Goal: Task Accomplishment & Management: Manage account settings

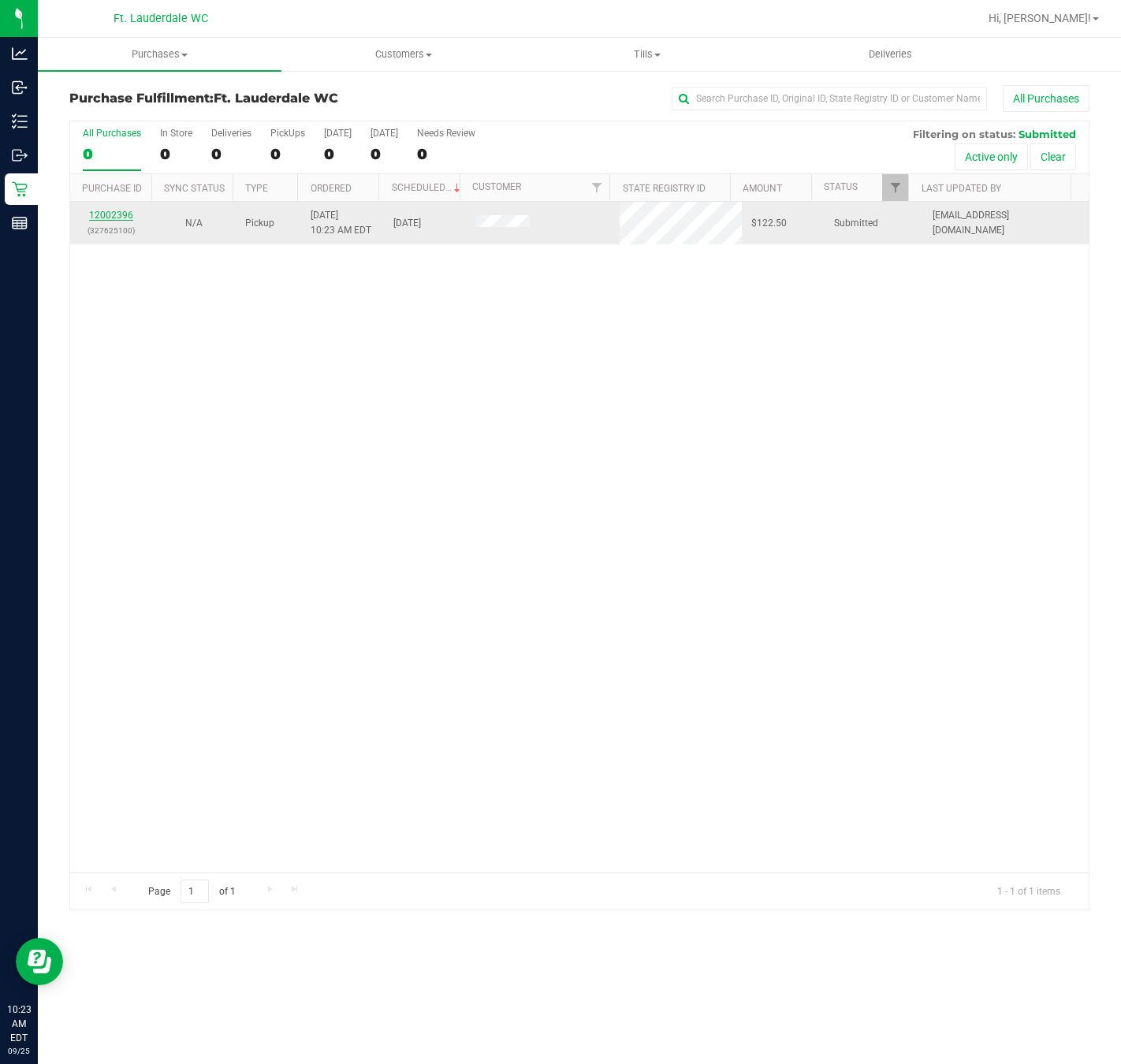
click at [112, 218] on link "12002396" at bounding box center [111, 215] width 44 height 11
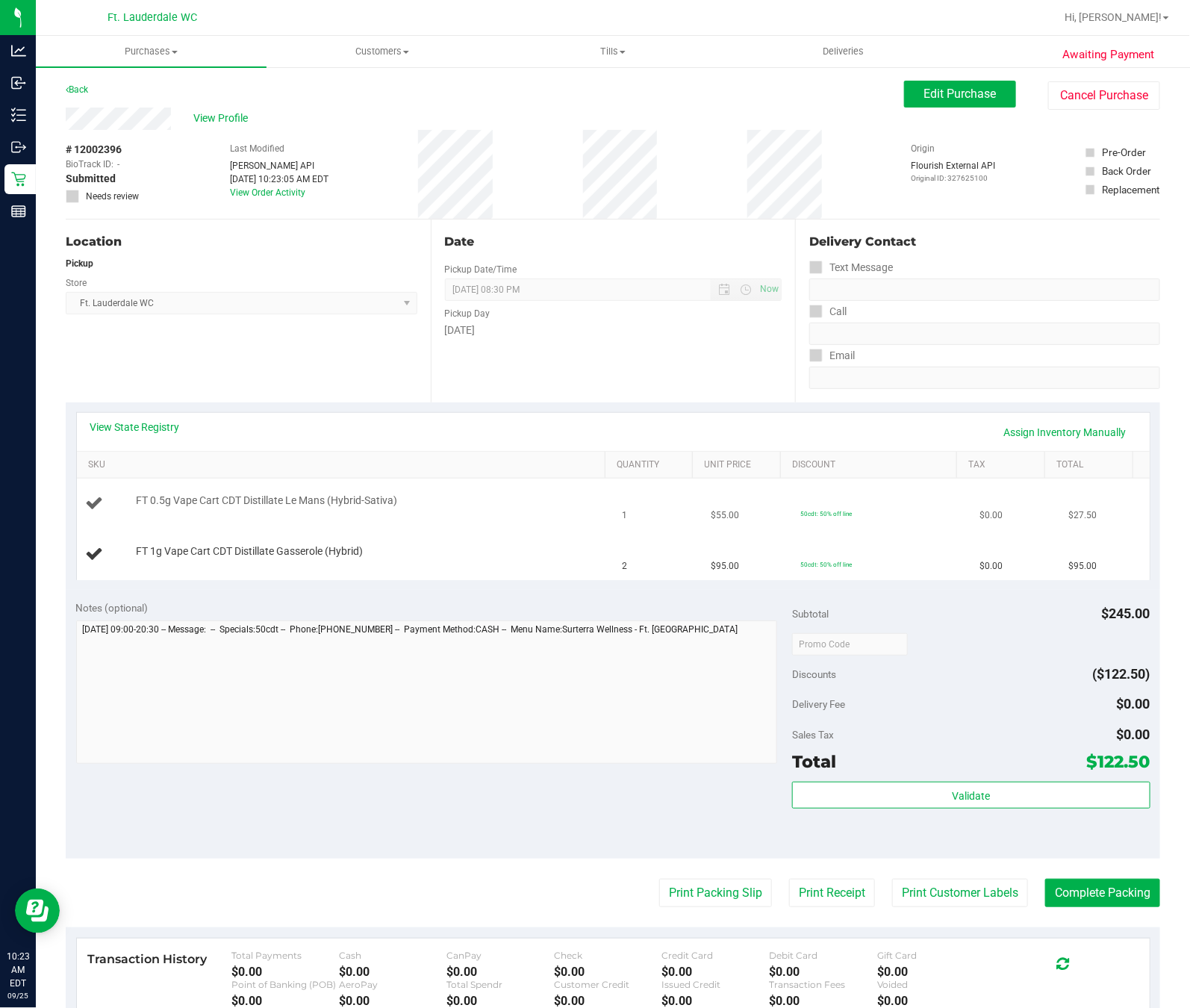
click at [460, 498] on div "FT 0.5g Vape Cart CDT Distillate Le Mans (Hybrid-Sativa)" at bounding box center [365, 501] width 474 height 15
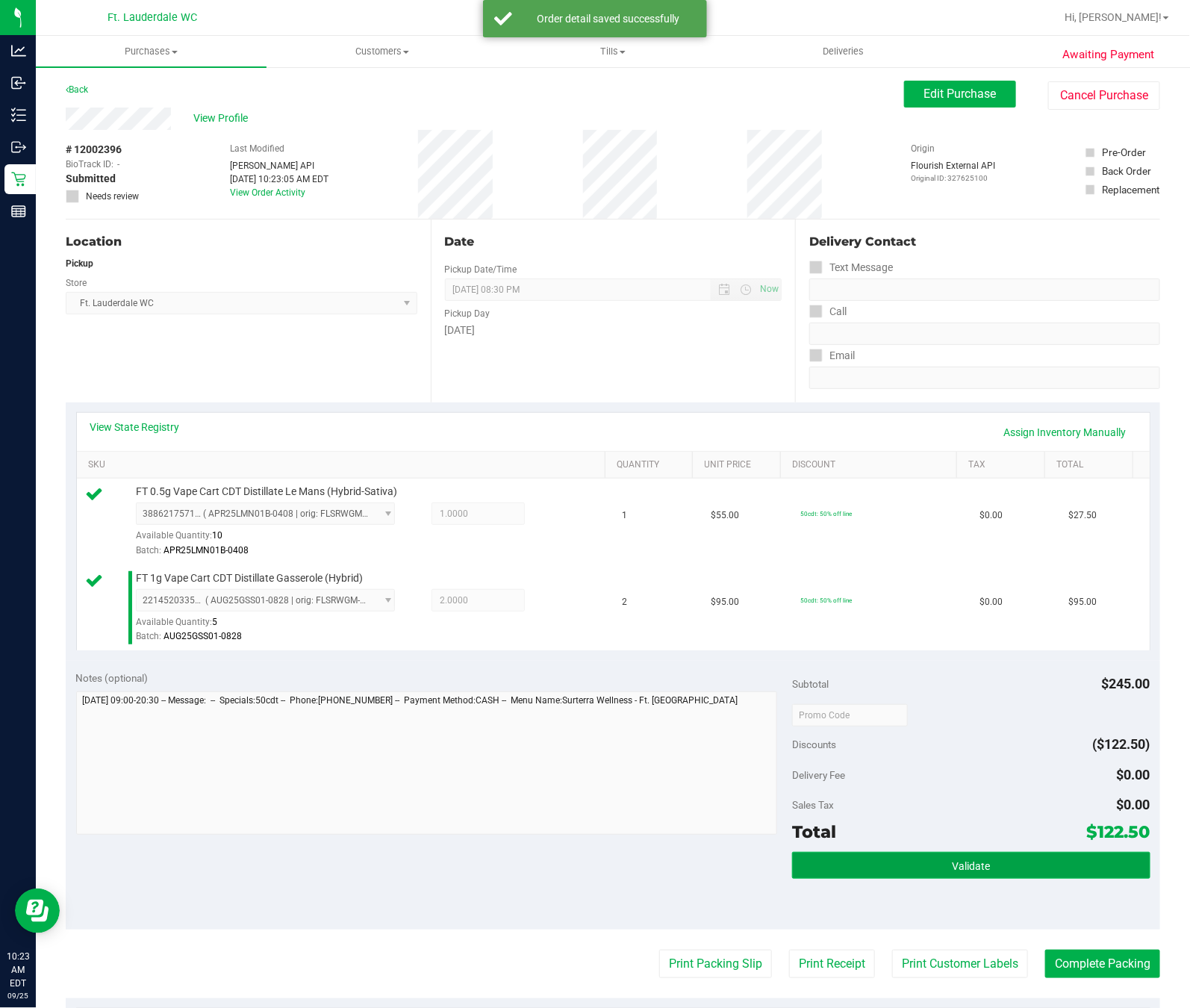
click at [986, 868] on button "Validate" at bounding box center [971, 865] width 358 height 27
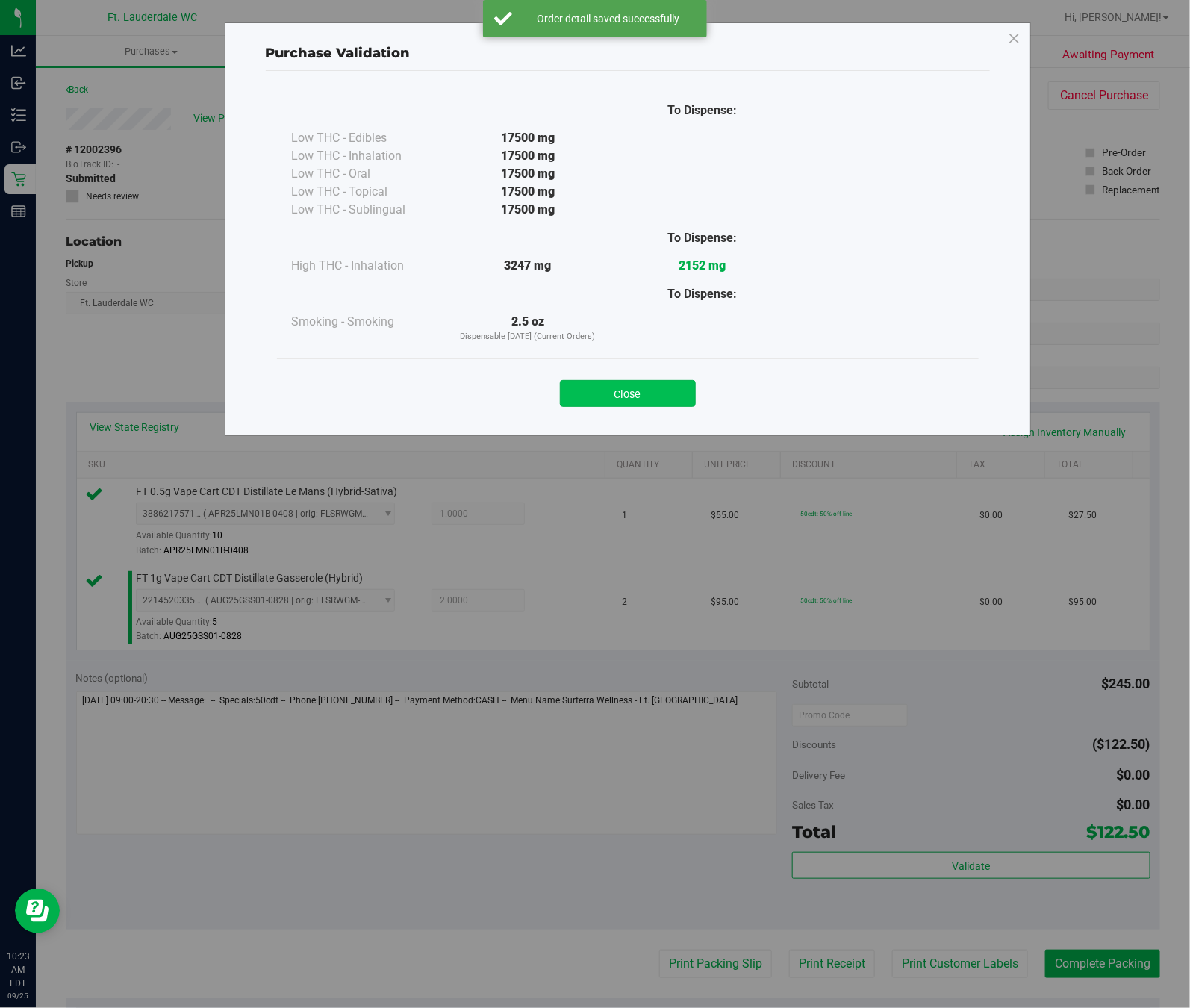
click at [640, 382] on button "Close" at bounding box center [627, 393] width 136 height 27
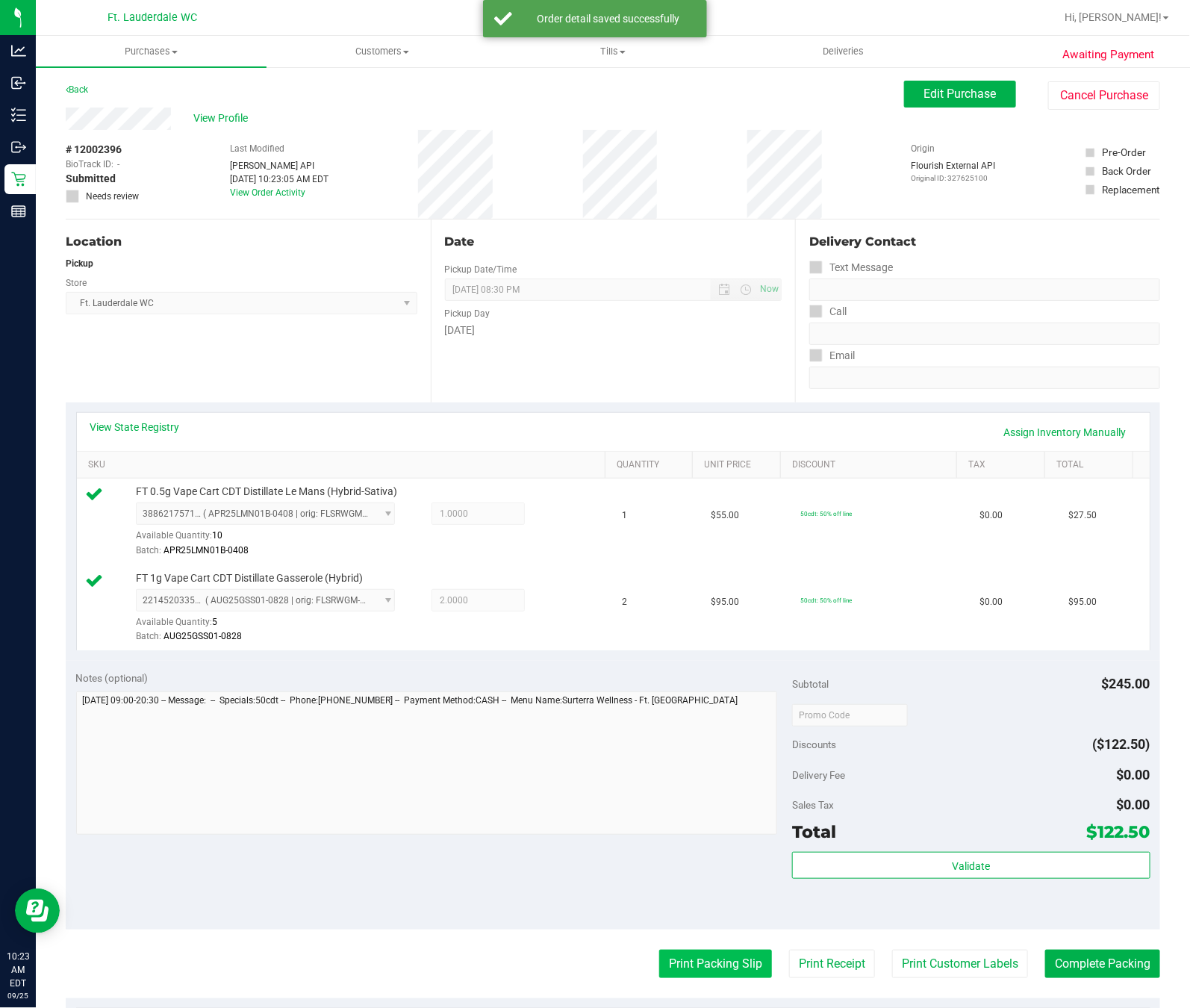
click at [672, 964] on button "Print Packing Slip" at bounding box center [715, 963] width 113 height 28
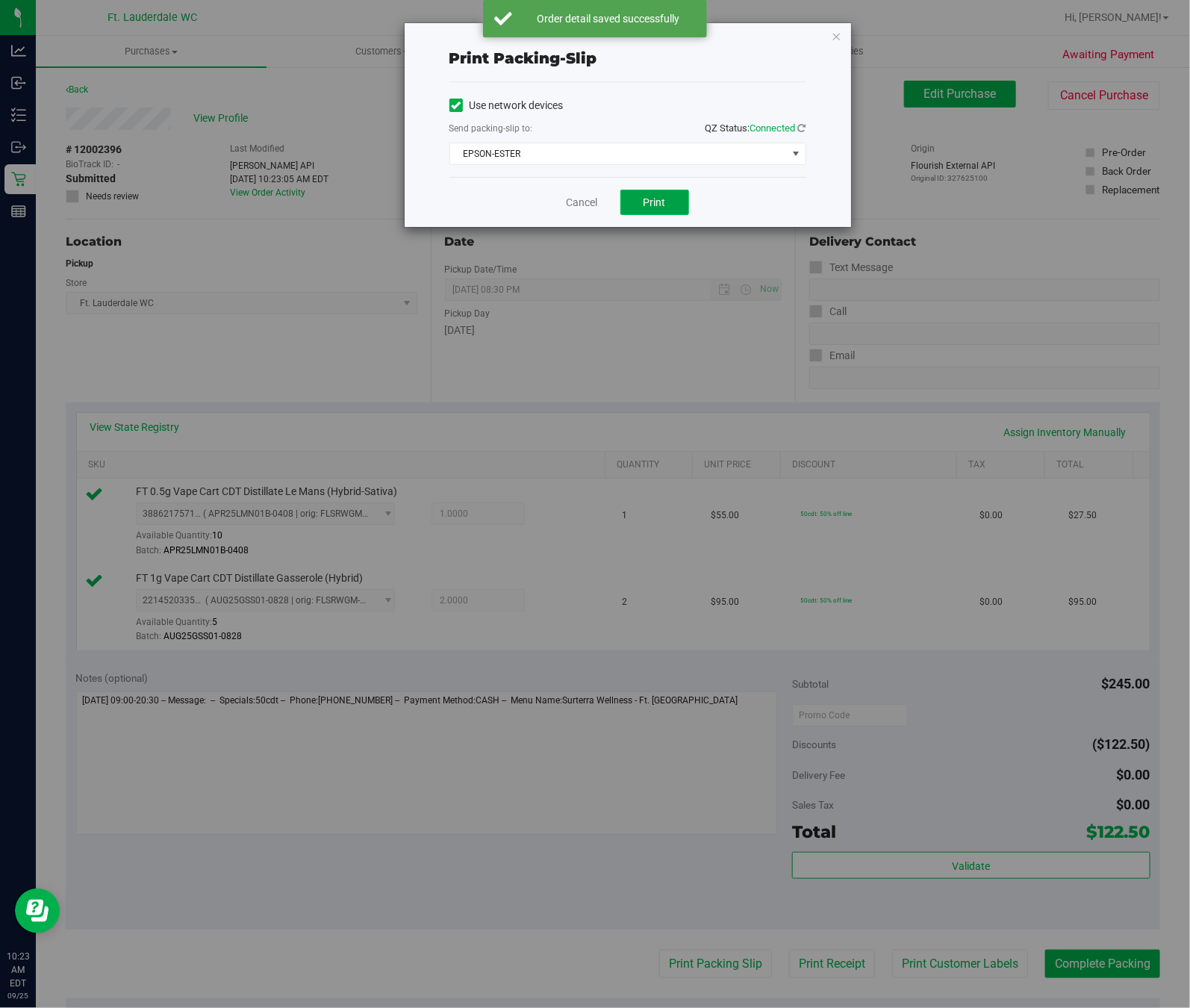
click at [672, 207] on button "Print" at bounding box center [654, 202] width 68 height 26
click at [583, 210] on link "Cancel" at bounding box center [583, 202] width 31 height 16
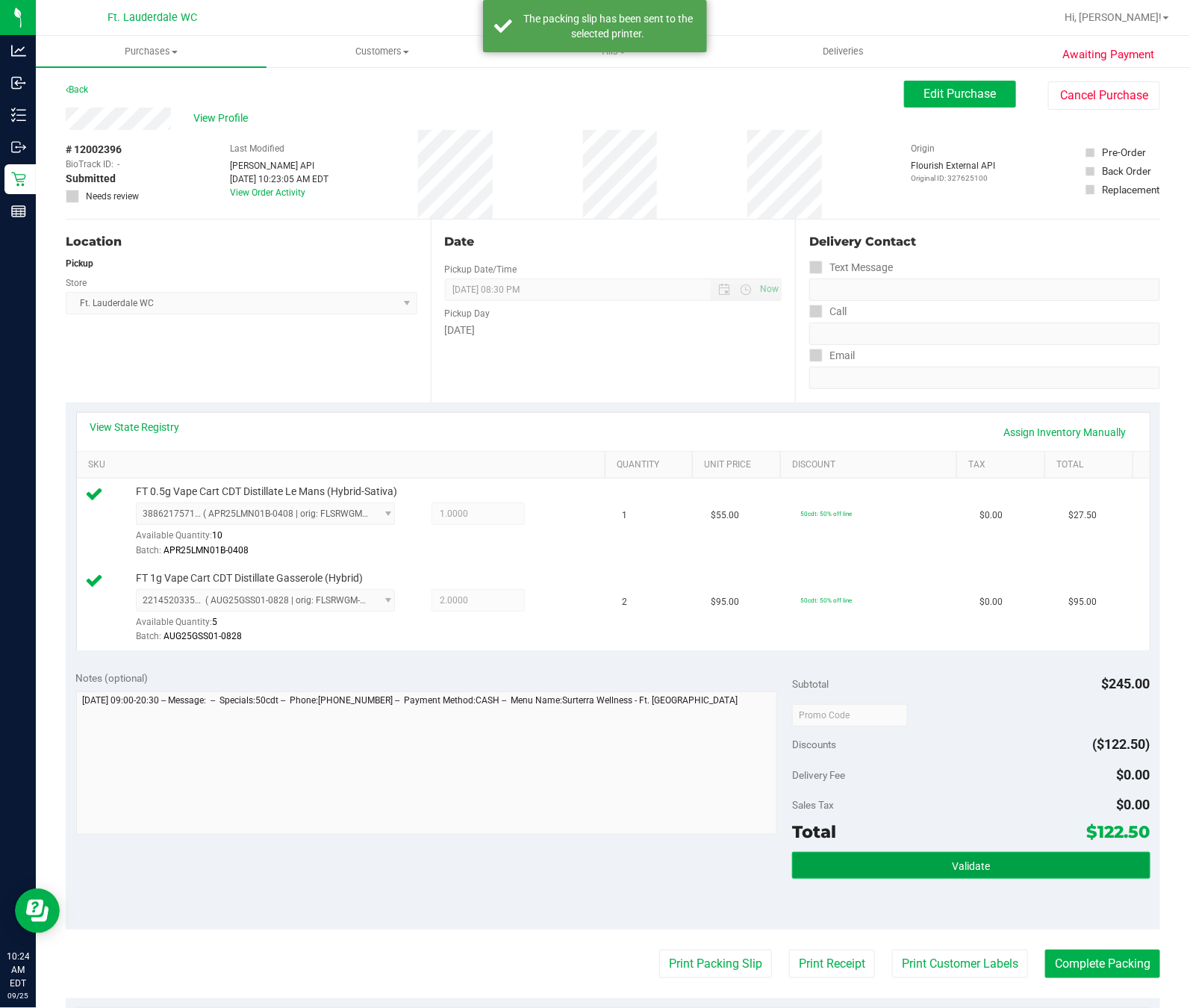
click at [1024, 861] on button "Validate" at bounding box center [971, 865] width 358 height 27
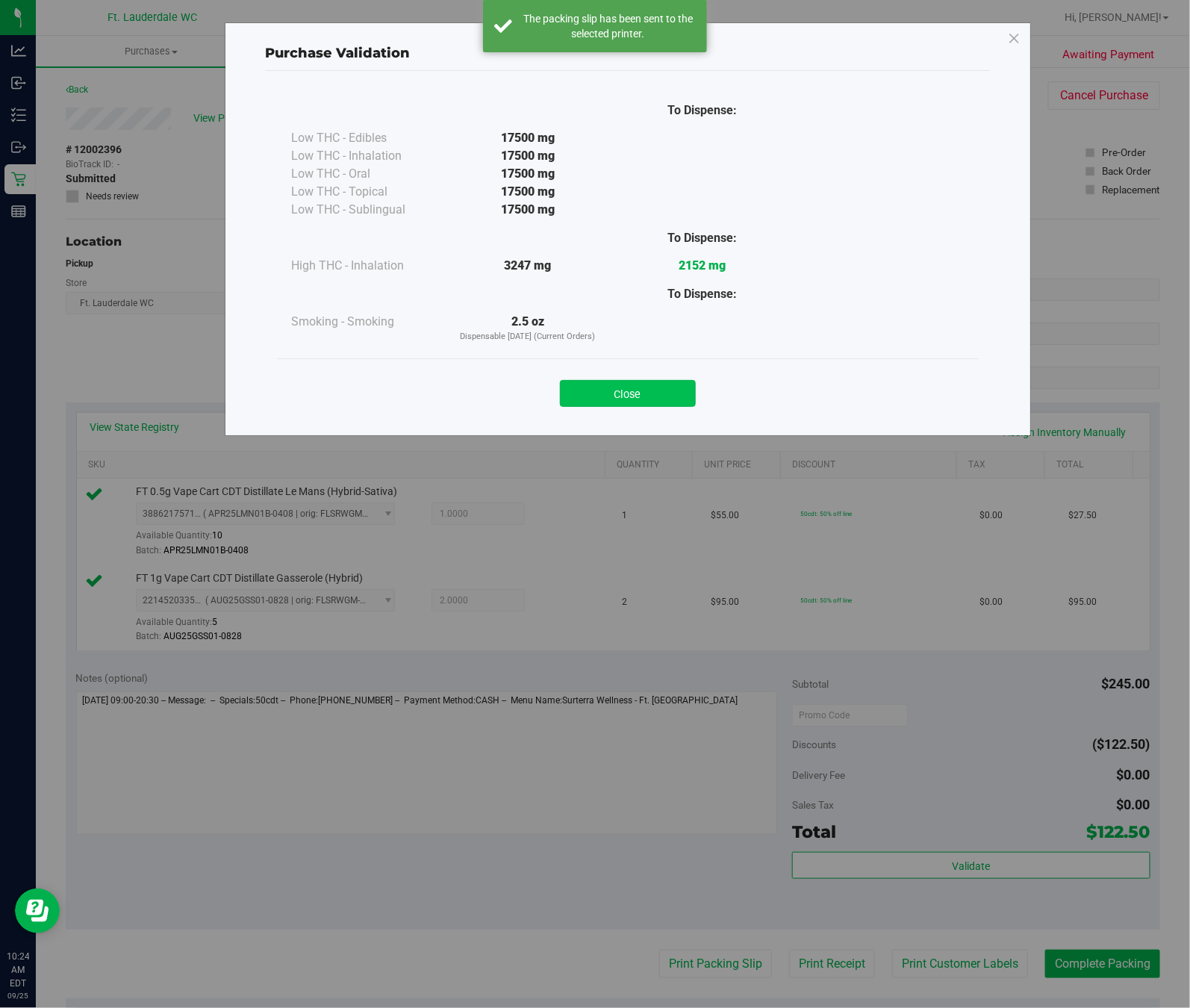
click at [647, 401] on button "Close" at bounding box center [627, 393] width 136 height 27
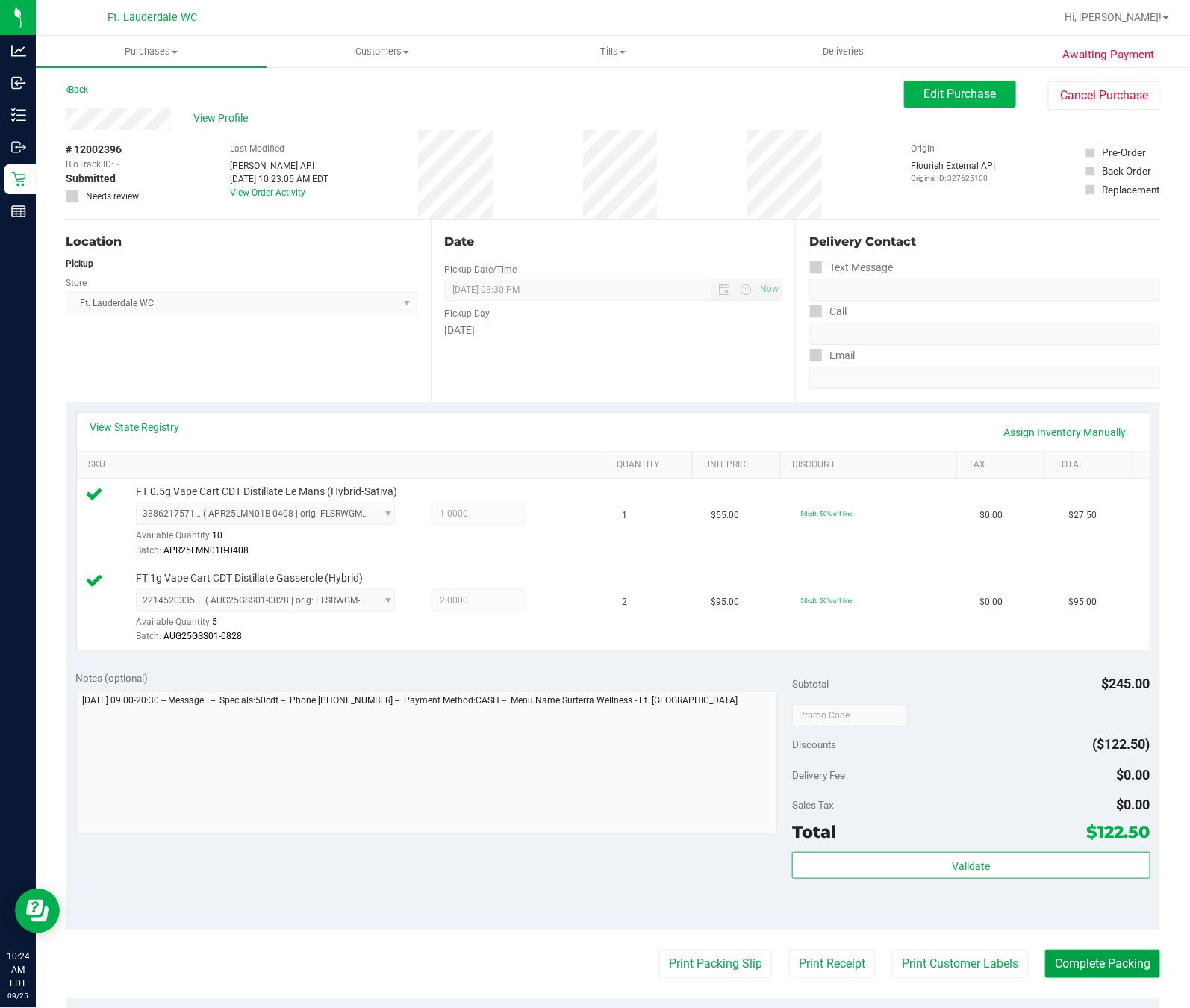
click at [1061, 971] on button "Complete Packing" at bounding box center [1103, 963] width 115 height 28
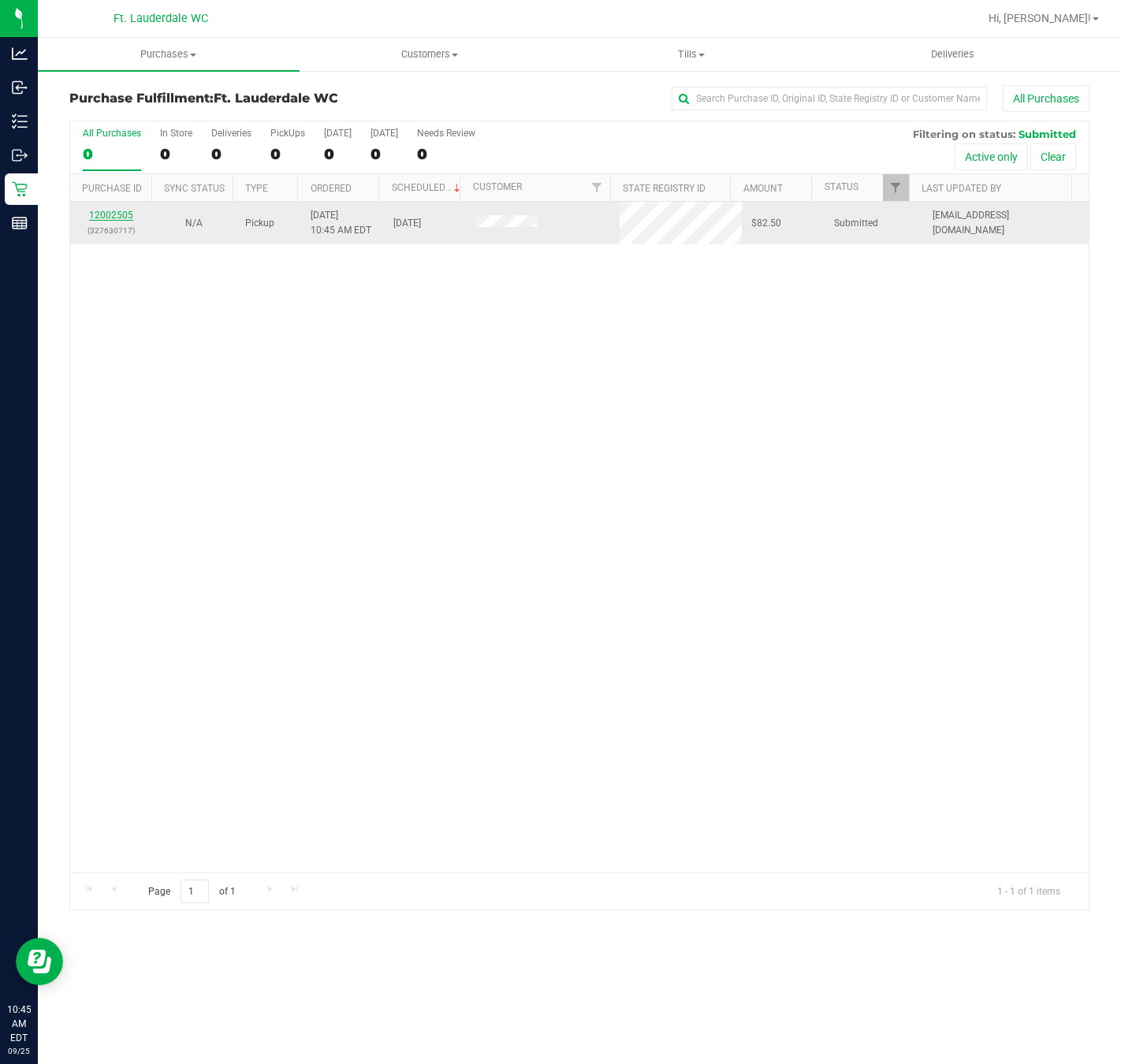
click at [97, 215] on link "12002505" at bounding box center [111, 215] width 44 height 11
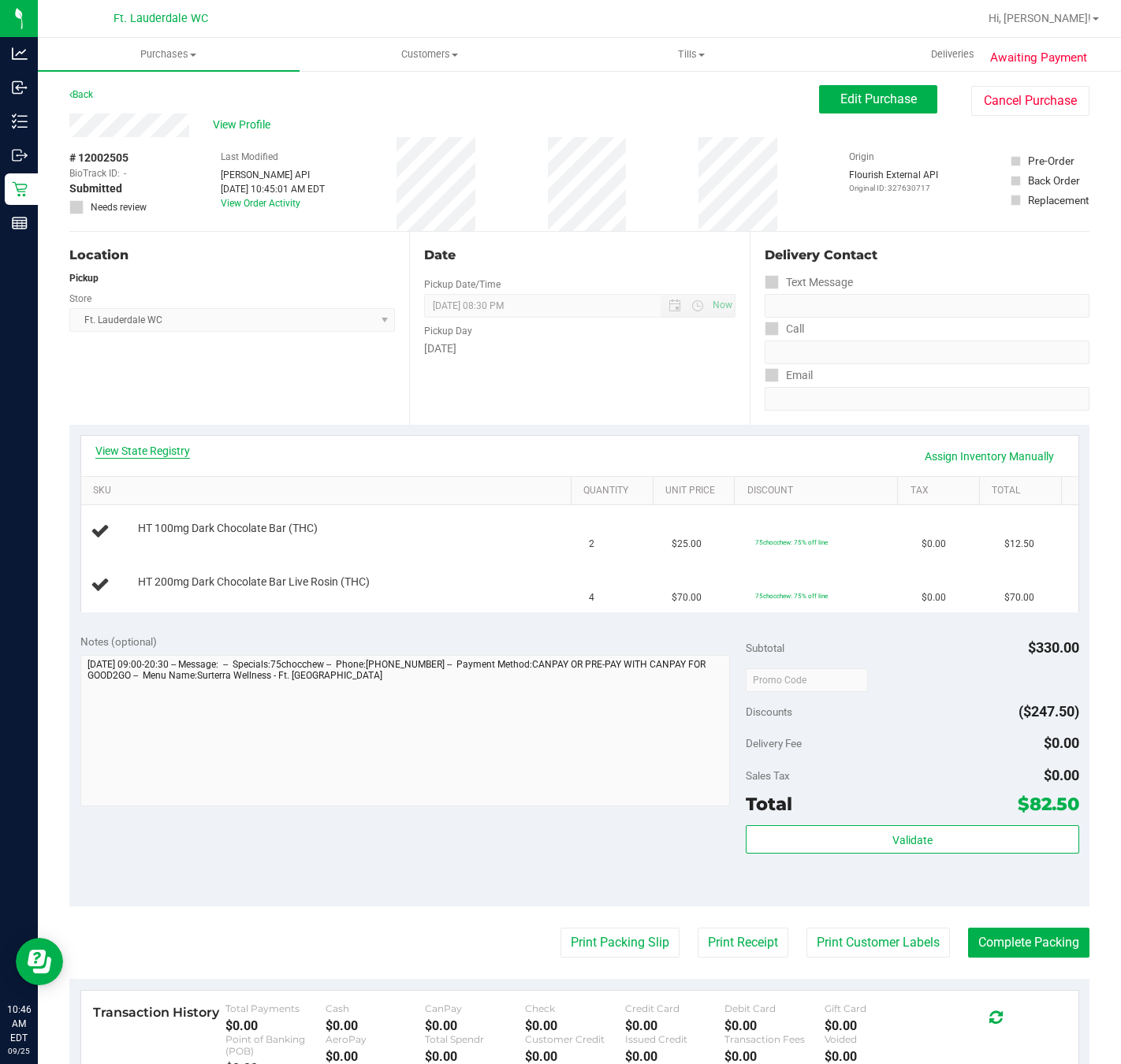
click at [122, 449] on link "View State Registry" at bounding box center [143, 451] width 95 height 16
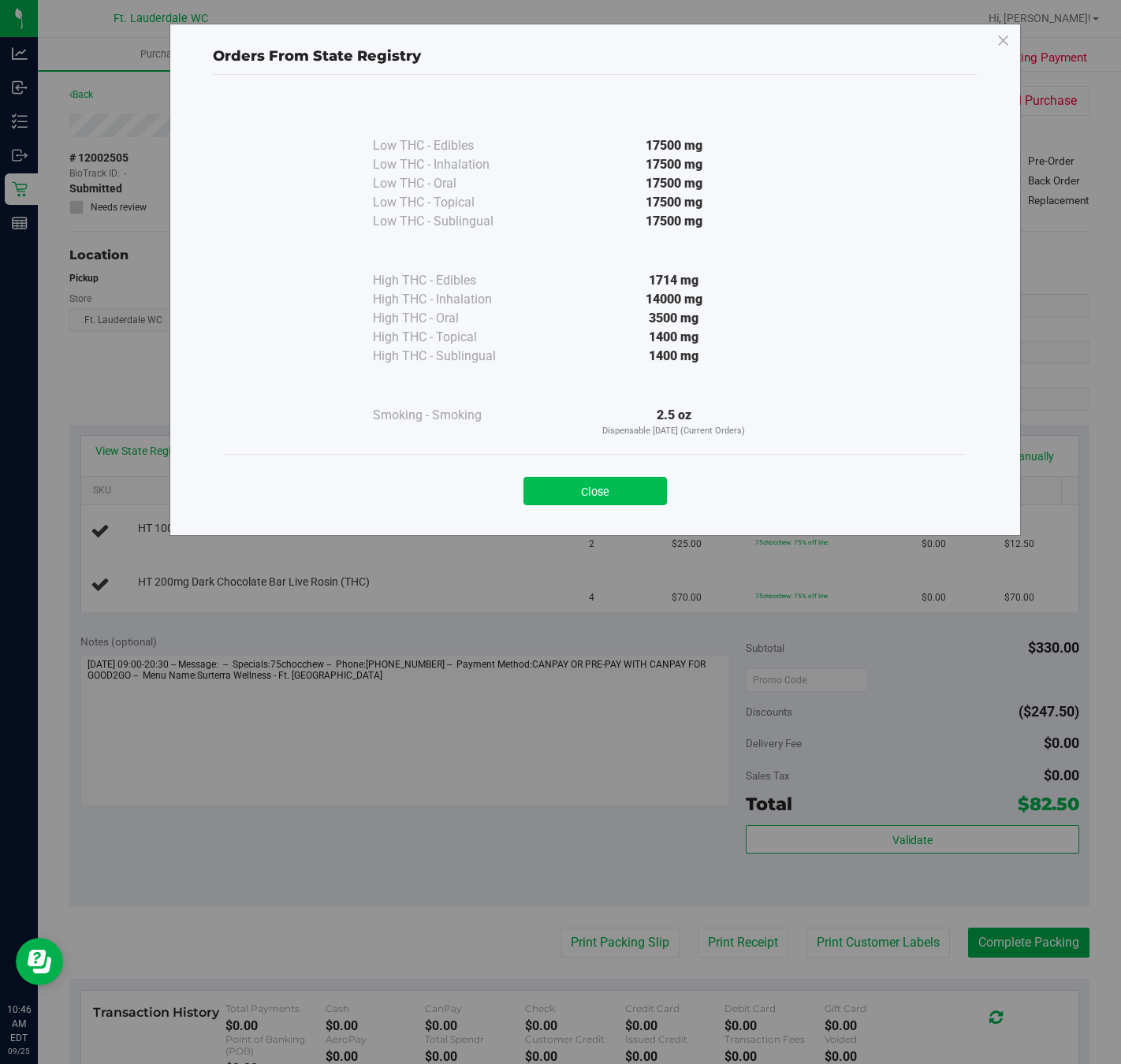
click at [630, 492] on button "Close" at bounding box center [595, 491] width 144 height 29
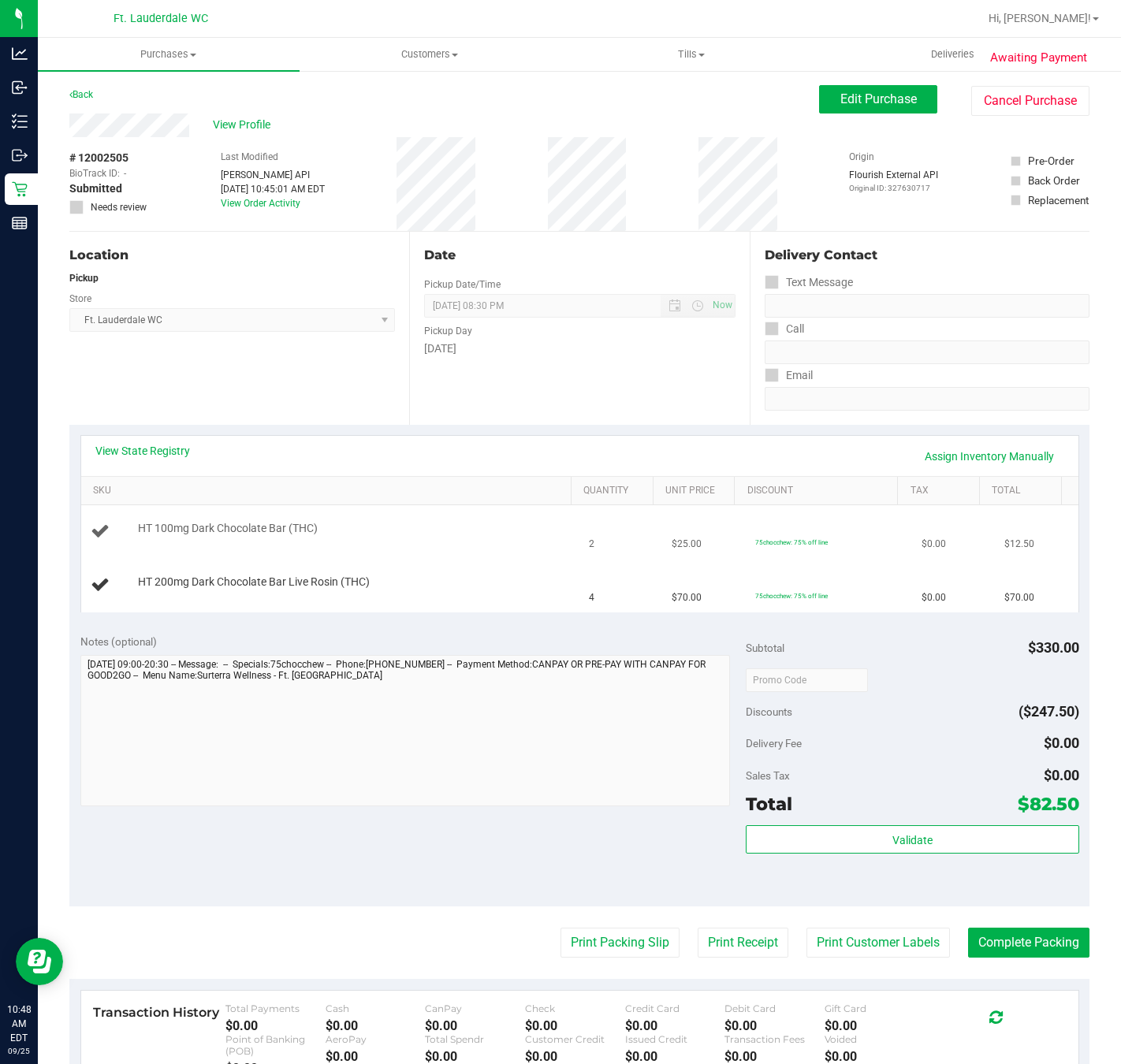
click at [589, 545] on span "2" at bounding box center [592, 544] width 5 height 15
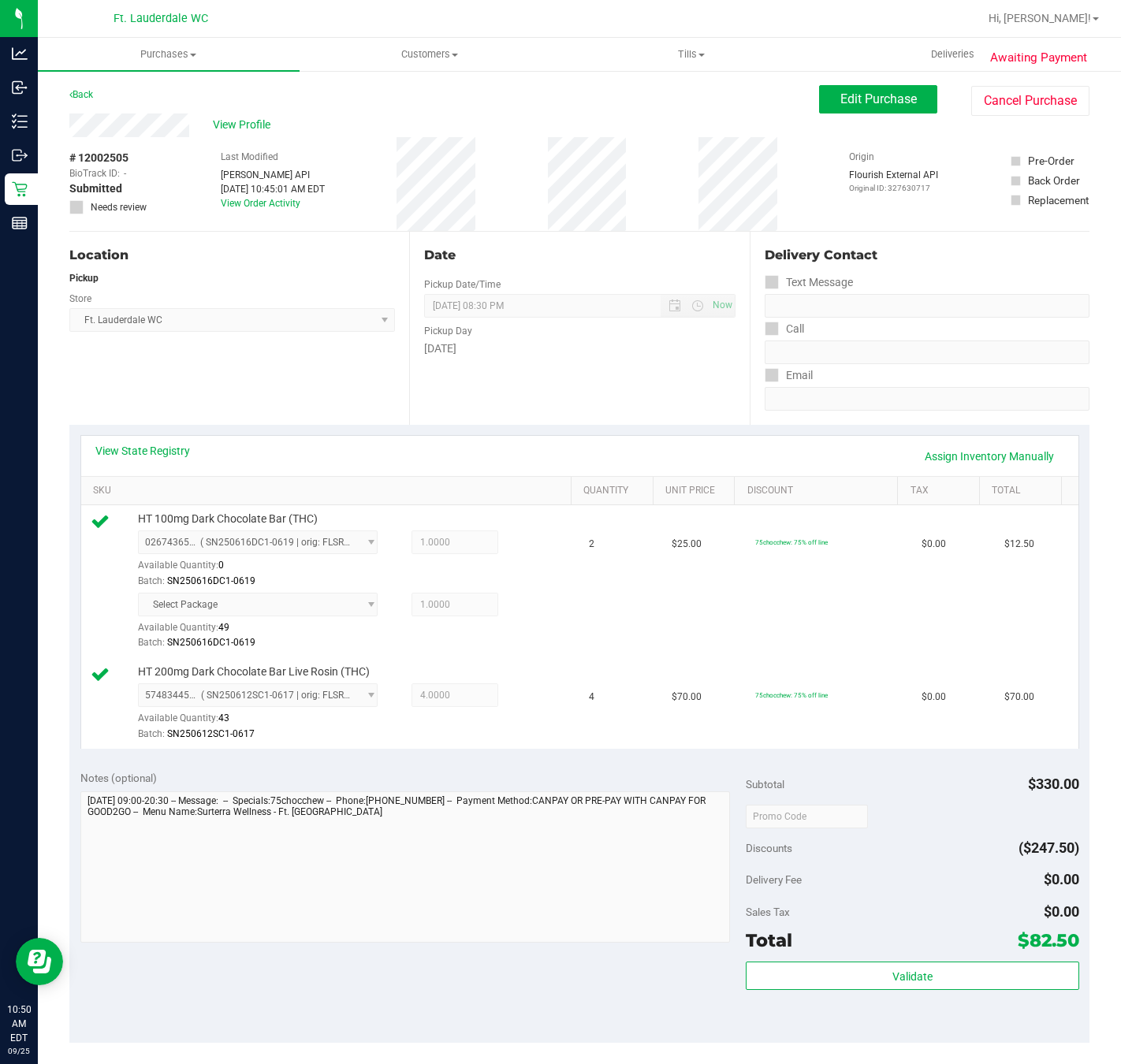
drag, startPoint x: 1119, startPoint y: 211, endPoint x: 925, endPoint y: 859, distance: 676.4
click at [405, 625] on div "Select Package Available Quantity: 49 1.0000 1 Batch: SN250616DC1-0619" at bounding box center [354, 621] width 432 height 57
click at [937, 968] on button "Validate" at bounding box center [912, 975] width 332 height 29
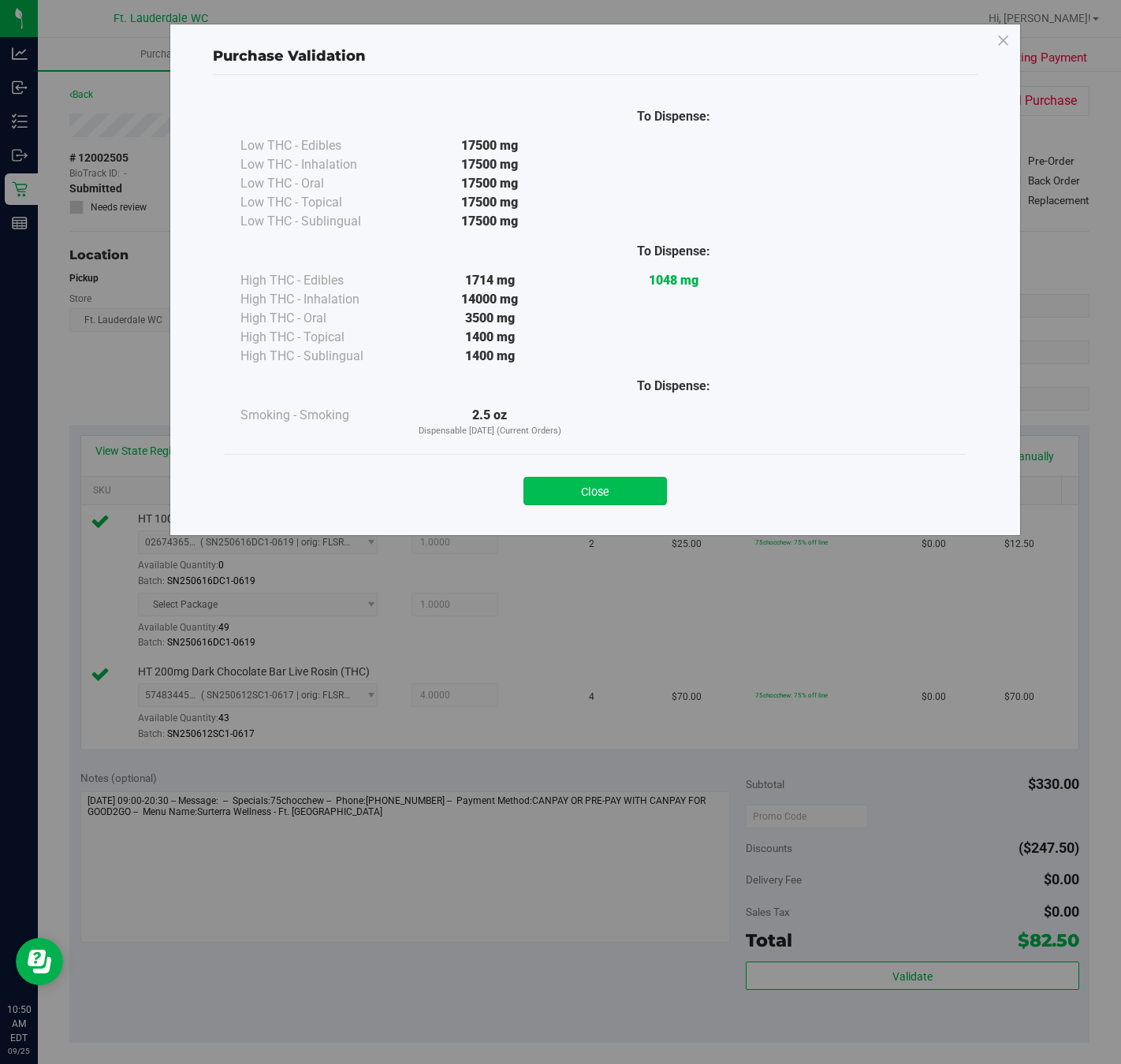
click at [640, 491] on button "Close" at bounding box center [595, 491] width 144 height 29
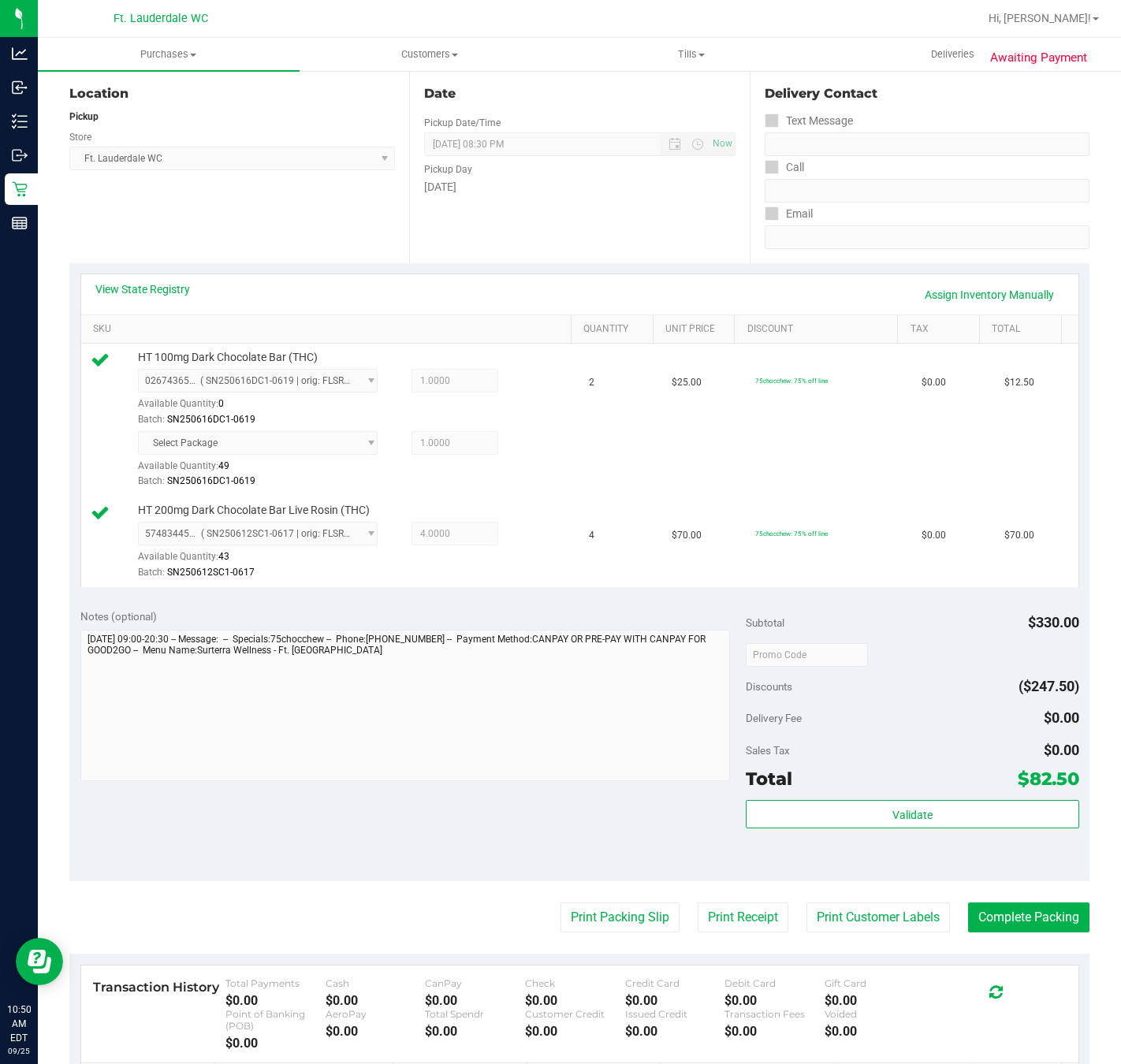
scroll to position [355, 0]
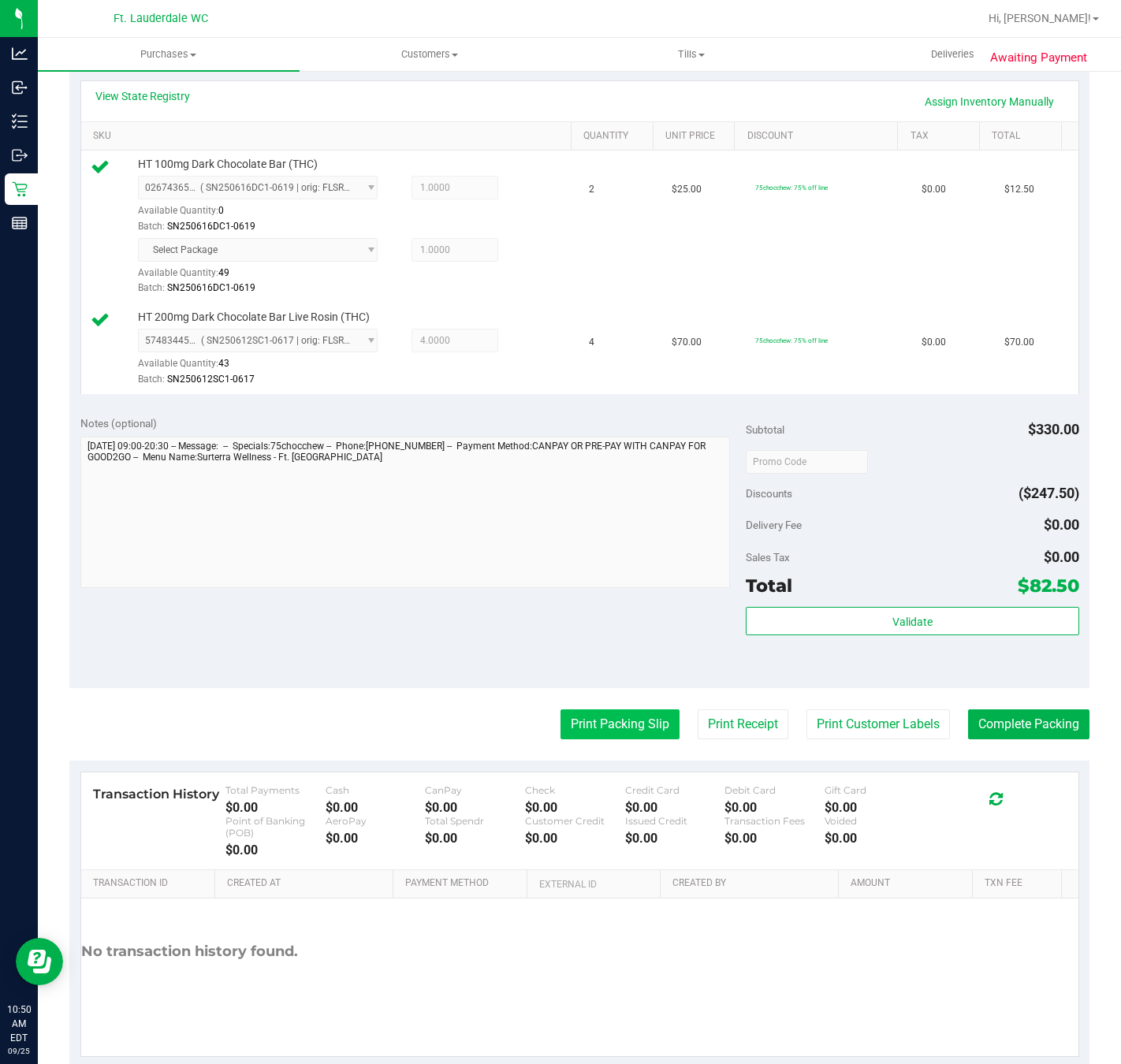
click at [616, 739] on button "Print Packing Slip" at bounding box center [620, 724] width 119 height 30
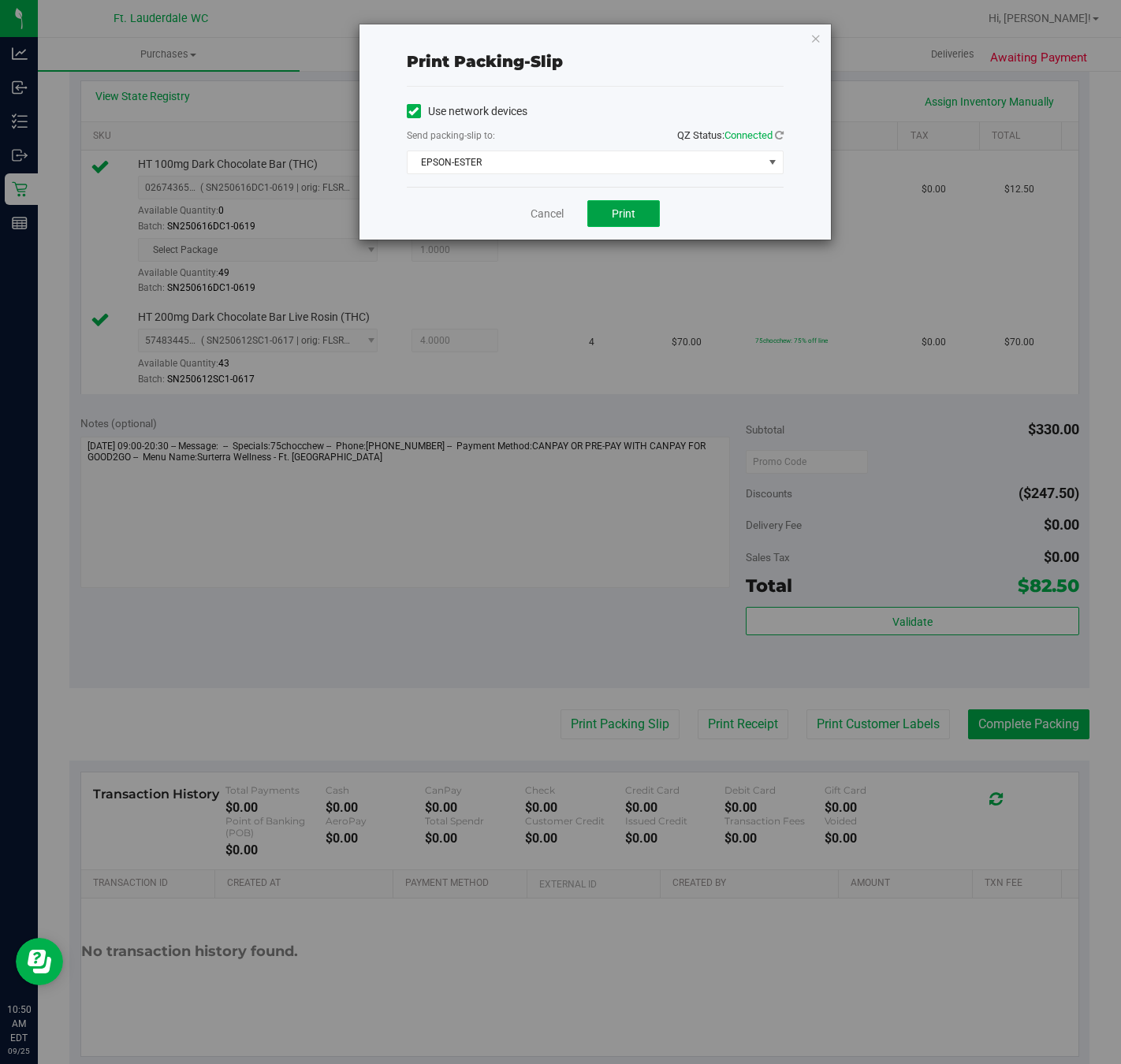
click at [632, 214] on span "Print" at bounding box center [623, 213] width 23 height 12
click at [541, 217] on link "Cancel" at bounding box center [547, 213] width 33 height 17
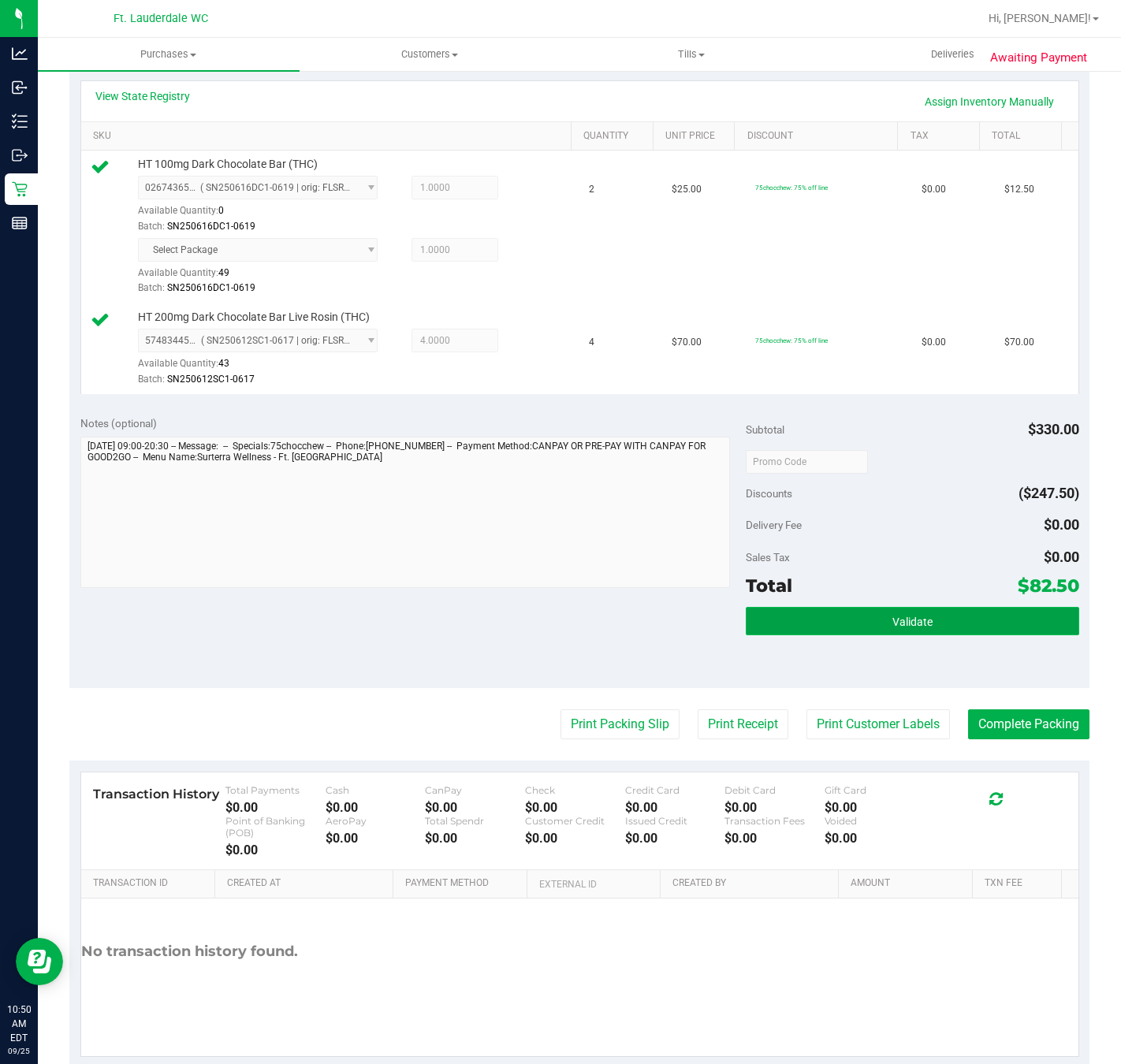
click at [935, 632] on button "Validate" at bounding box center [912, 621] width 332 height 29
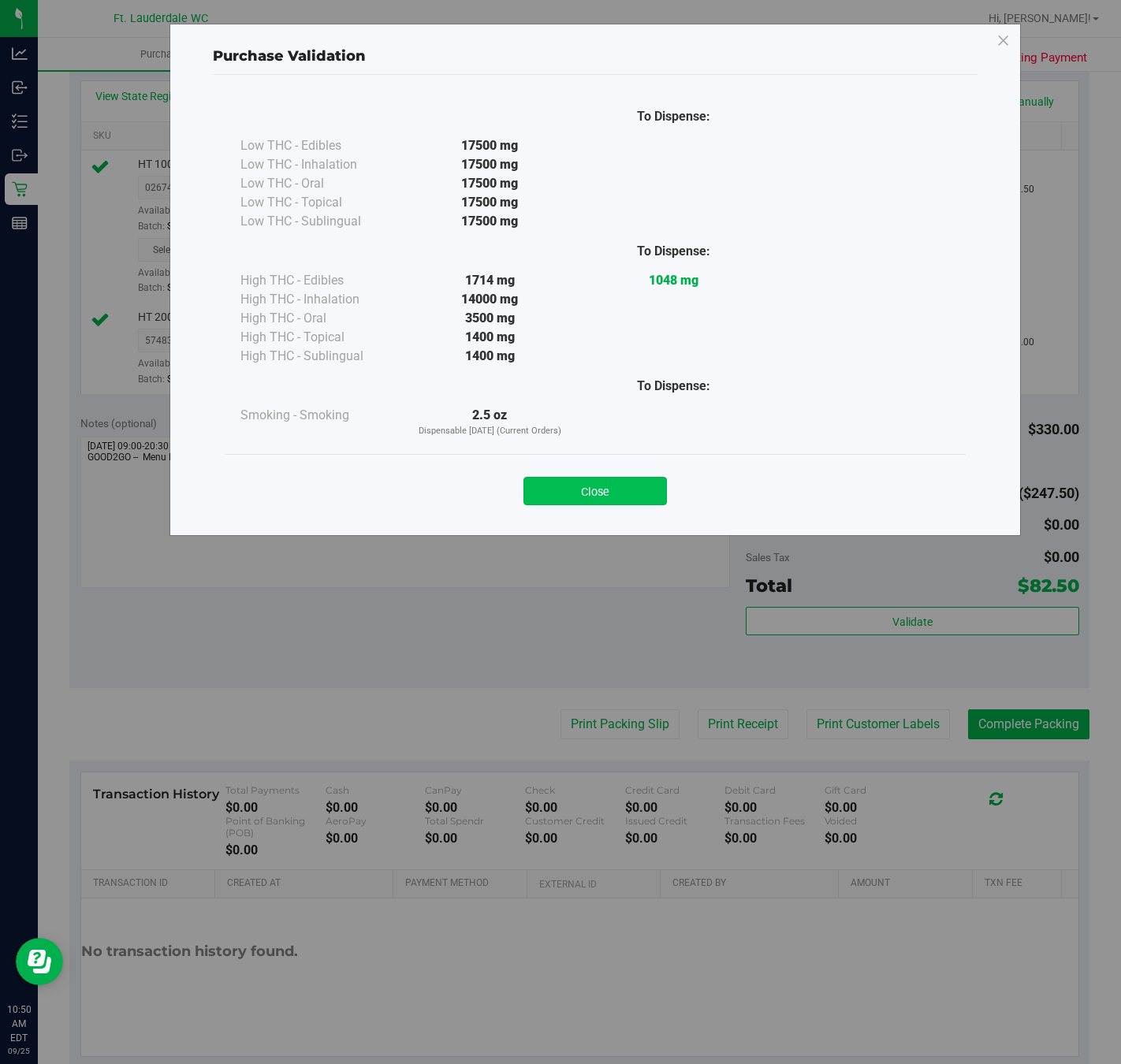
click at [607, 505] on button "Close" at bounding box center [595, 491] width 144 height 29
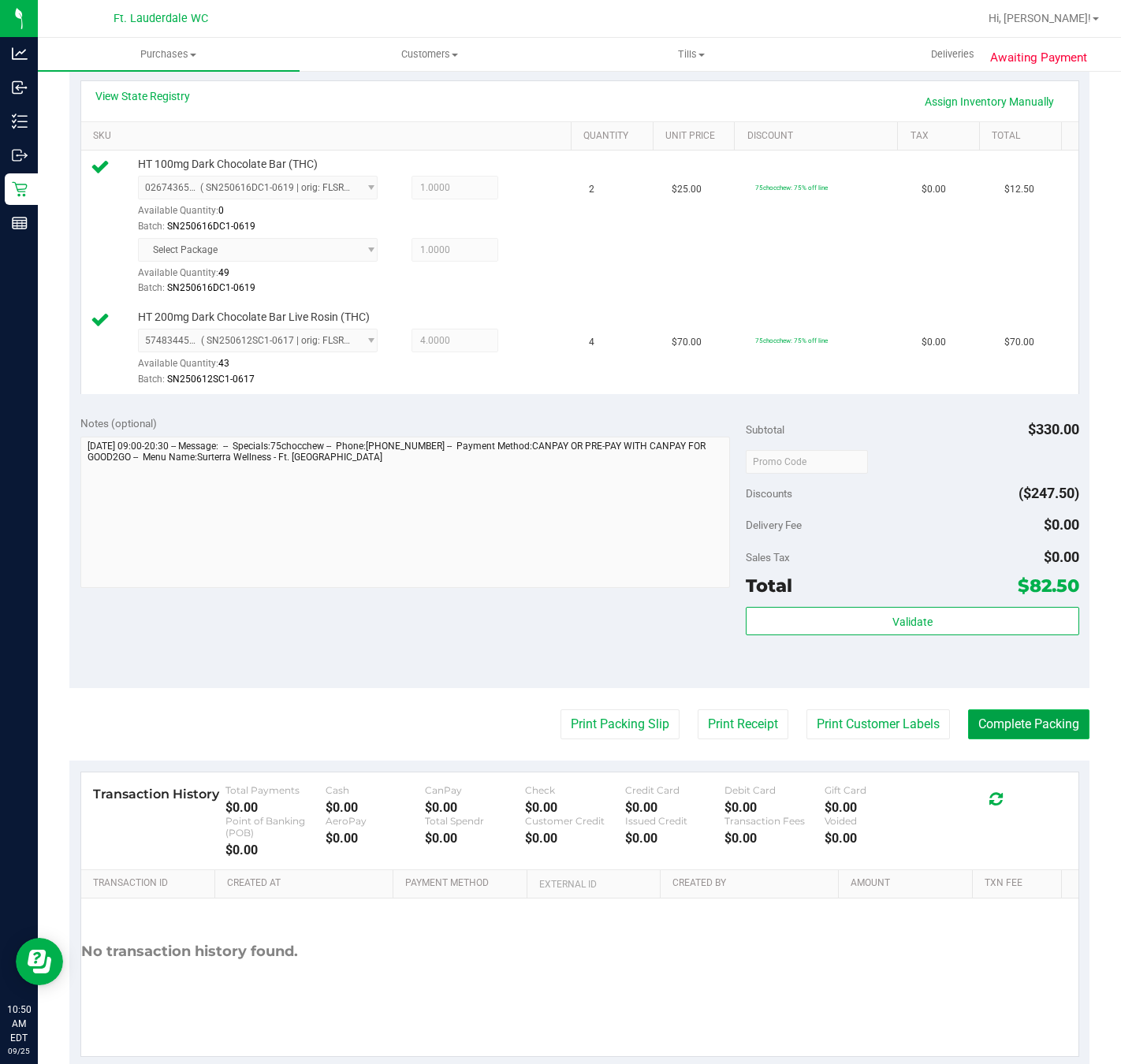
click at [1025, 728] on button "Complete Packing" at bounding box center [1030, 724] width 122 height 30
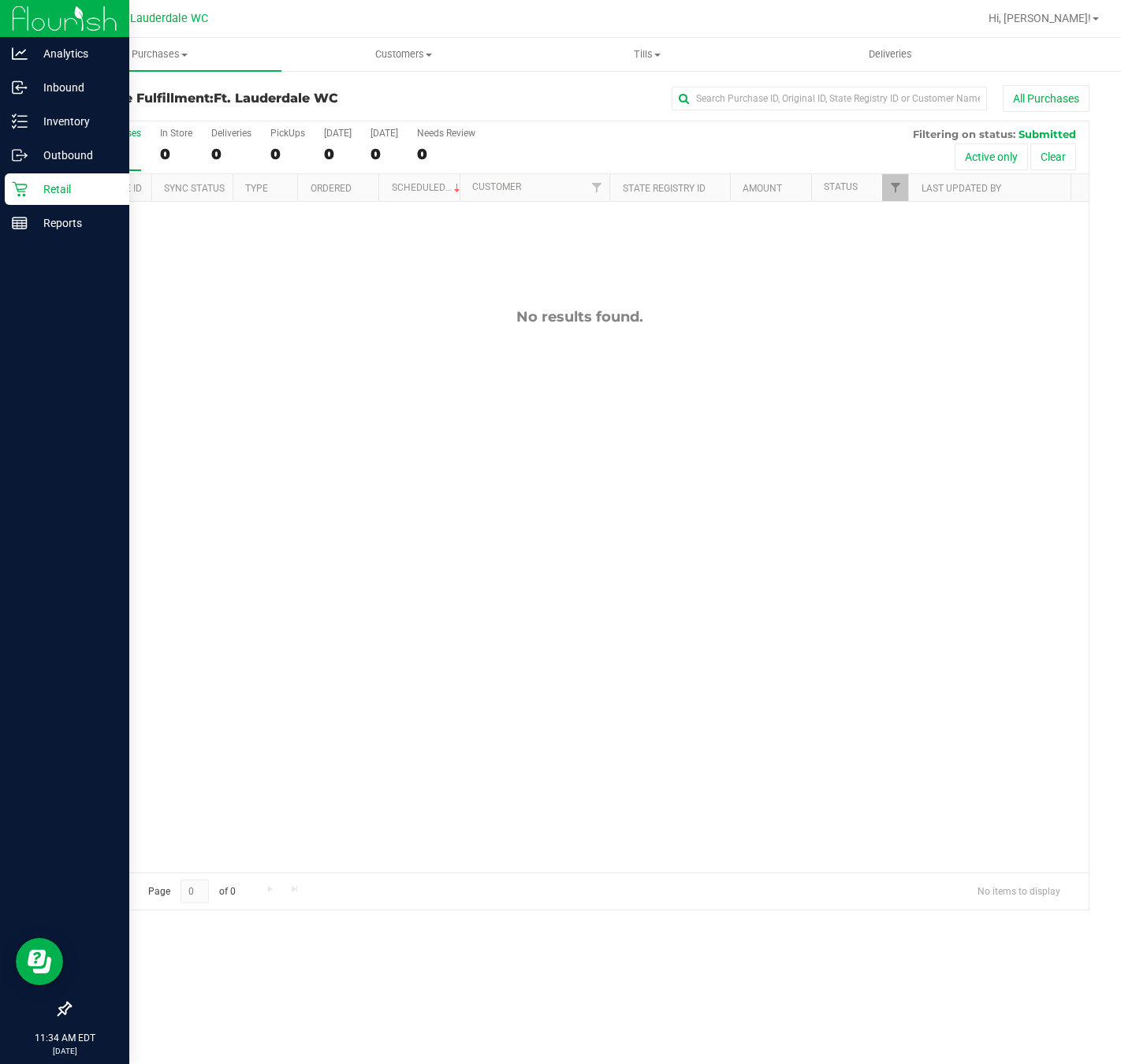
click at [24, 190] on icon at bounding box center [20, 189] width 16 height 16
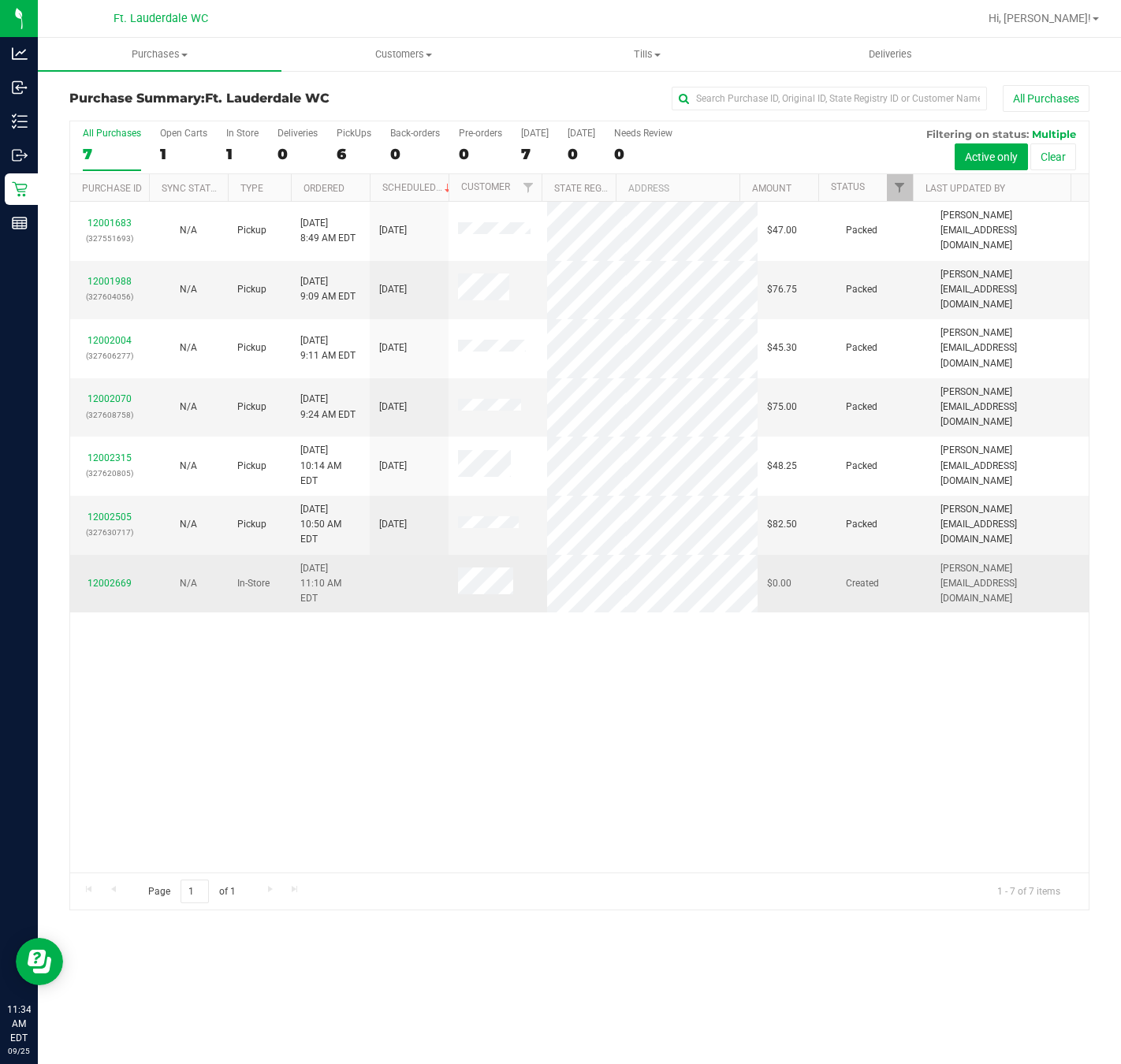
click at [74, 555] on td "12002669" at bounding box center [110, 584] width 79 height 58
click at [104, 555] on td "12002669" at bounding box center [110, 584] width 79 height 58
click at [131, 576] on div "12002669" at bounding box center [110, 583] width 60 height 15
click at [124, 578] on link "12002669" at bounding box center [110, 583] width 44 height 11
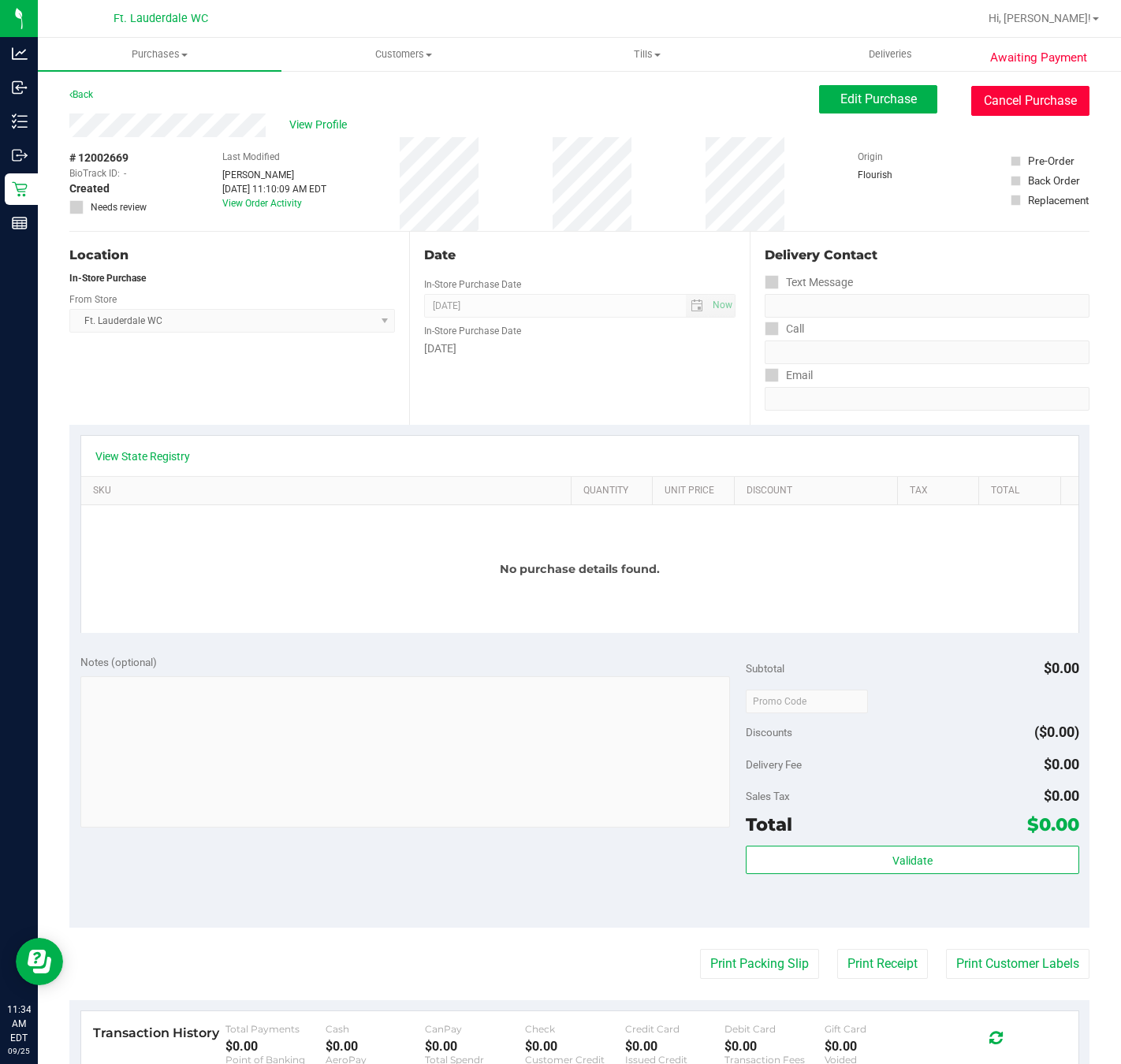
click at [984, 95] on button "Cancel Purchase" at bounding box center [1030, 101] width 118 height 30
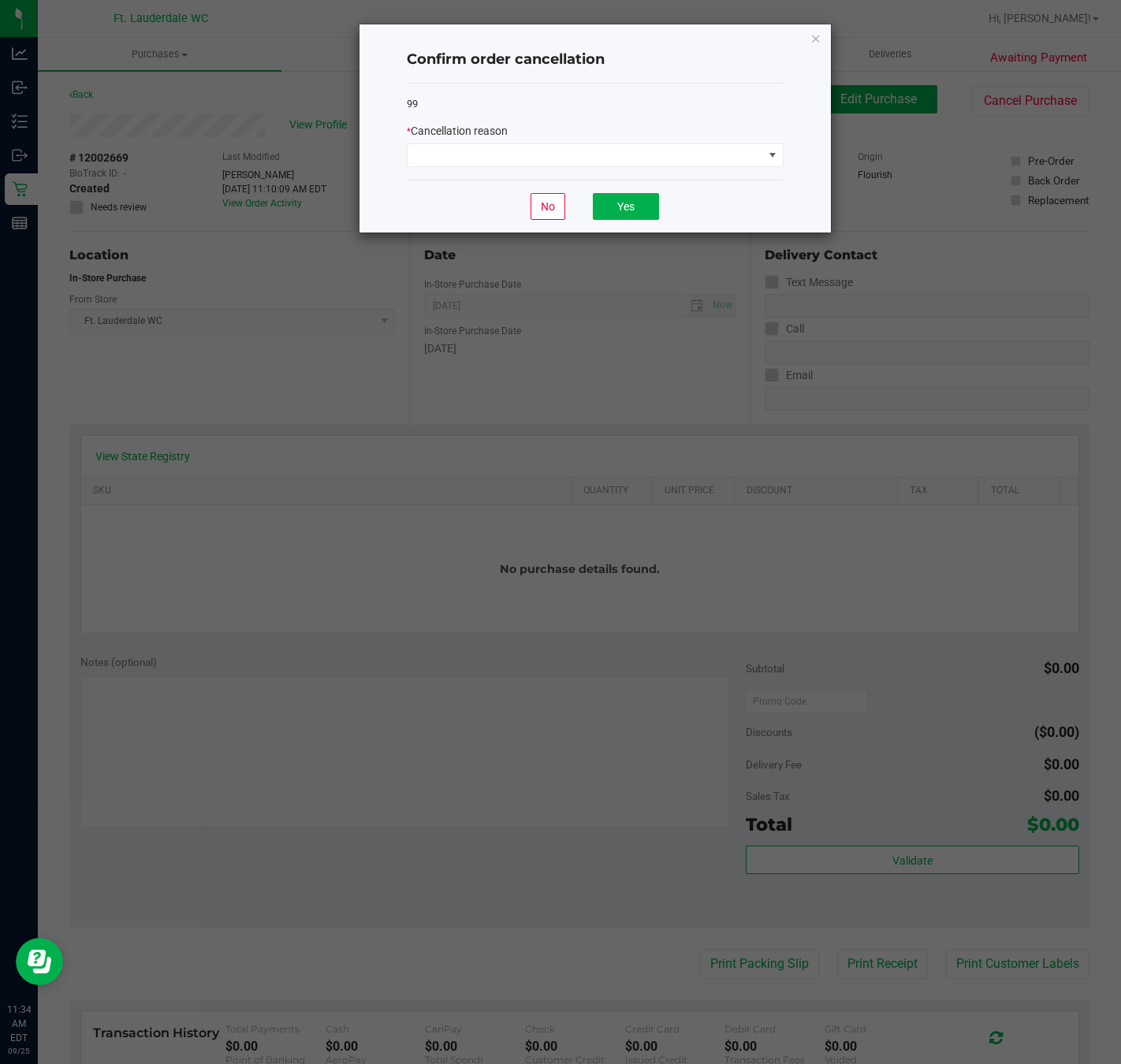
click at [703, 124] on div "* Cancellation reason" at bounding box center [594, 130] width 377 height 17
click at [682, 140] on div "* Cancellation reason" at bounding box center [594, 144] width 377 height 44
click at [675, 155] on span at bounding box center [585, 155] width 356 height 22
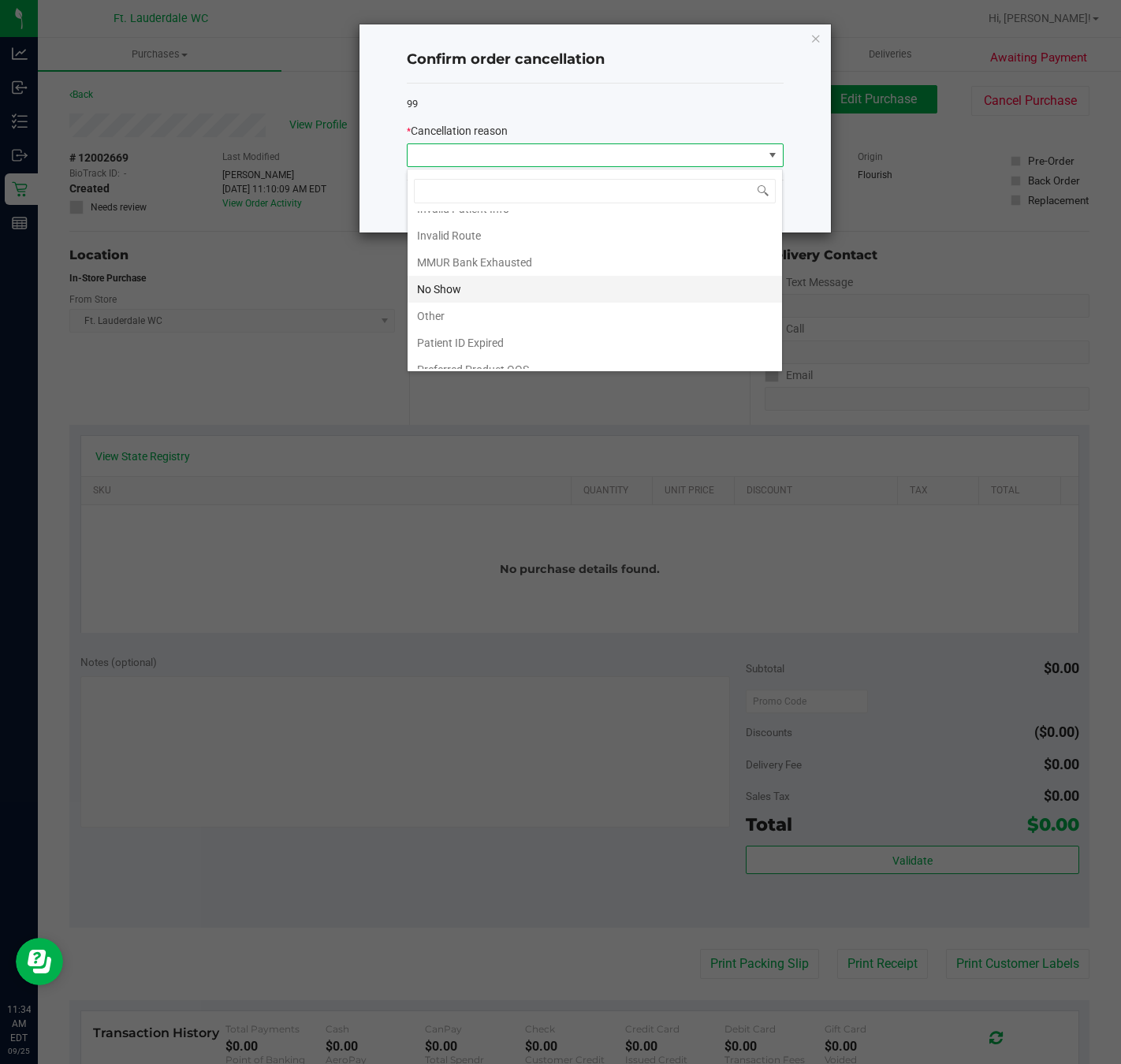
scroll to position [90, 0]
click at [473, 262] on li "No Show" at bounding box center [594, 275] width 374 height 27
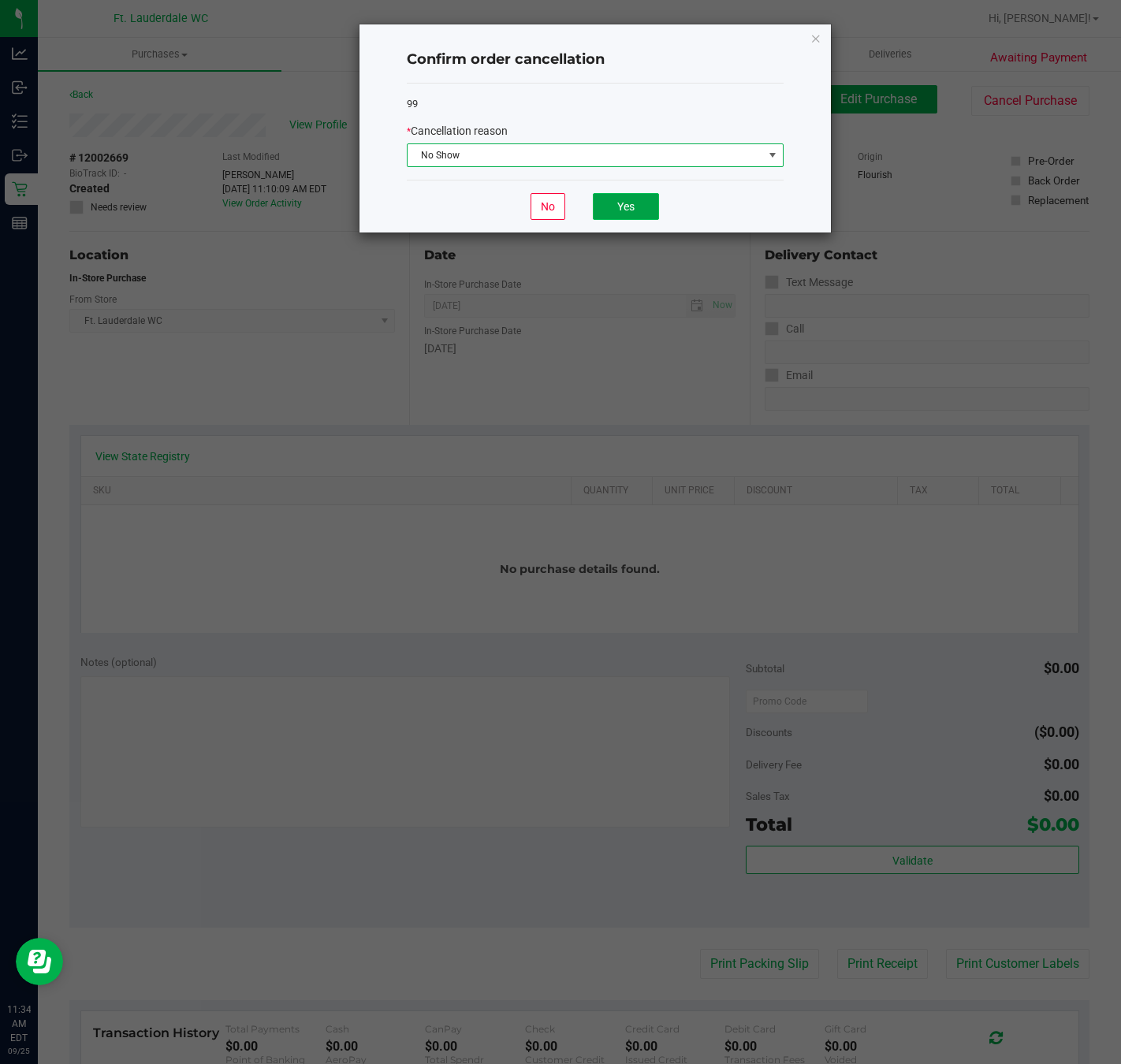
click at [622, 214] on button "Yes" at bounding box center [626, 206] width 66 height 27
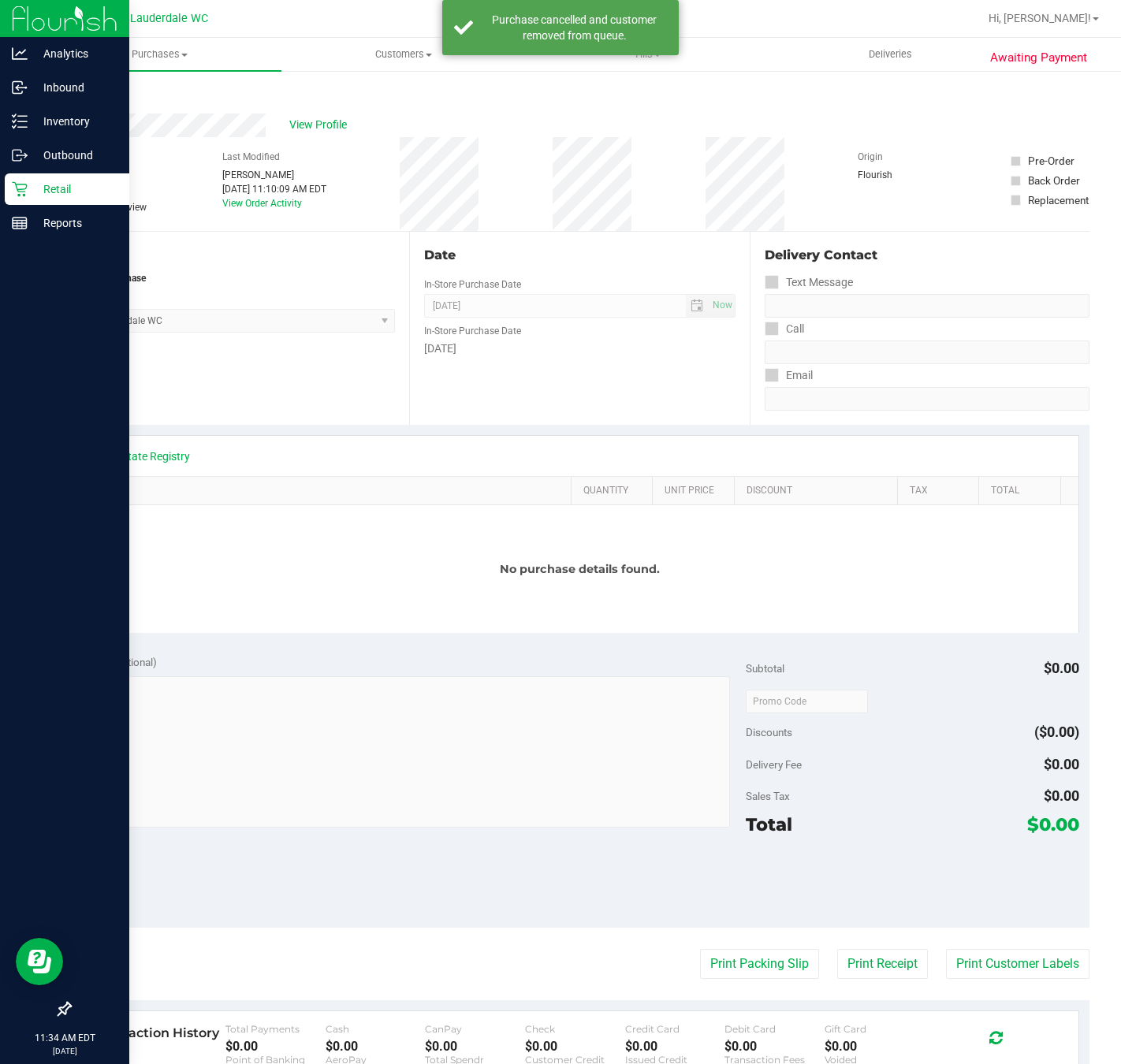
click at [29, 188] on p "Retail" at bounding box center [75, 190] width 95 height 19
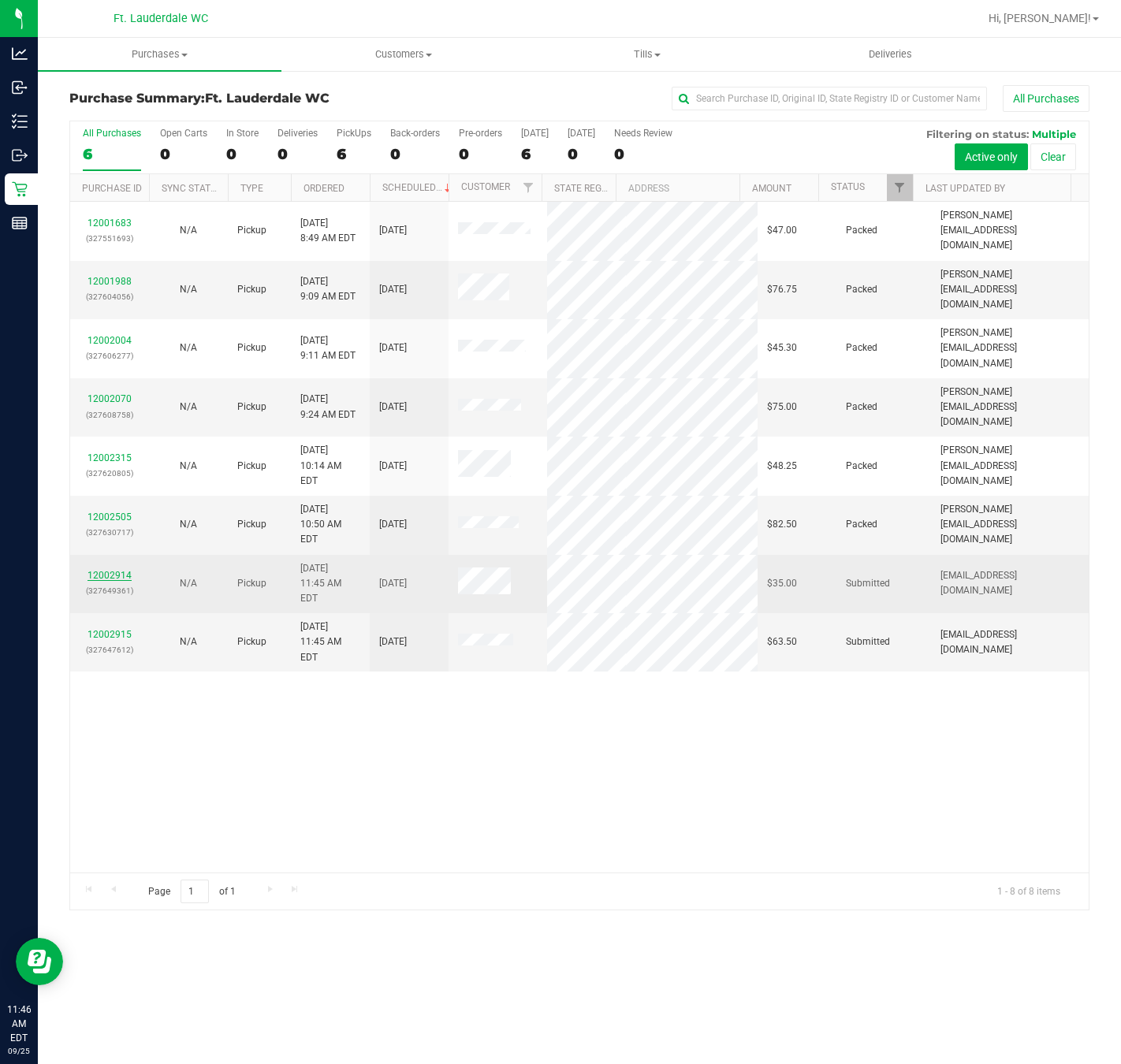
click at [124, 570] on link "12002914" at bounding box center [110, 575] width 44 height 11
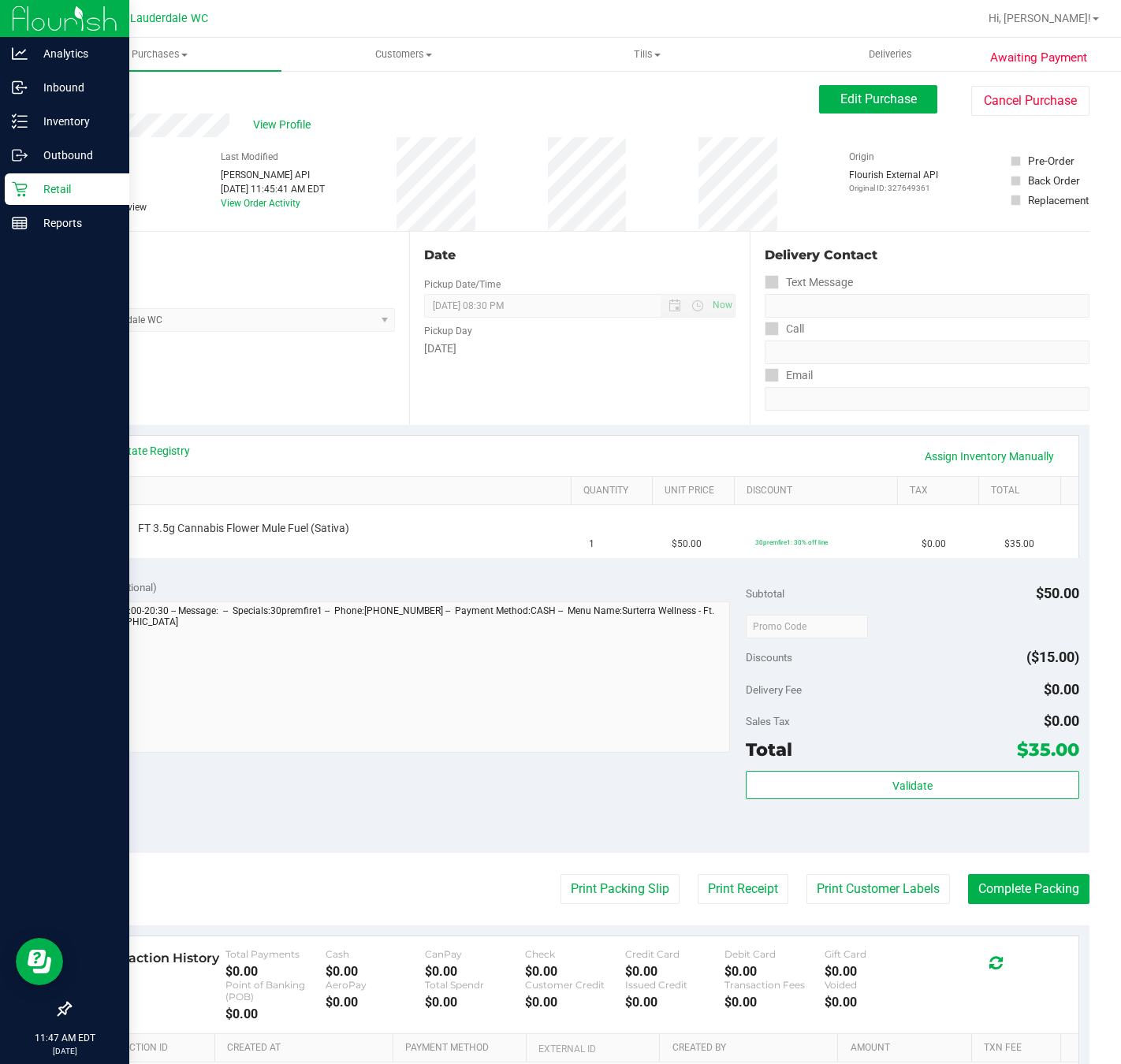
click at [31, 192] on p "Retail" at bounding box center [75, 190] width 95 height 19
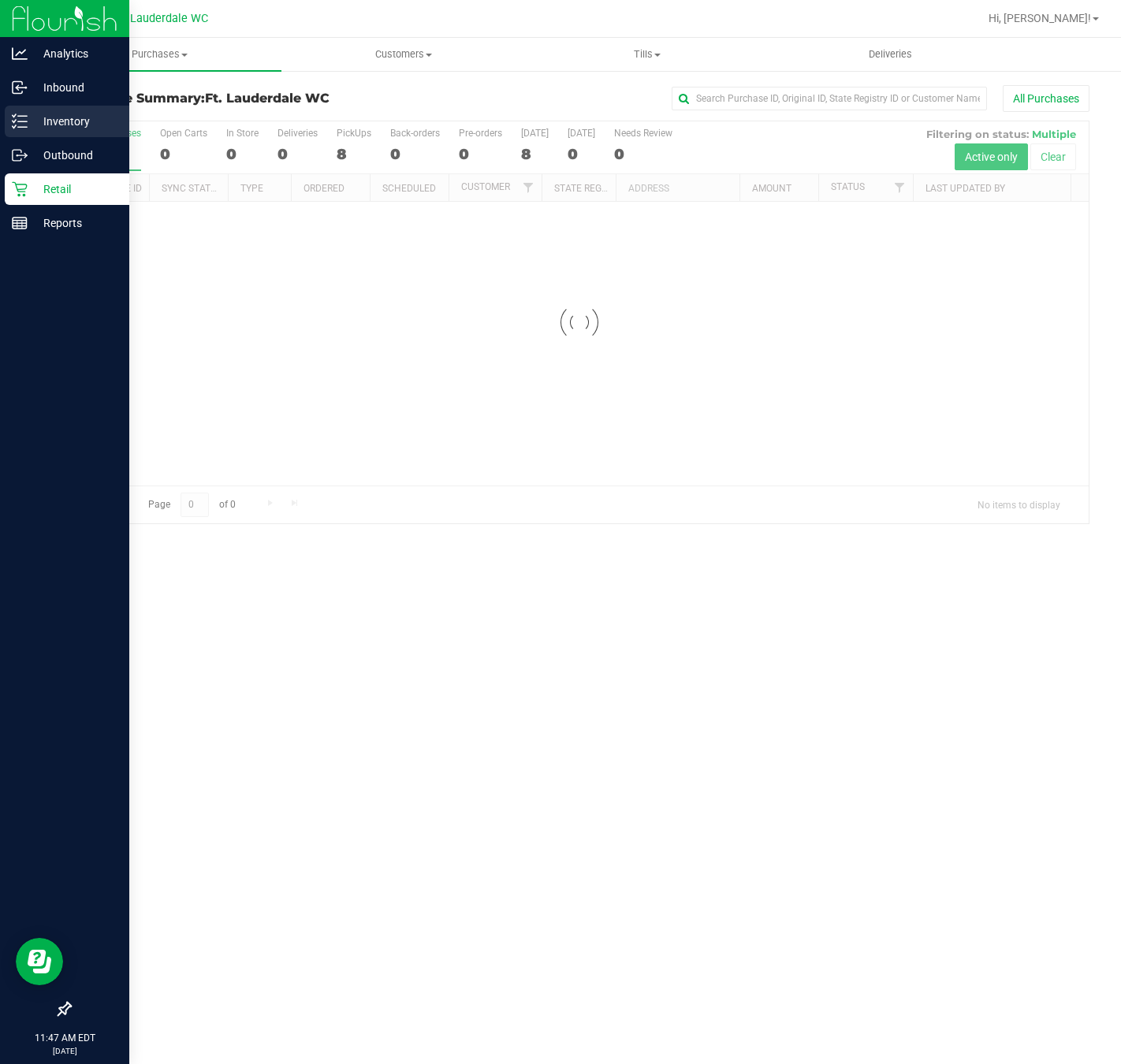
click at [62, 124] on p "Inventory" at bounding box center [75, 122] width 95 height 19
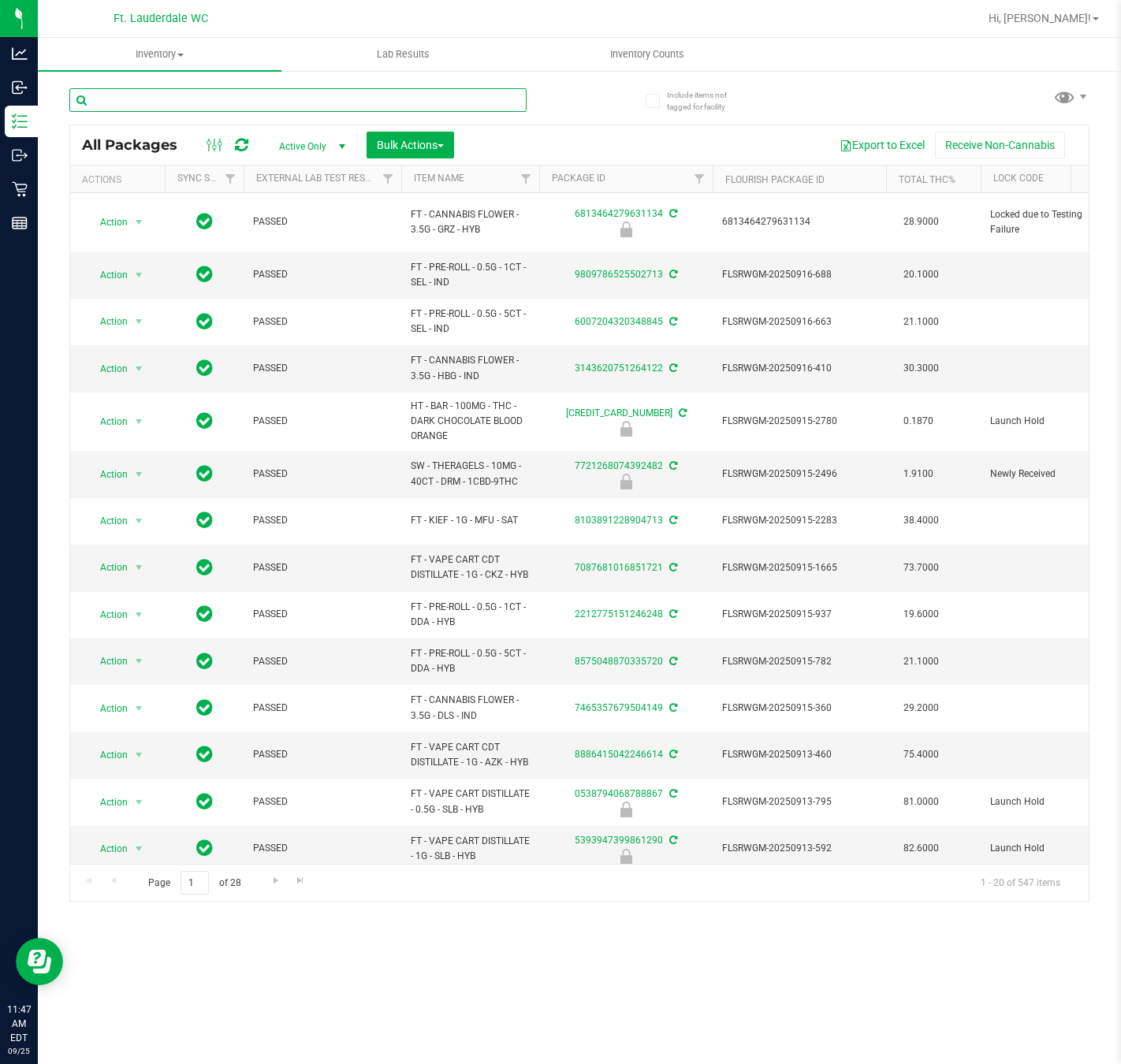
click at [204, 100] on input "text" at bounding box center [298, 99] width 457 height 23
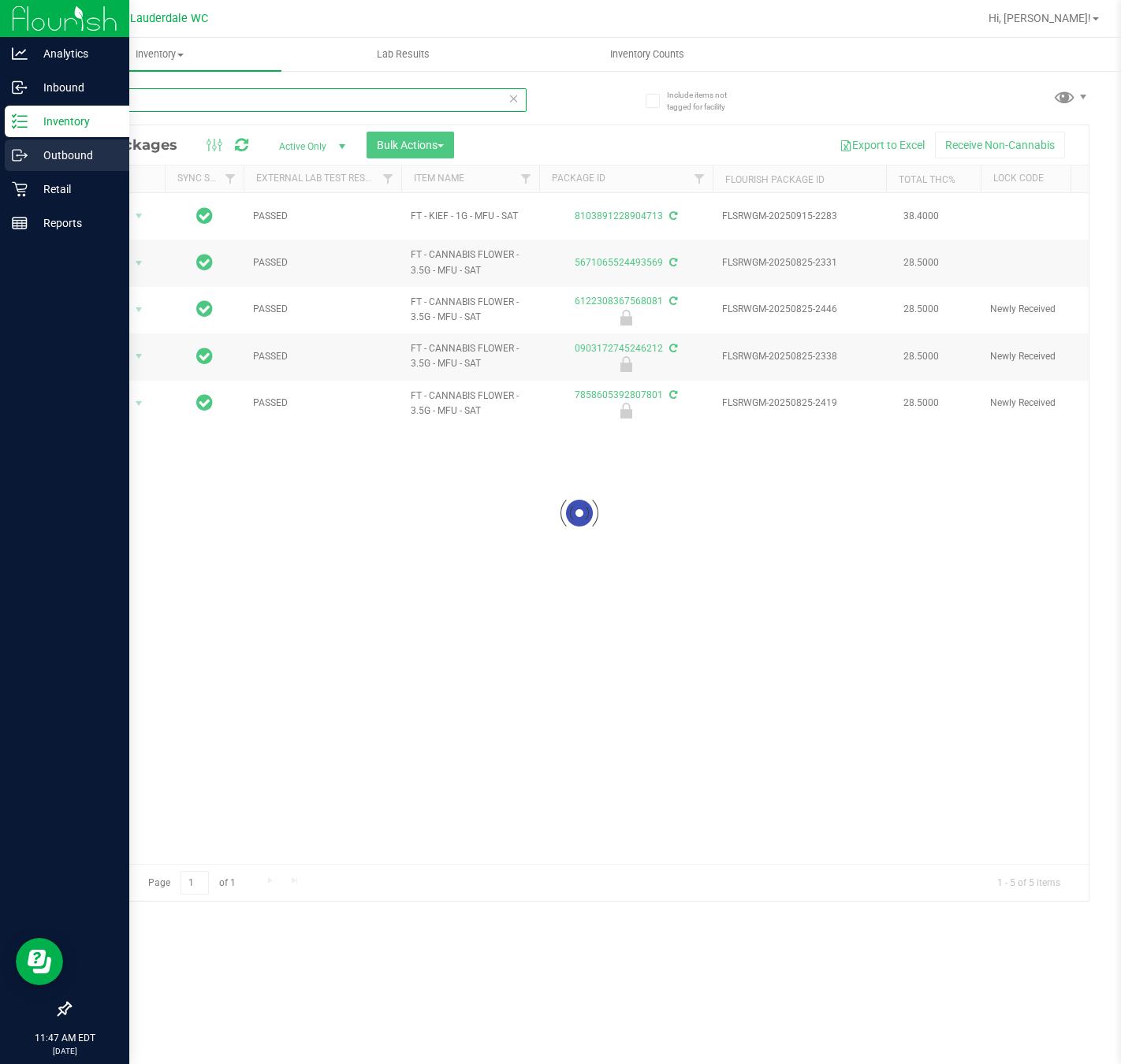
type input "mfu"
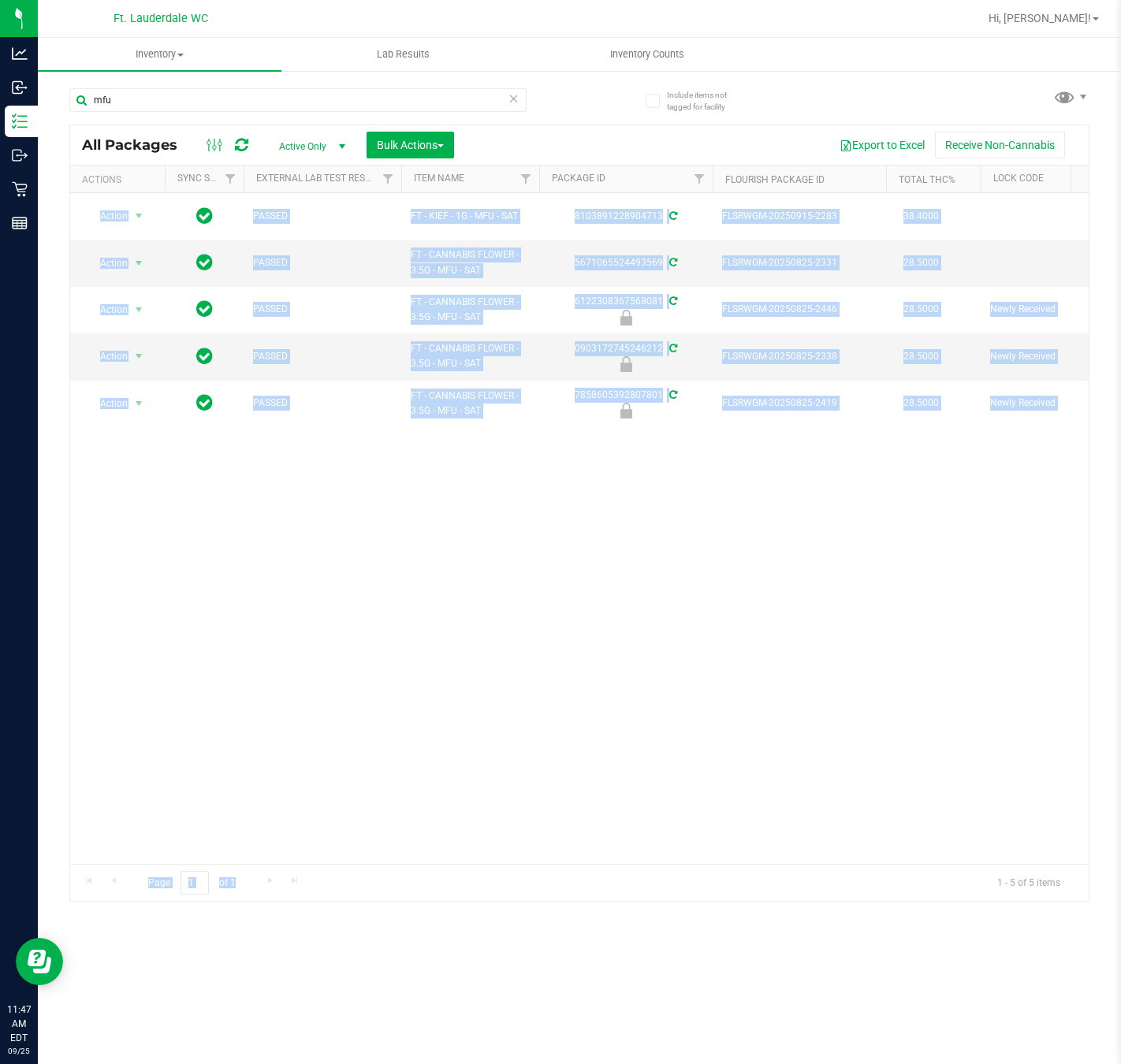
drag, startPoint x: 369, startPoint y: 864, endPoint x: 424, endPoint y: 852, distance: 56.3
click at [424, 852] on div "All Packages Active Only Active Only Lab Samples Locked All External Internal B…" at bounding box center [580, 512] width 1020 height 777
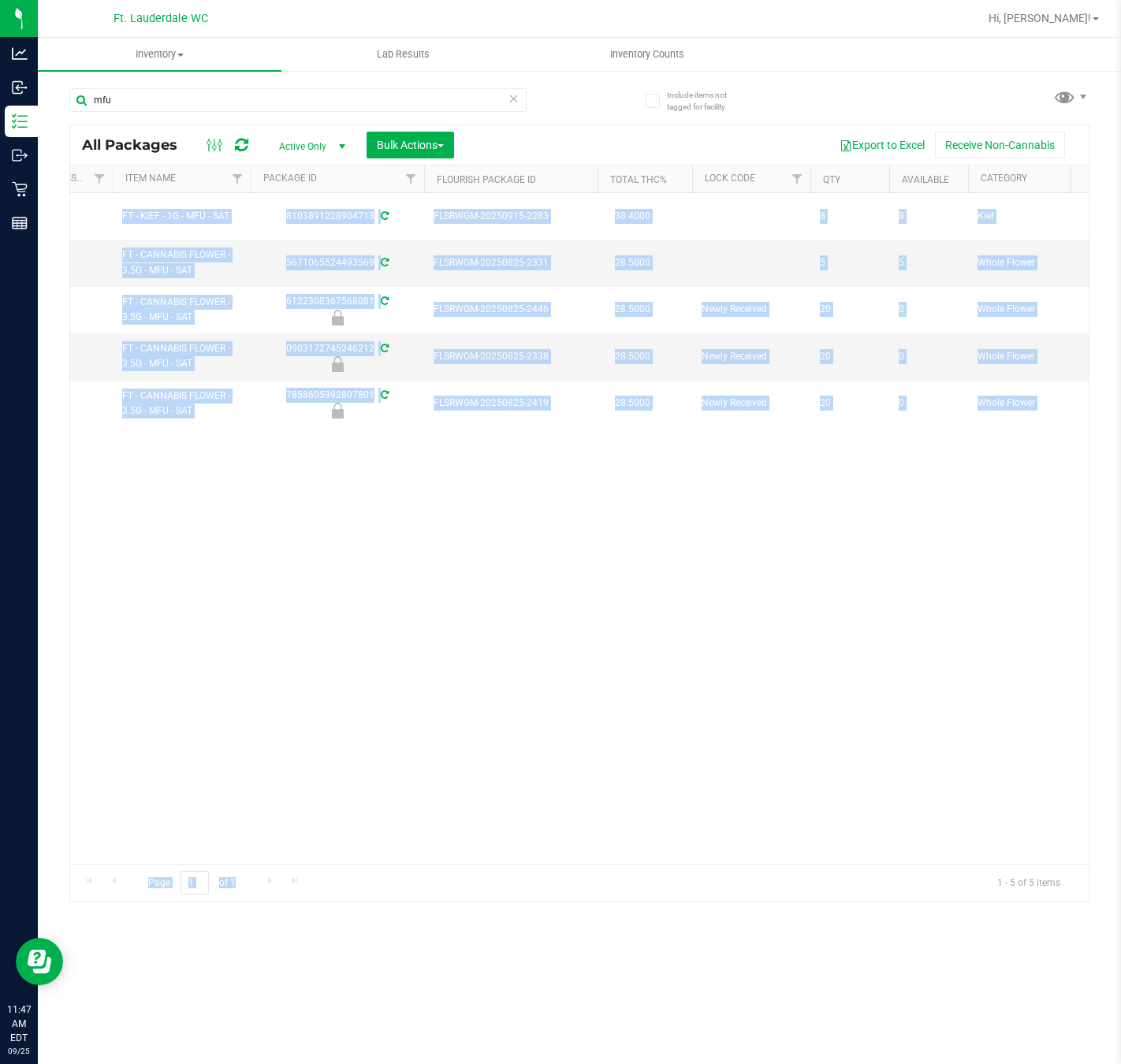
scroll to position [0, 658]
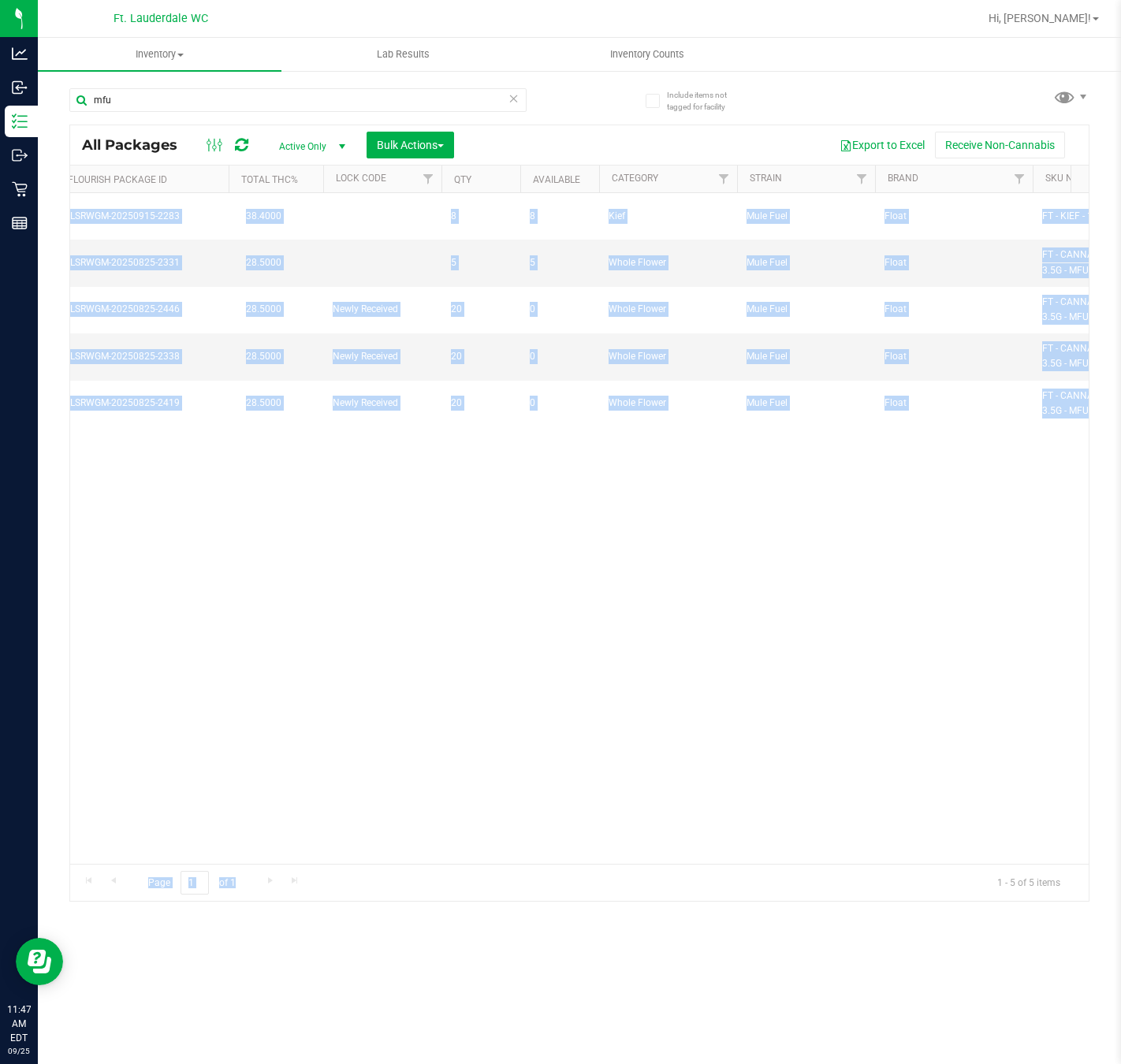
click at [574, 713] on div "Action Action Adjust qty Create package Edit attributes Global inventory Locate…" at bounding box center [580, 528] width 1019 height 671
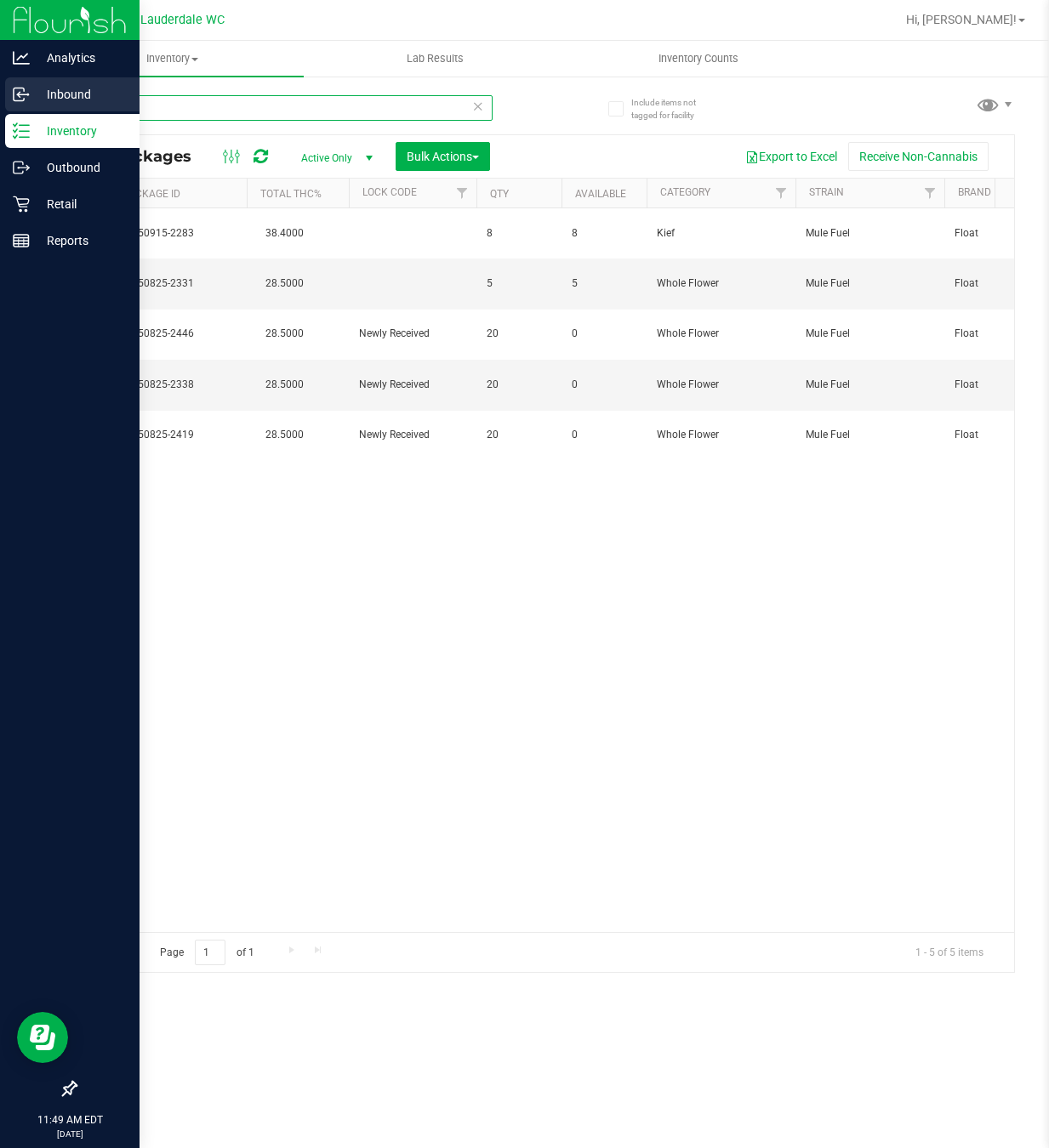
drag, startPoint x: 163, startPoint y: 108, endPoint x: 39, endPoint y: 103, distance: 124.1
click at [46, 102] on div "Analytics Inbound Inventory Outbound Retail Reports 11:49 AM EDT 09/25/2025 09/…" at bounding box center [524, 574] width 1049 height 1148
type input "fic"
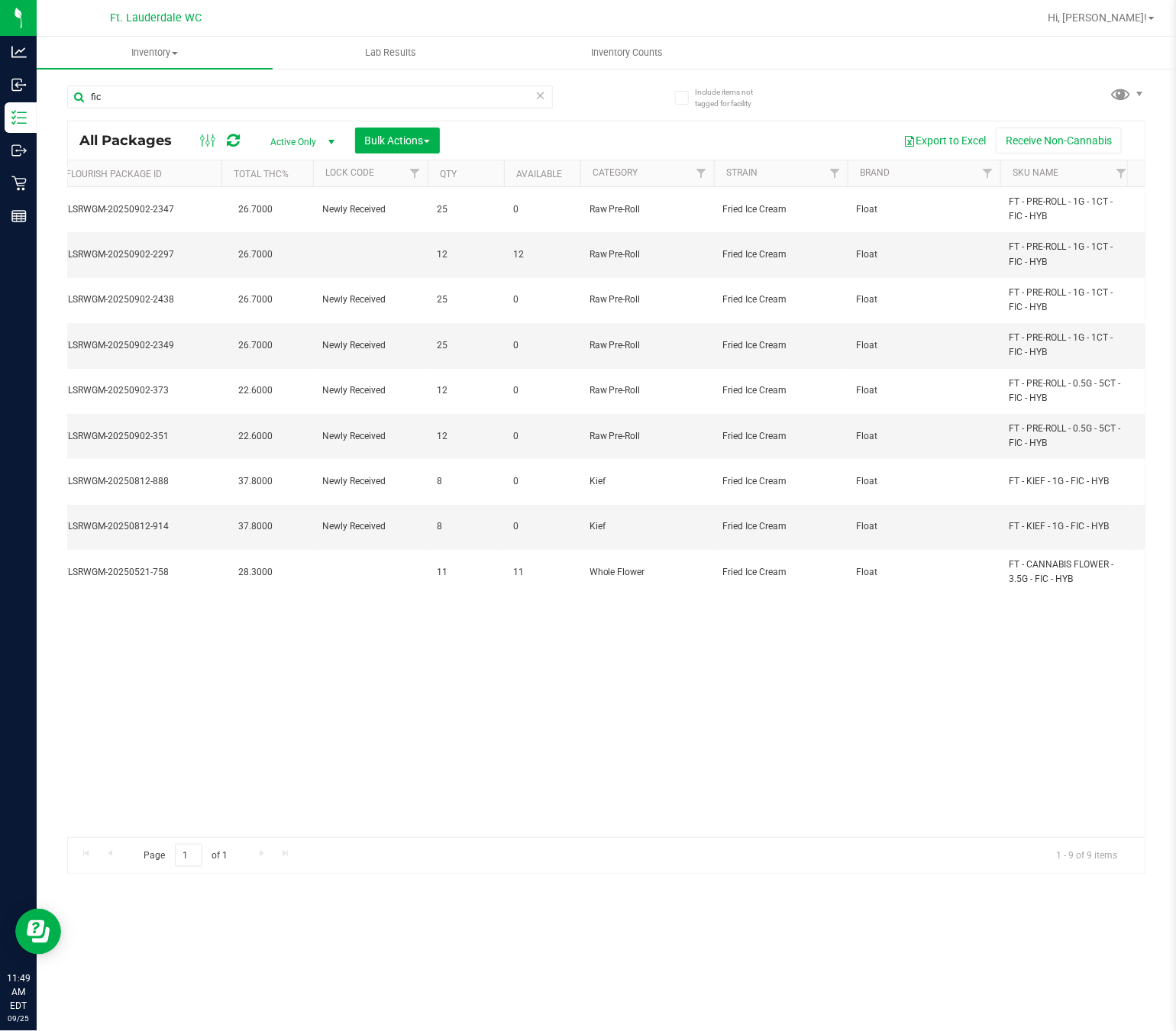
click at [392, 656] on div "Action Action Edit attributes Global inventory Locate package Package audit log…" at bounding box center [606, 512] width 1077 height 650
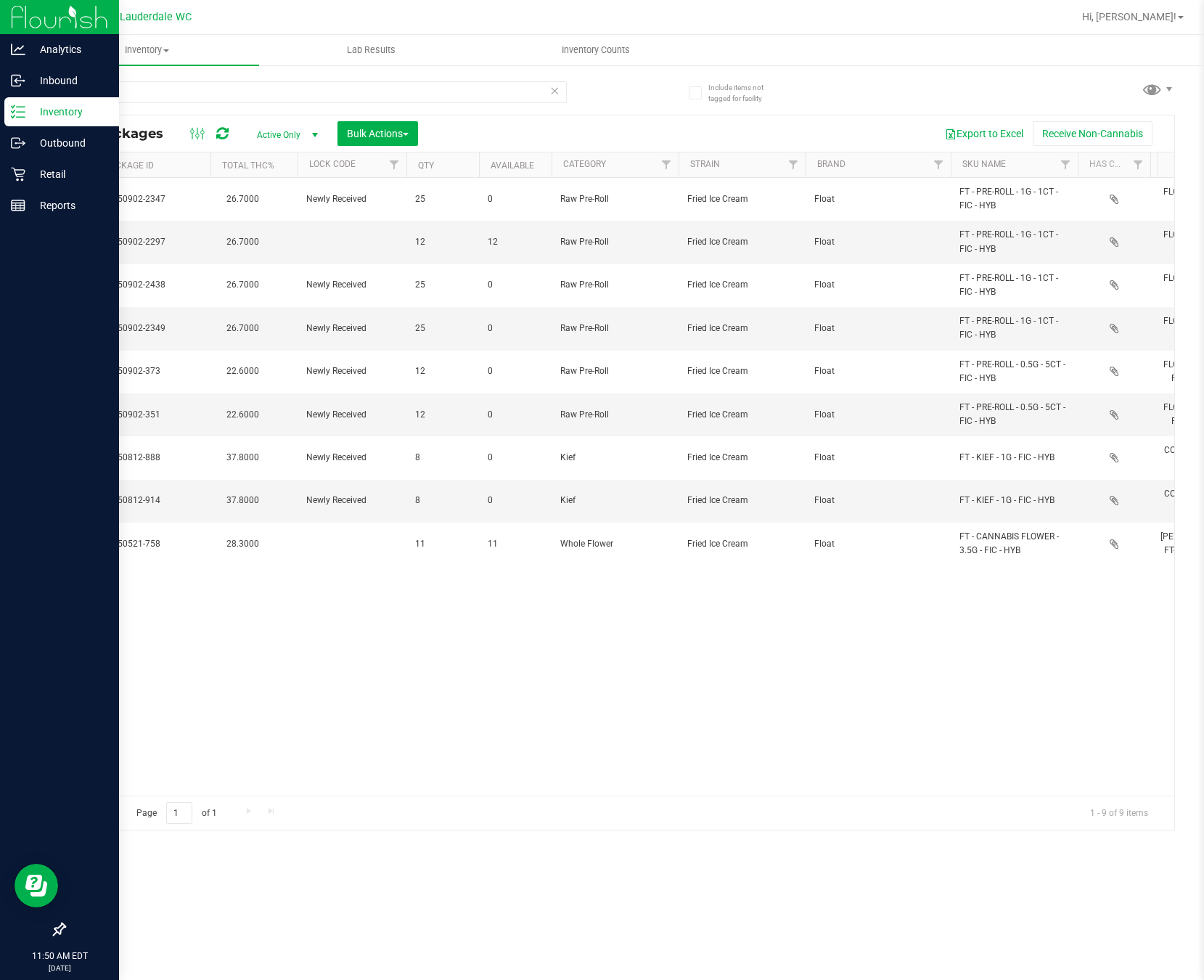
click at [33, 107] on p "Inventory" at bounding box center [69, 112] width 87 height 18
click at [11, 162] on div "Retail" at bounding box center [61, 174] width 115 height 29
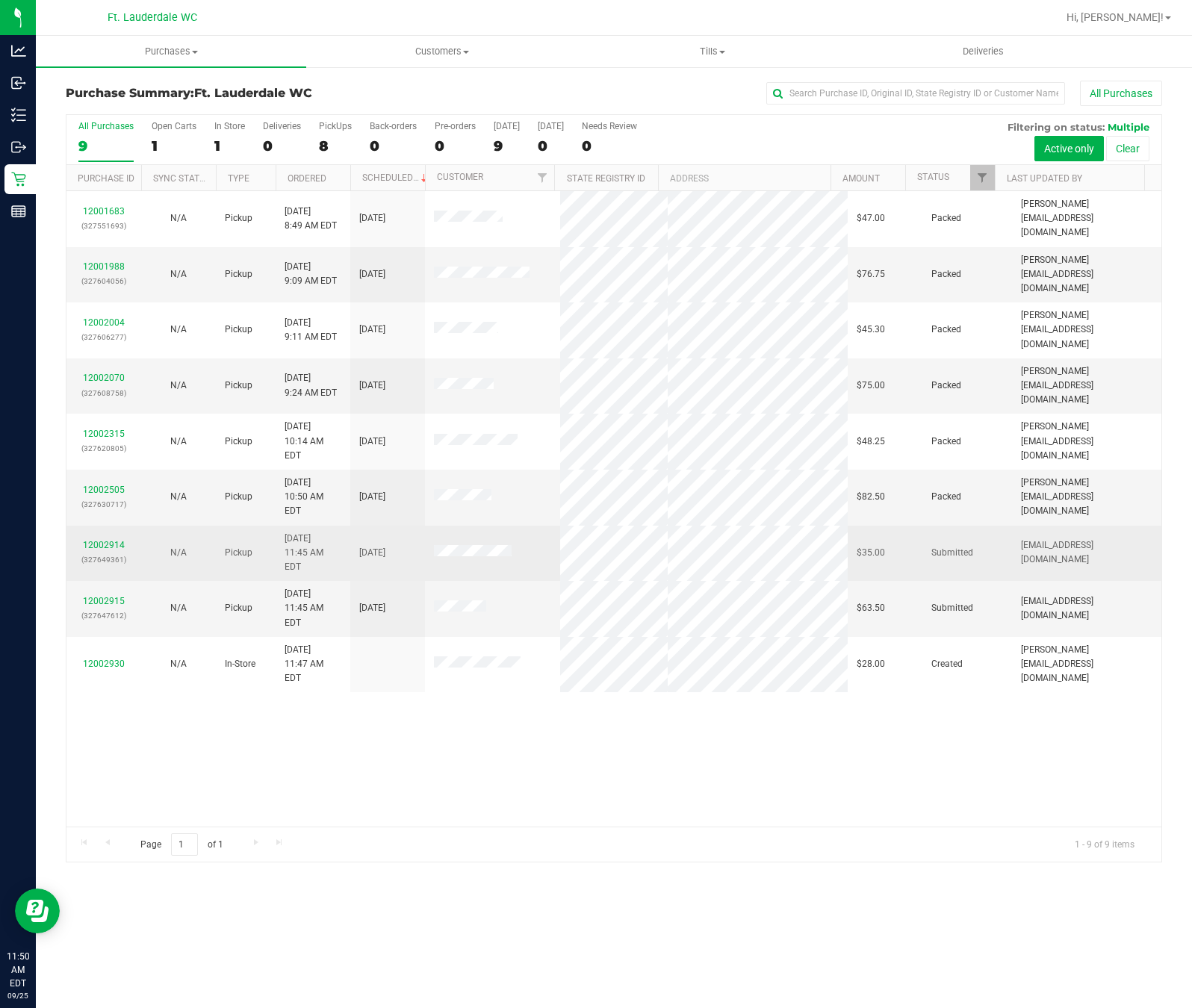
click at [101, 538] on div "12002914 (327649361)" at bounding box center [104, 552] width 57 height 28
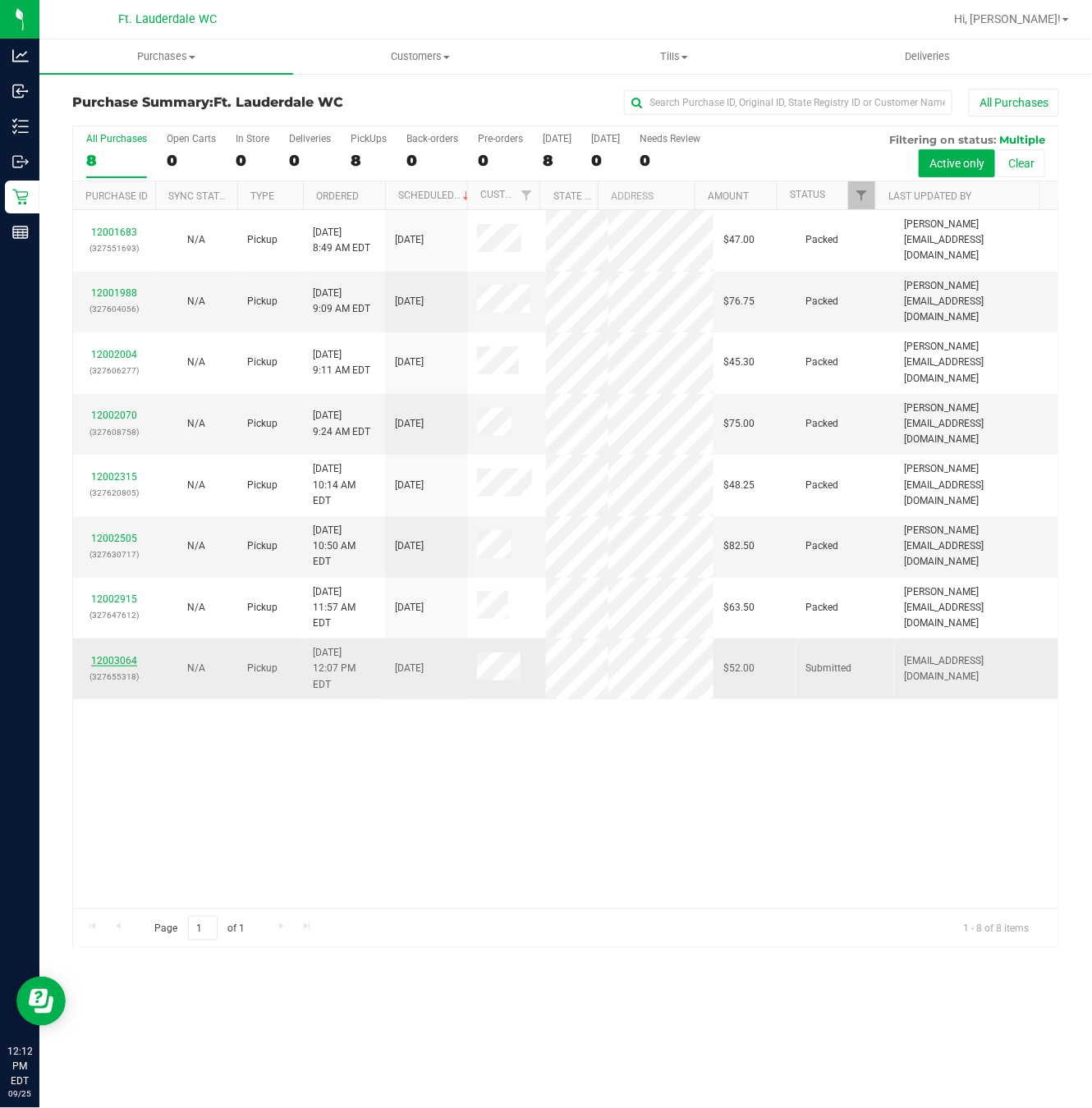
click at [118, 656] on link "12003064" at bounding box center [114, 660] width 46 height 12
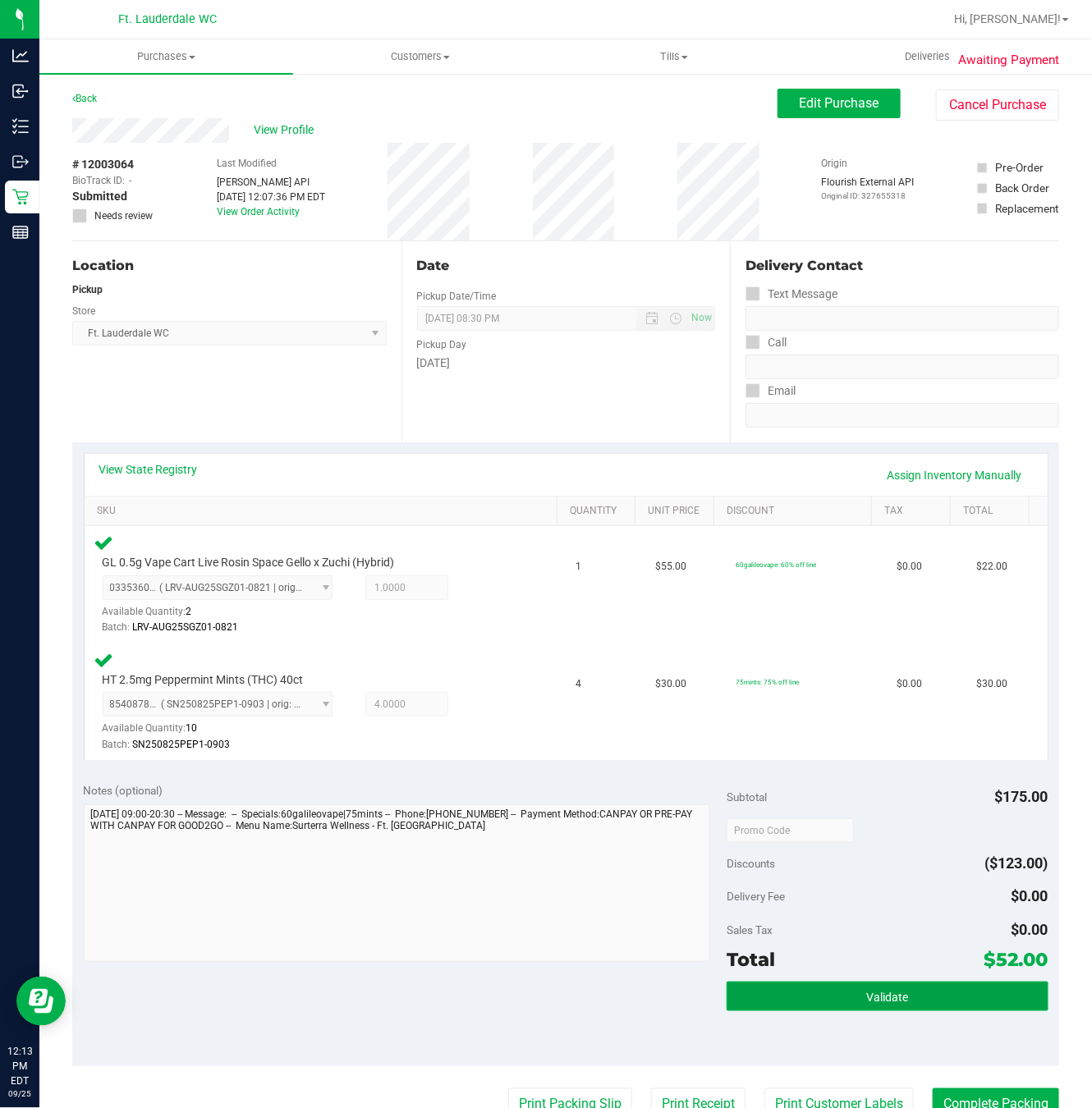
click at [835, 986] on button "Validate" at bounding box center [887, 997] width 322 height 30
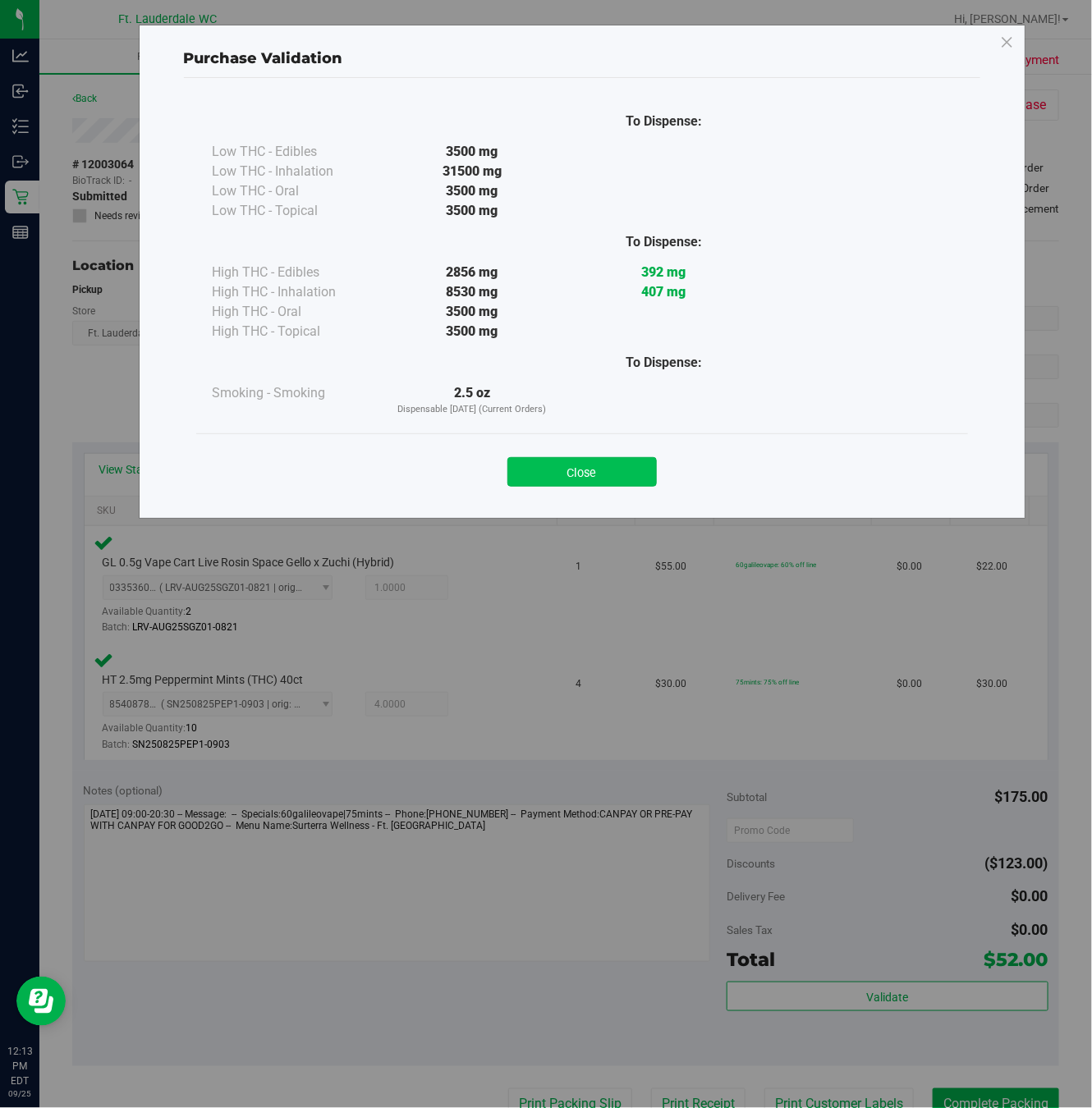
click at [565, 460] on button "Close" at bounding box center [582, 472] width 150 height 30
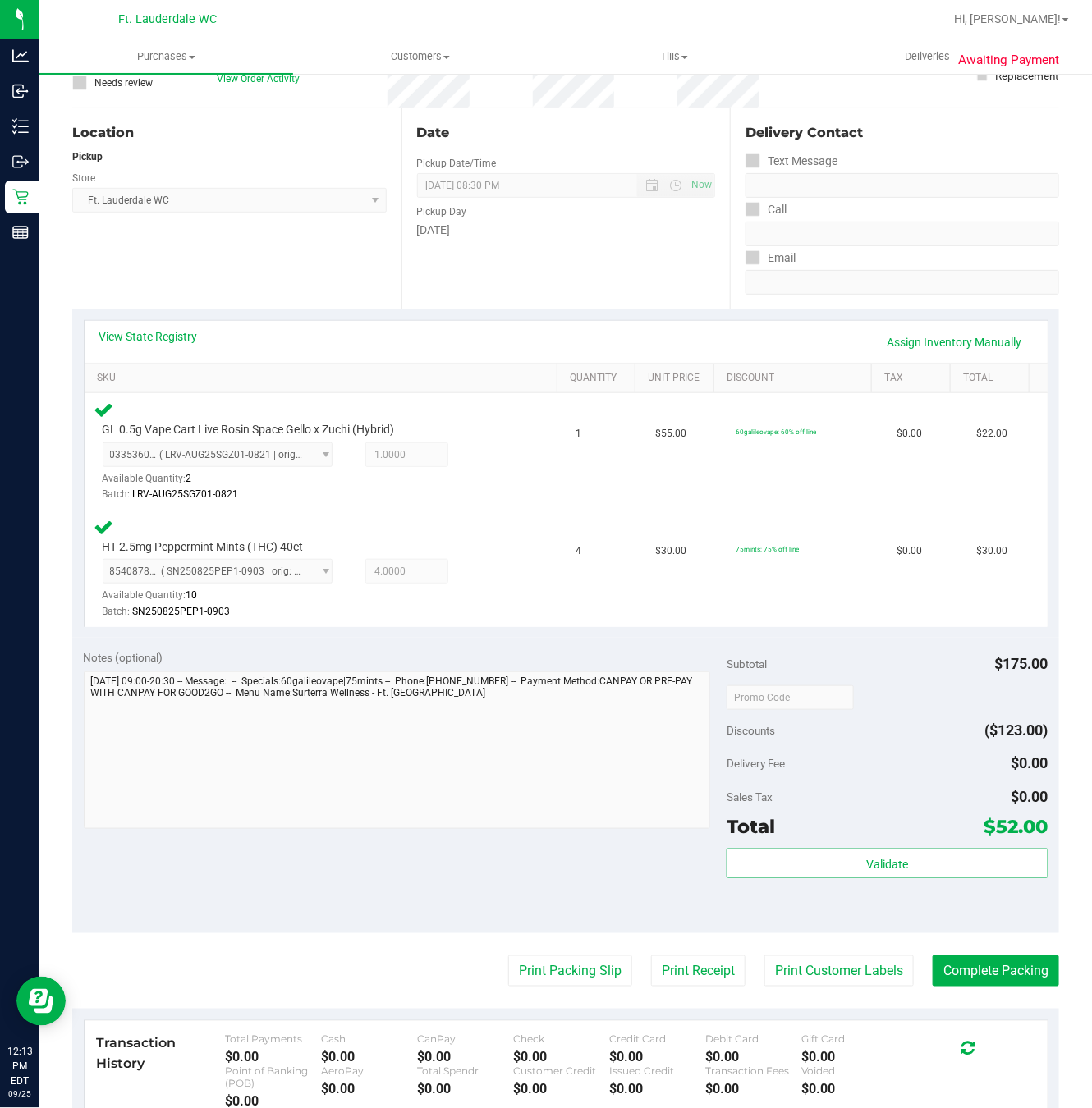
scroll to position [370, 0]
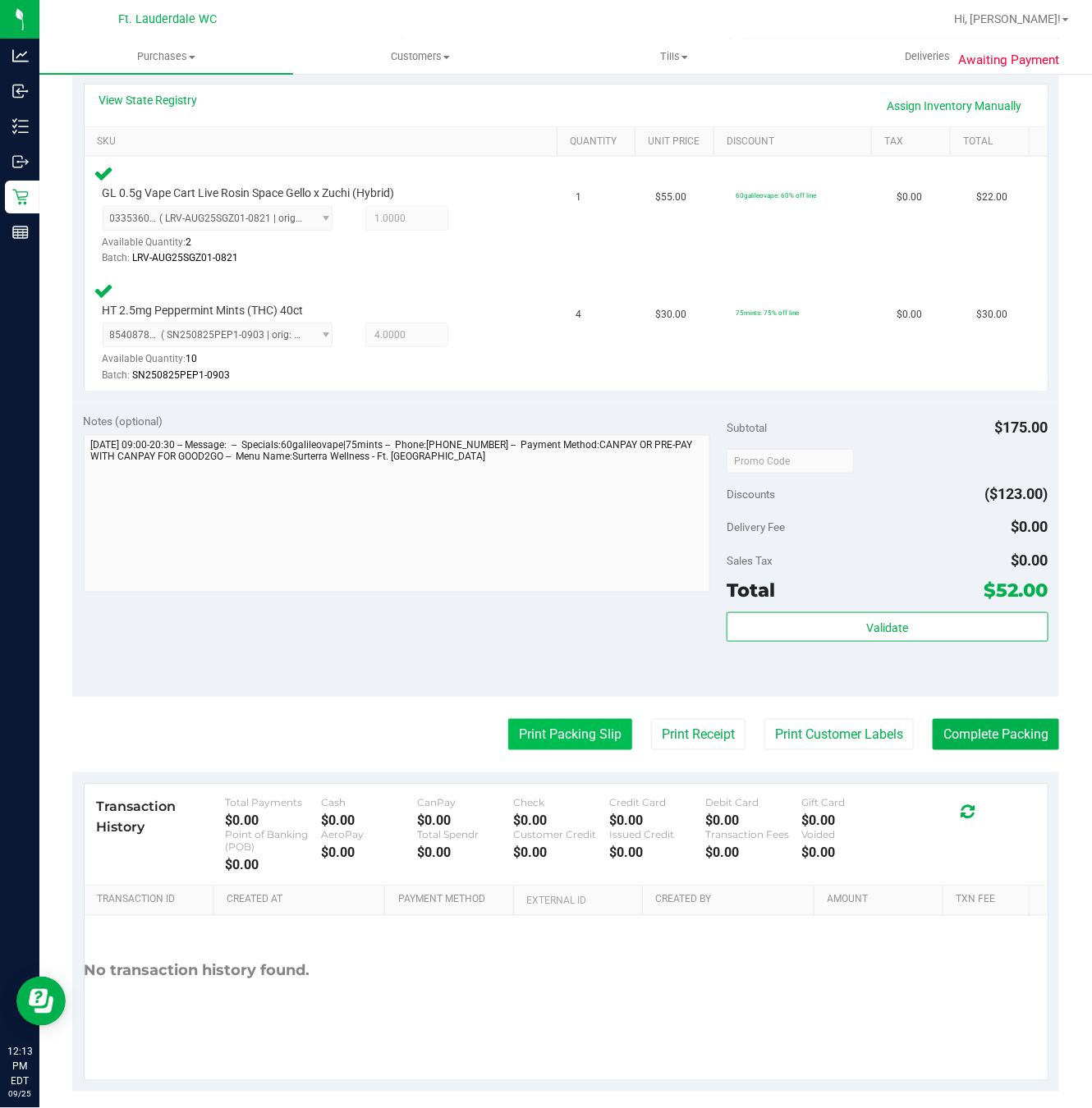
click at [508, 728] on button "Print Packing Slip" at bounding box center [570, 735] width 124 height 31
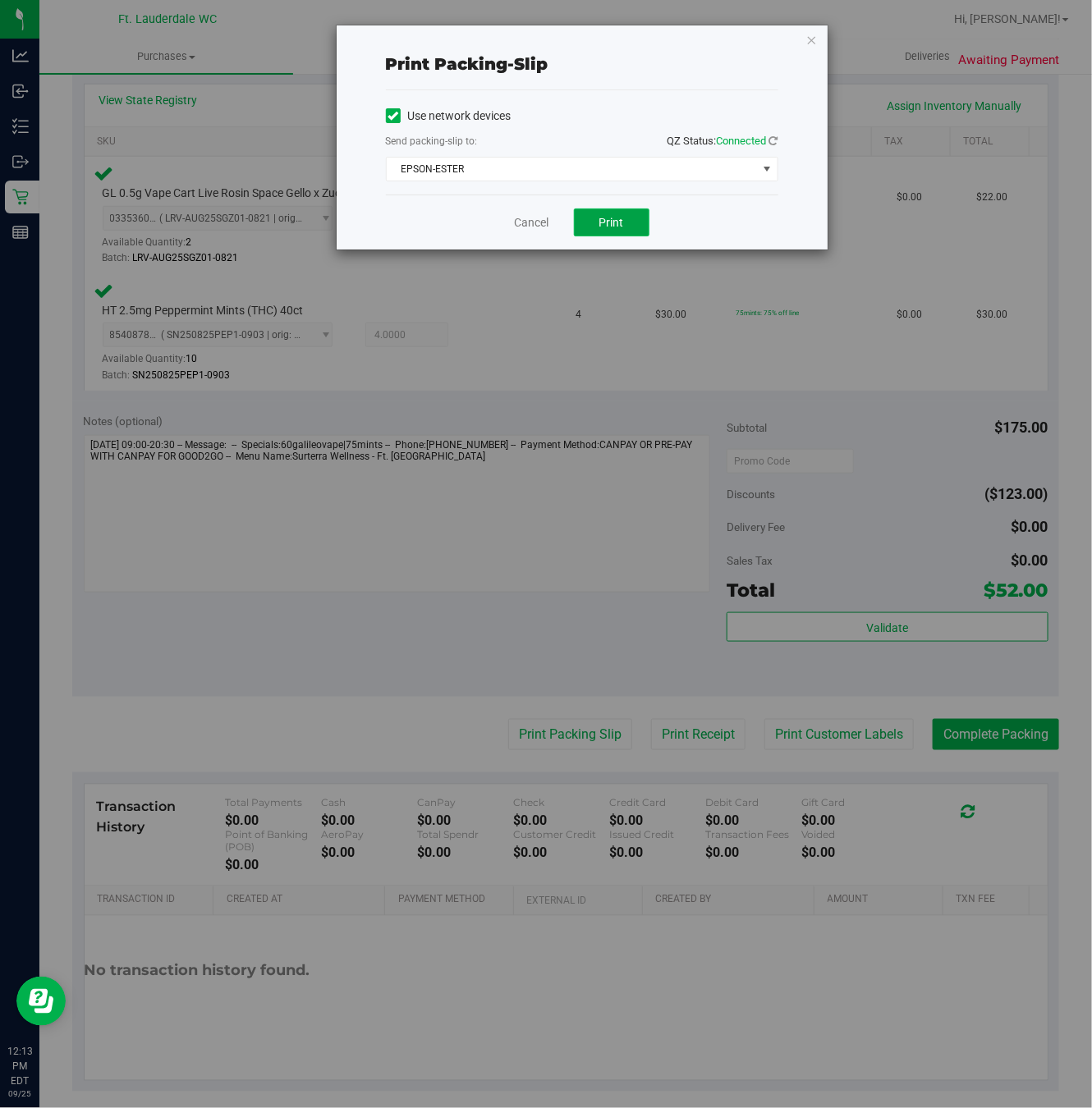
click at [629, 213] on button "Print" at bounding box center [611, 222] width 75 height 28
click at [530, 224] on link "Cancel" at bounding box center [532, 222] width 34 height 17
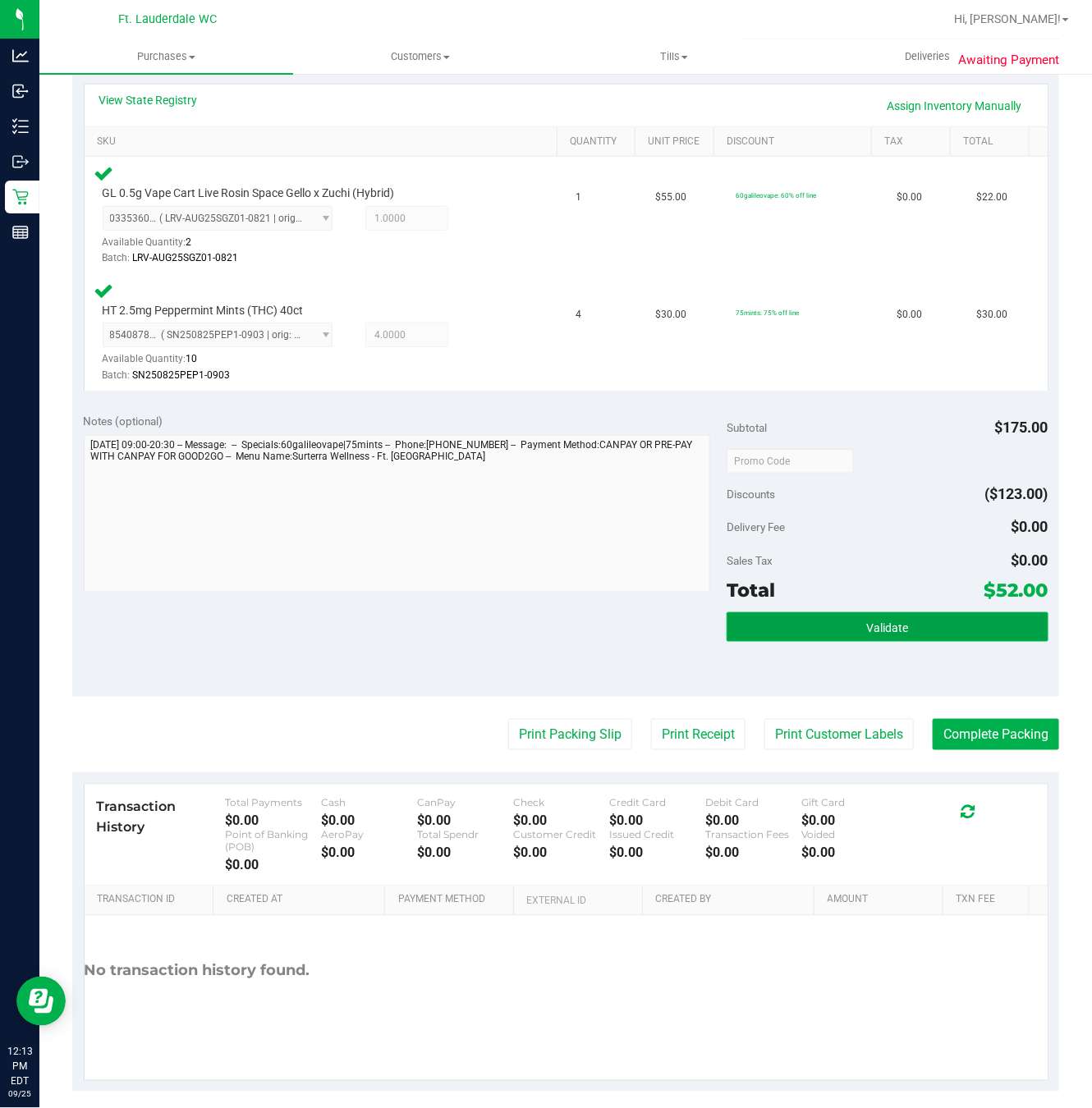
click at [895, 641] on button "Validate" at bounding box center [887, 627] width 322 height 30
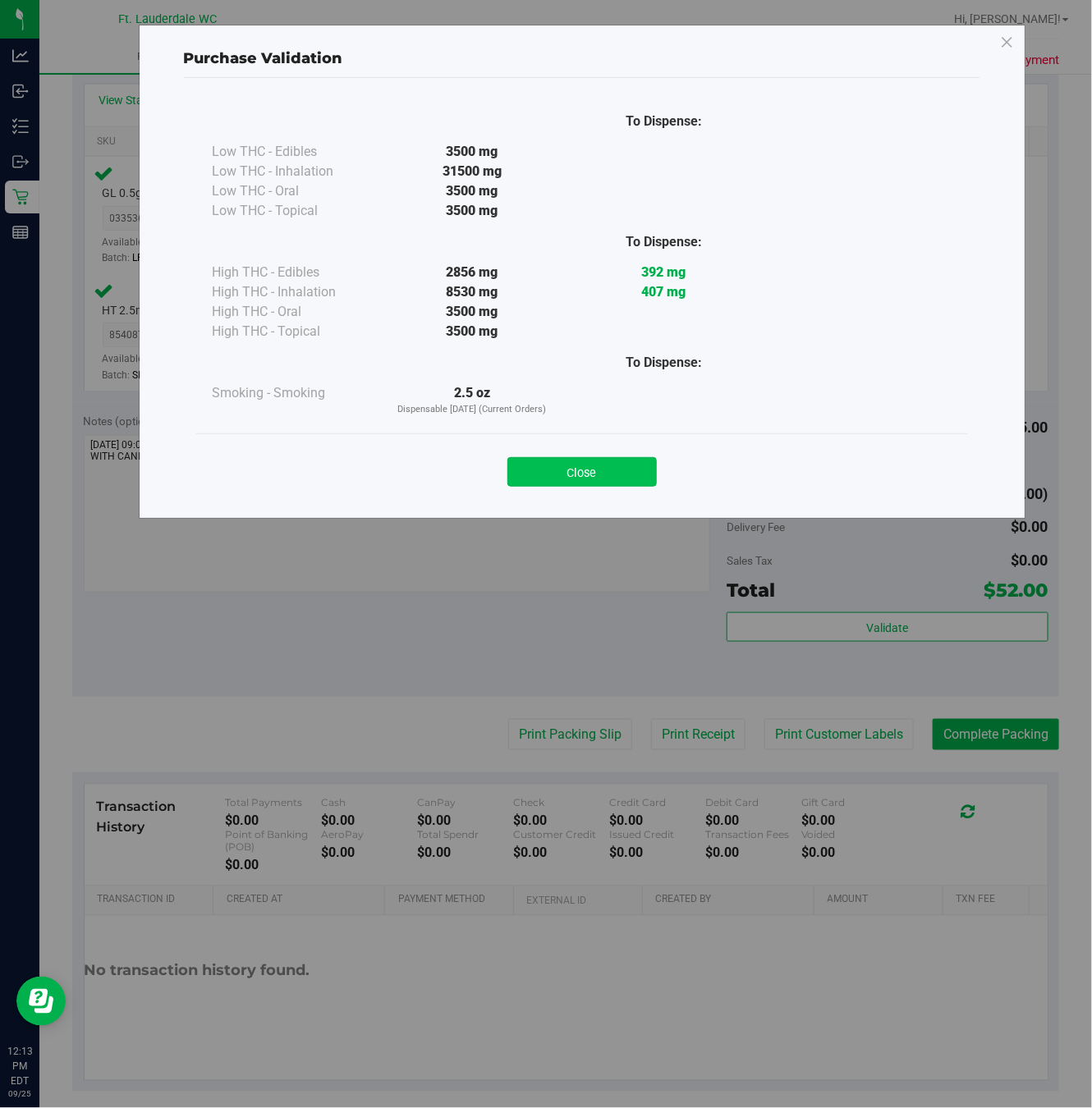
click at [604, 470] on button "Close" at bounding box center [582, 472] width 150 height 30
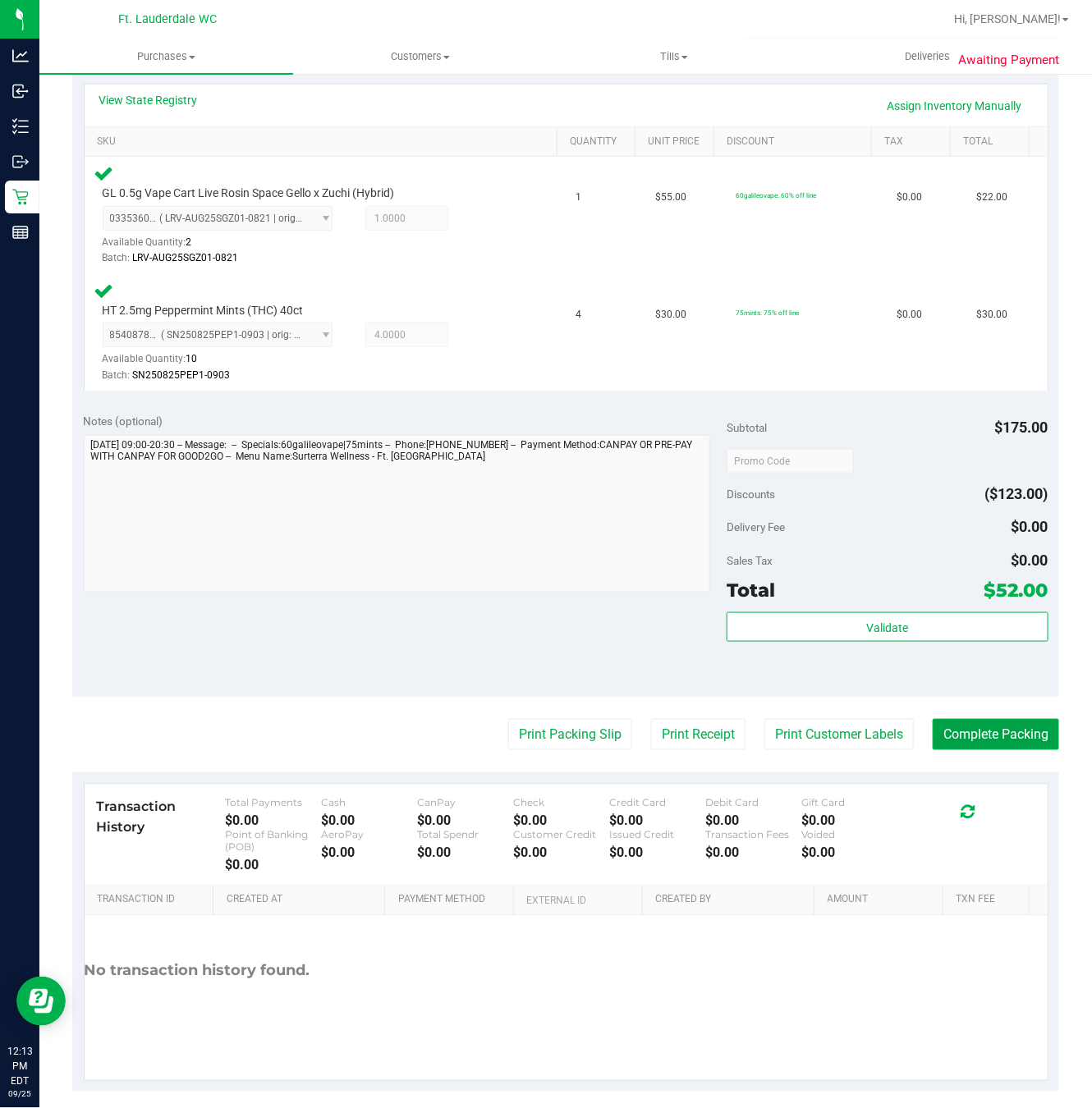
click at [968, 745] on button "Complete Packing" at bounding box center [996, 735] width 127 height 31
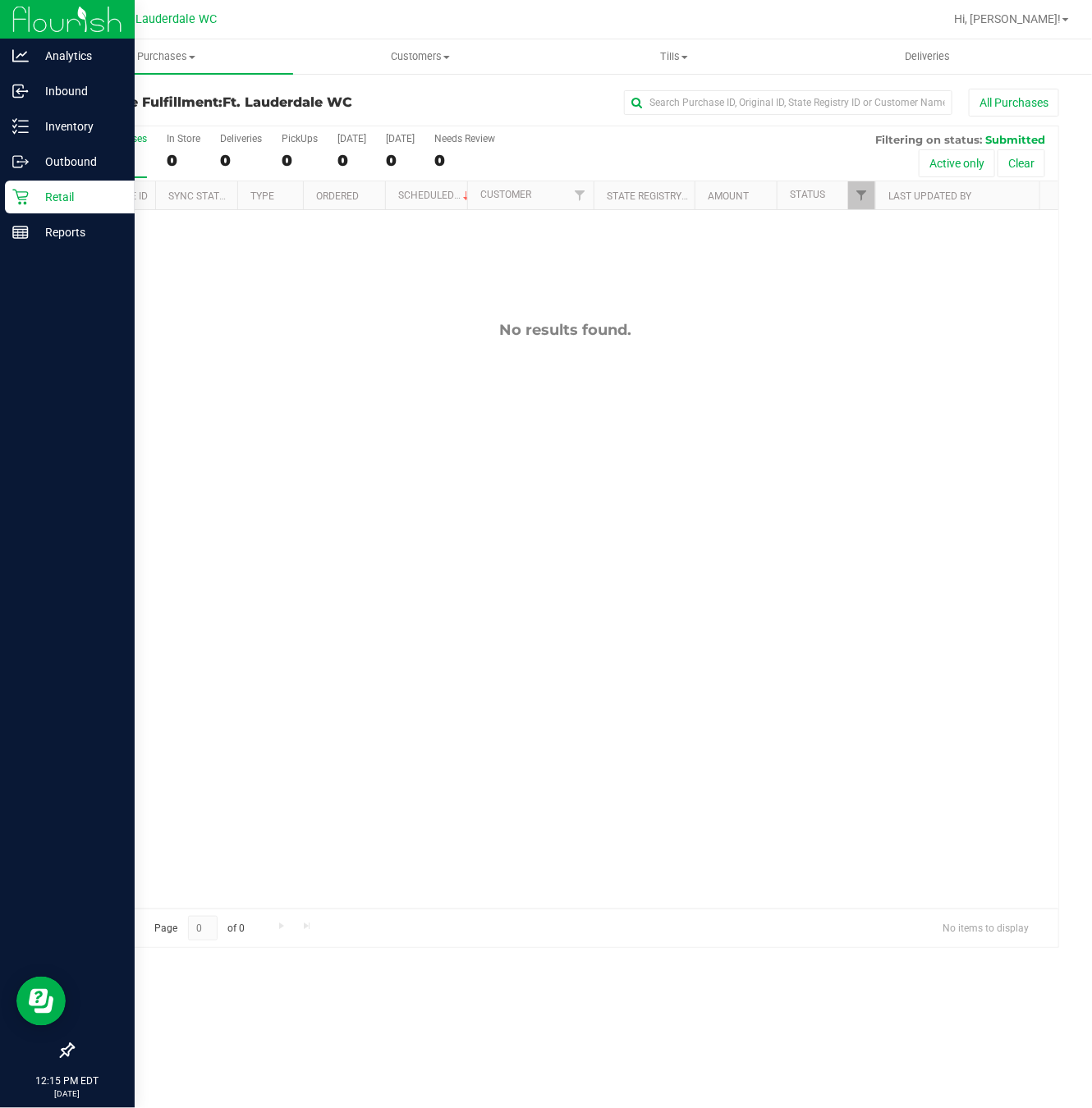
click at [13, 182] on div "Retail" at bounding box center [69, 197] width 130 height 33
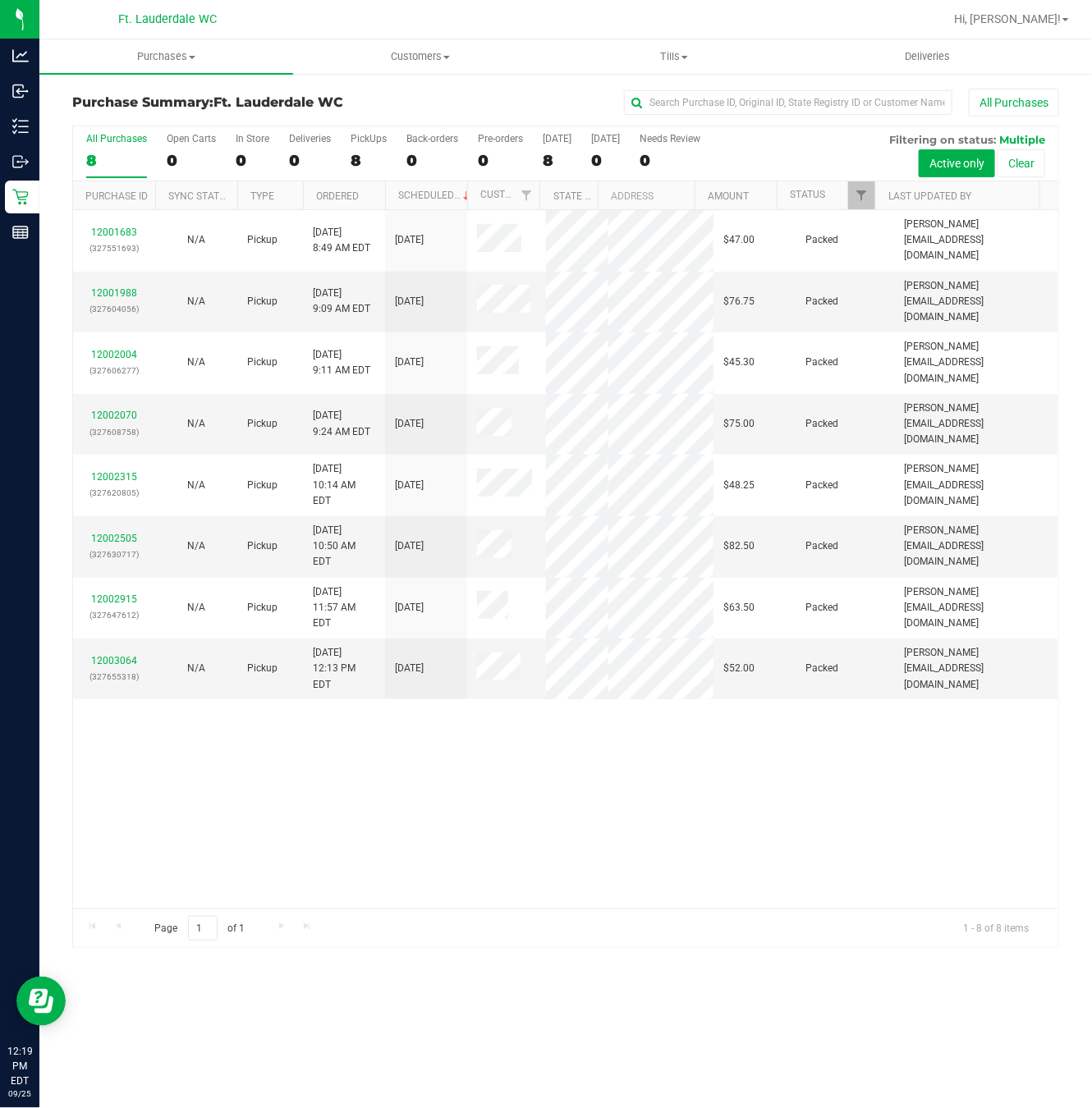
drag, startPoint x: 519, startPoint y: 808, endPoint x: 529, endPoint y: 803, distance: 11.2
click at [525, 801] on div "12001683 (327551693) N/A Pickup 9/25/2025 8:49 AM EDT 9/25/2025 $47.00 Packed s…" at bounding box center [565, 559] width 985 height 699
click at [574, 778] on div "12001683 (327551693) N/A Pickup 9/25/2025 8:49 AM EDT 9/25/2025 $47.00 Packed s…" at bounding box center [565, 559] width 985 height 699
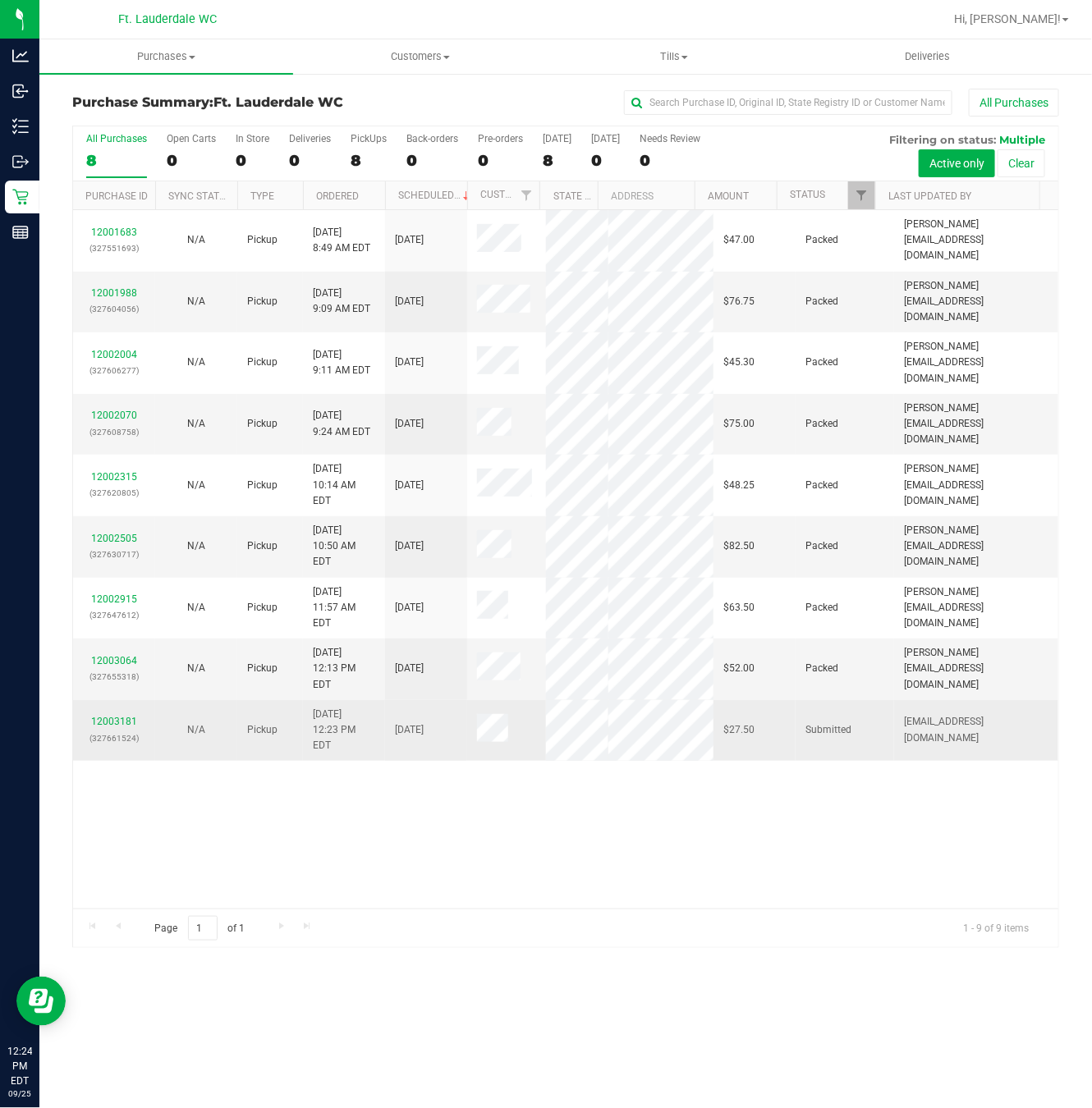
click at [109, 714] on div "12003181 (327661524)" at bounding box center [114, 729] width 63 height 31
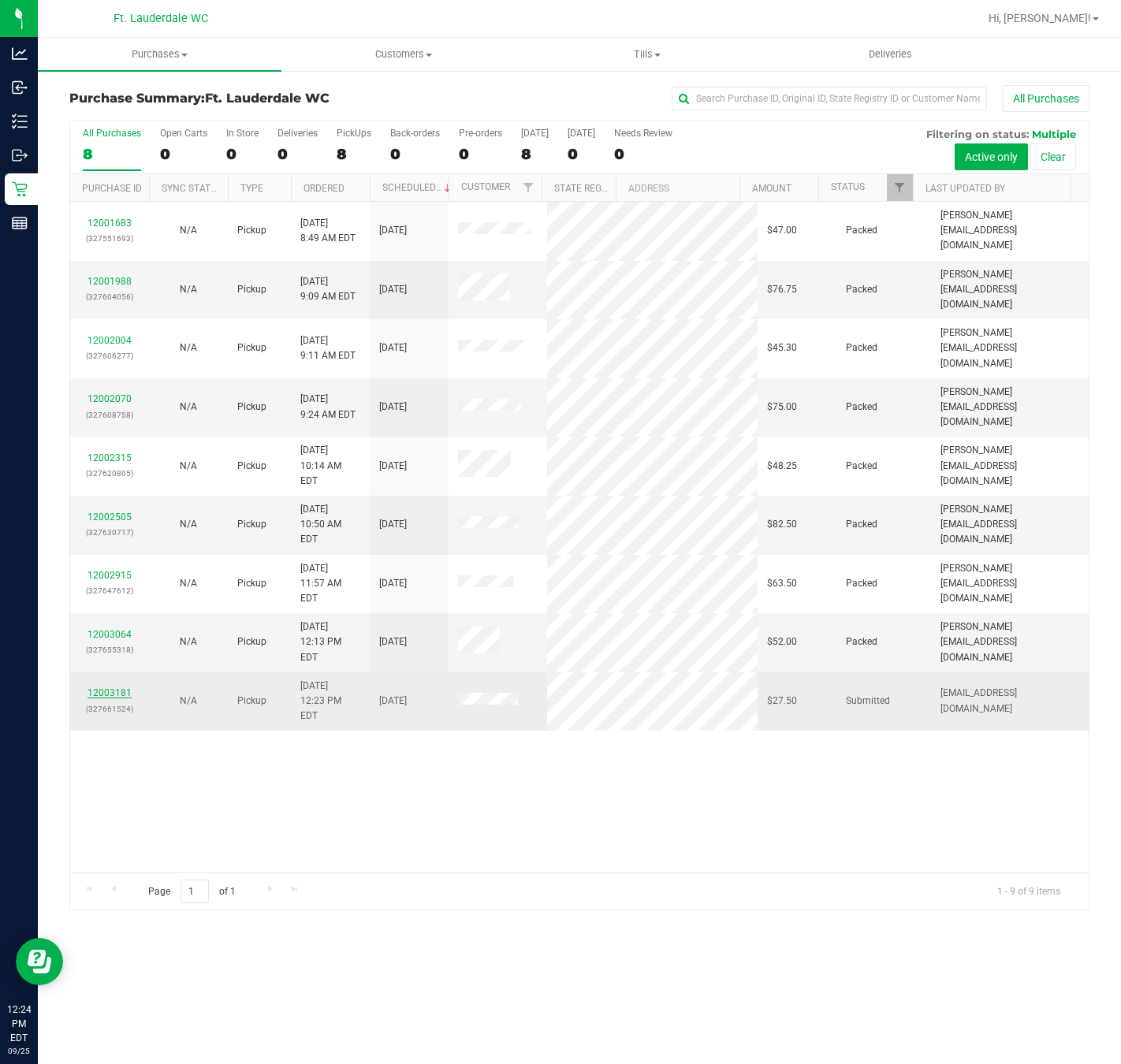
click at [106, 687] on link "12003181" at bounding box center [110, 693] width 44 height 11
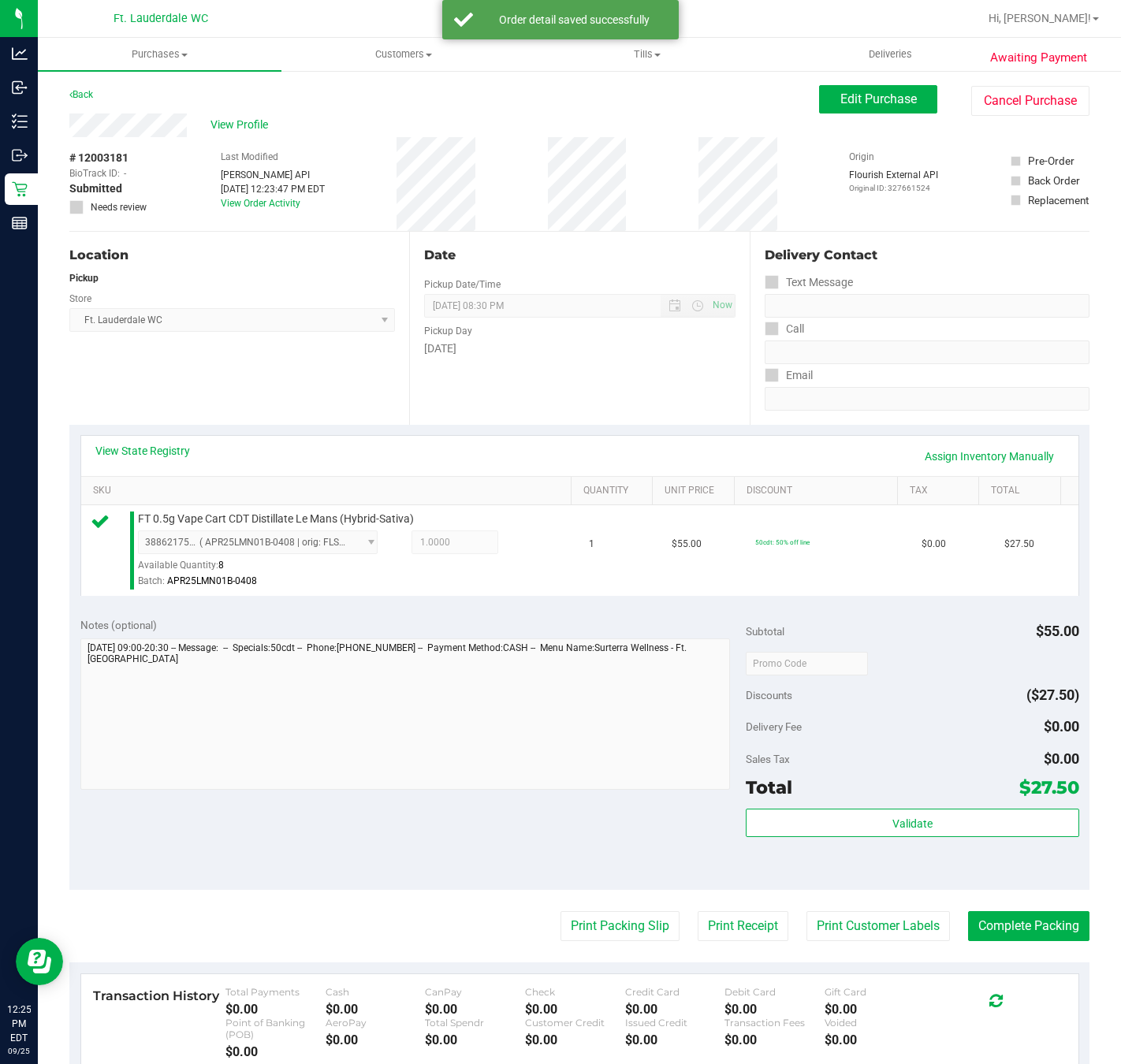
click at [893, 860] on div "Validate" at bounding box center [912, 845] width 332 height 71
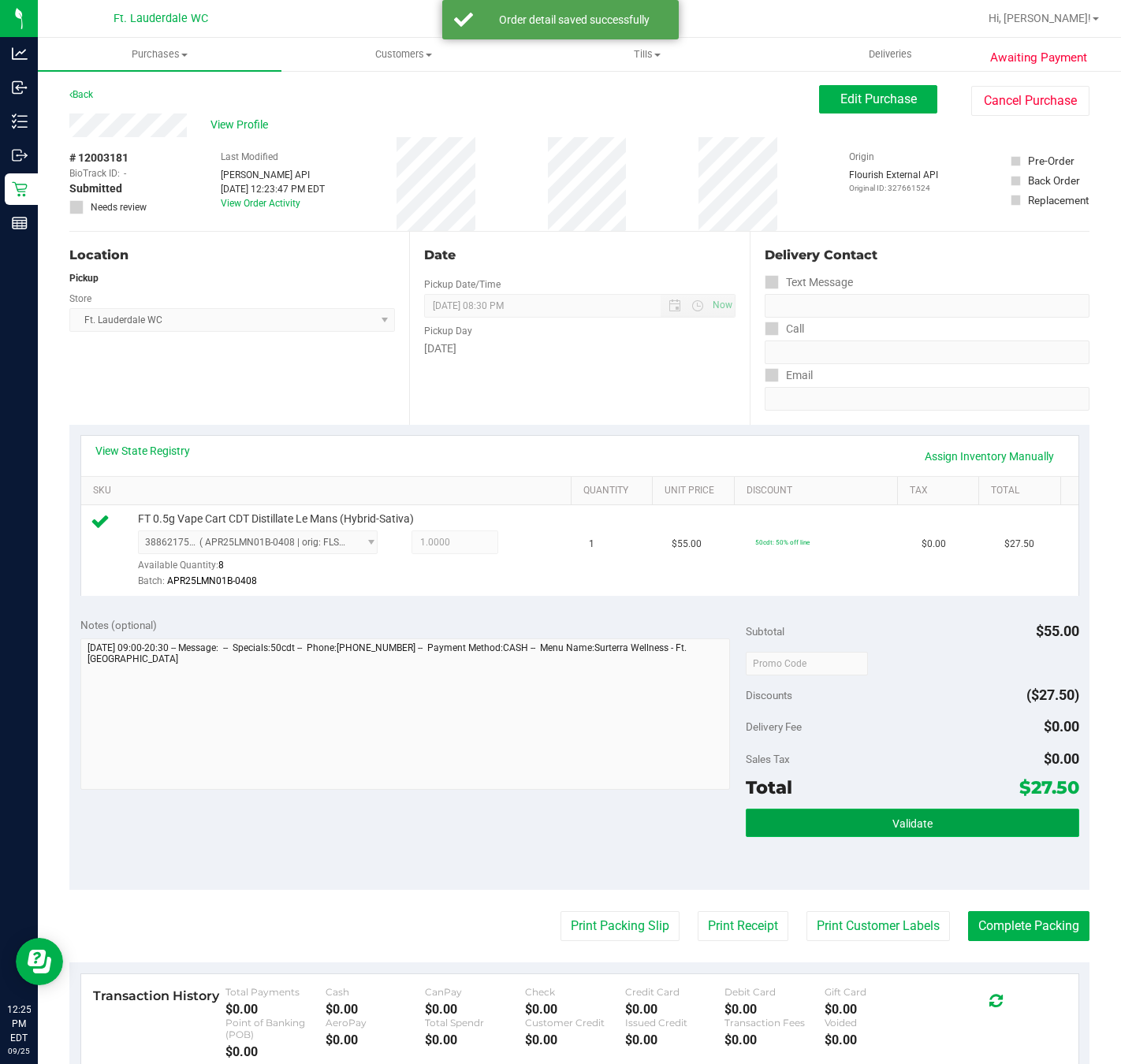
click at [889, 837] on button "Validate" at bounding box center [912, 823] width 332 height 29
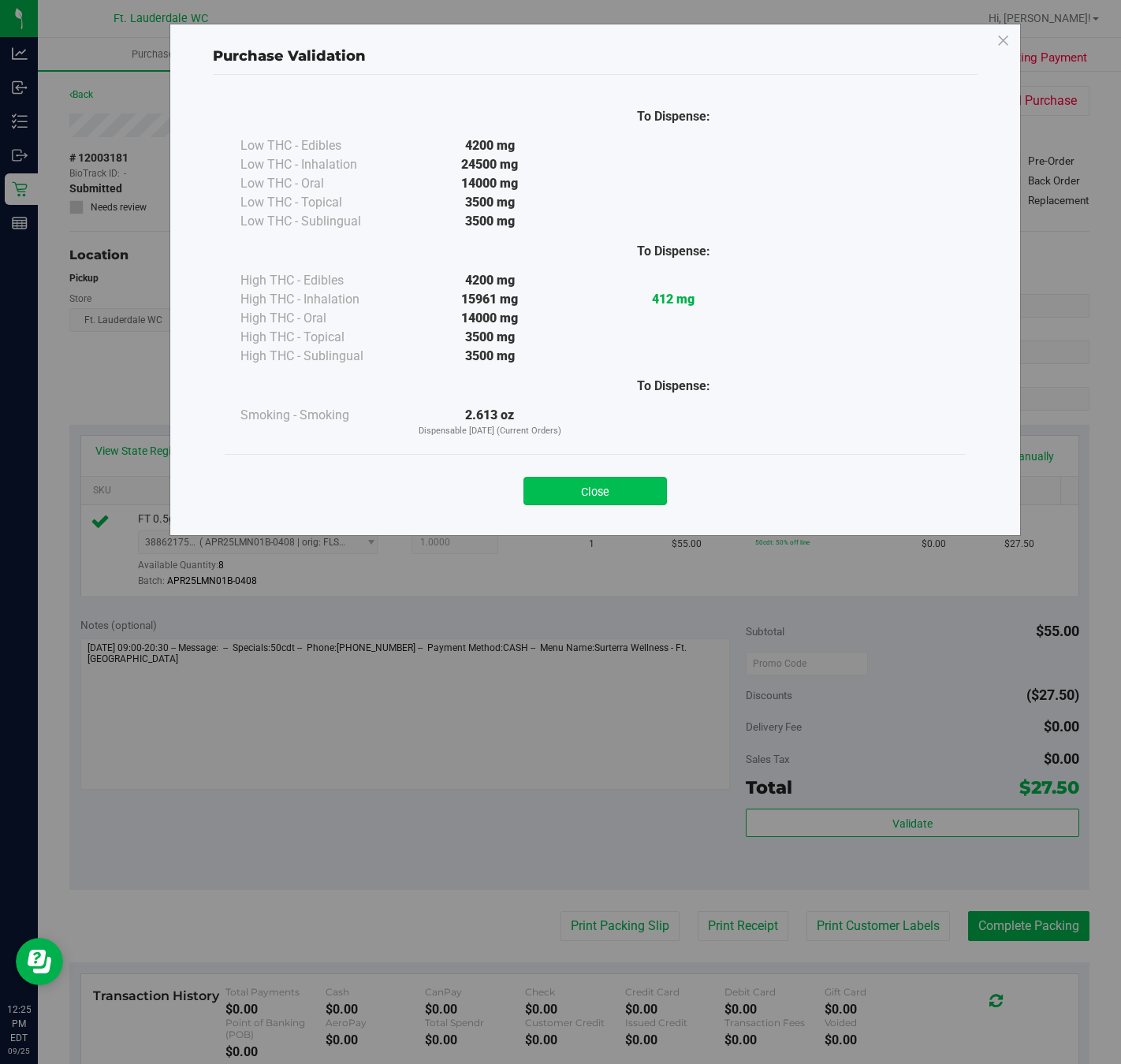
click at [600, 492] on button "Close" at bounding box center [595, 491] width 144 height 29
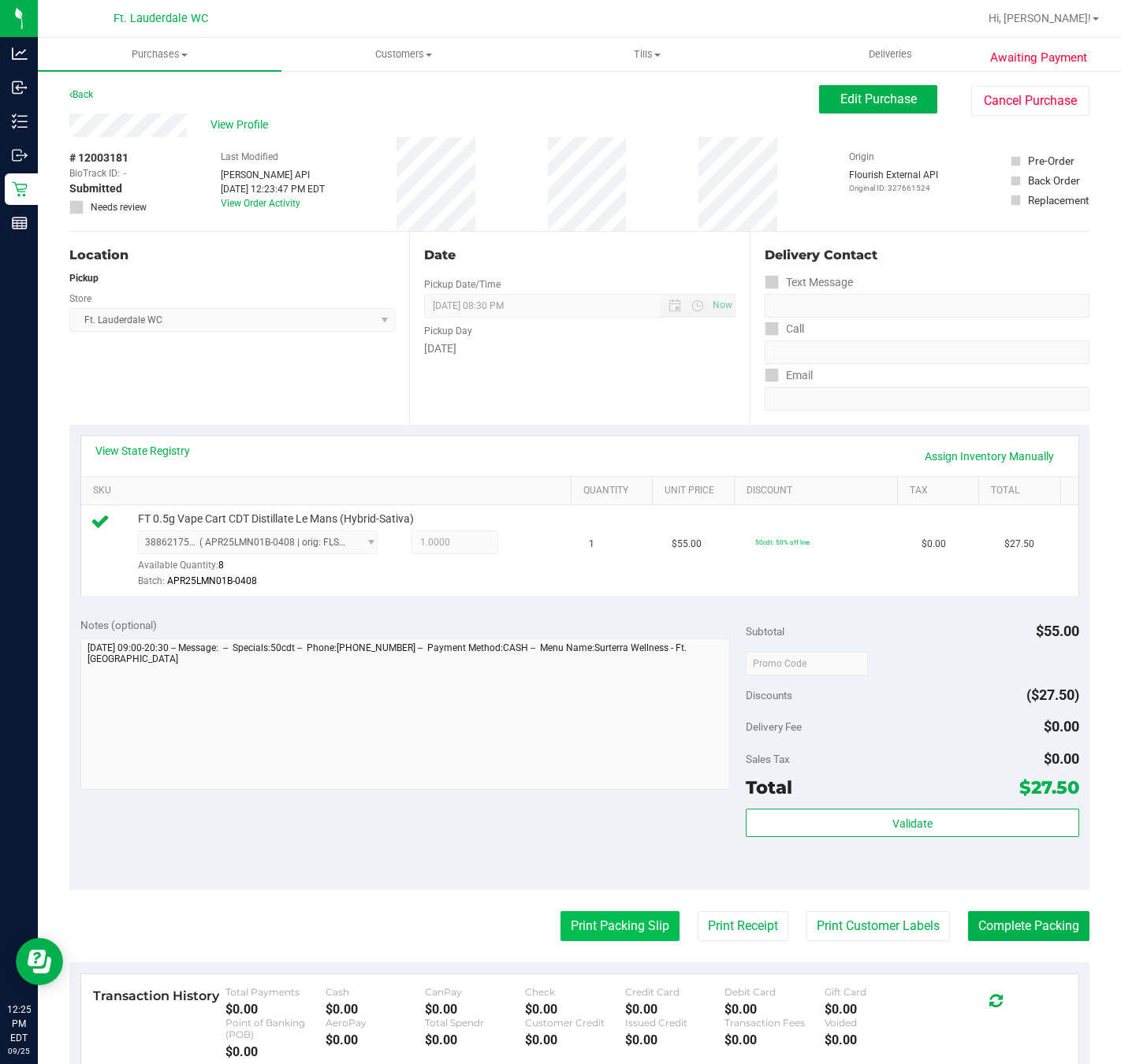
click at [634, 930] on button "Print Packing Slip" at bounding box center [620, 926] width 119 height 30
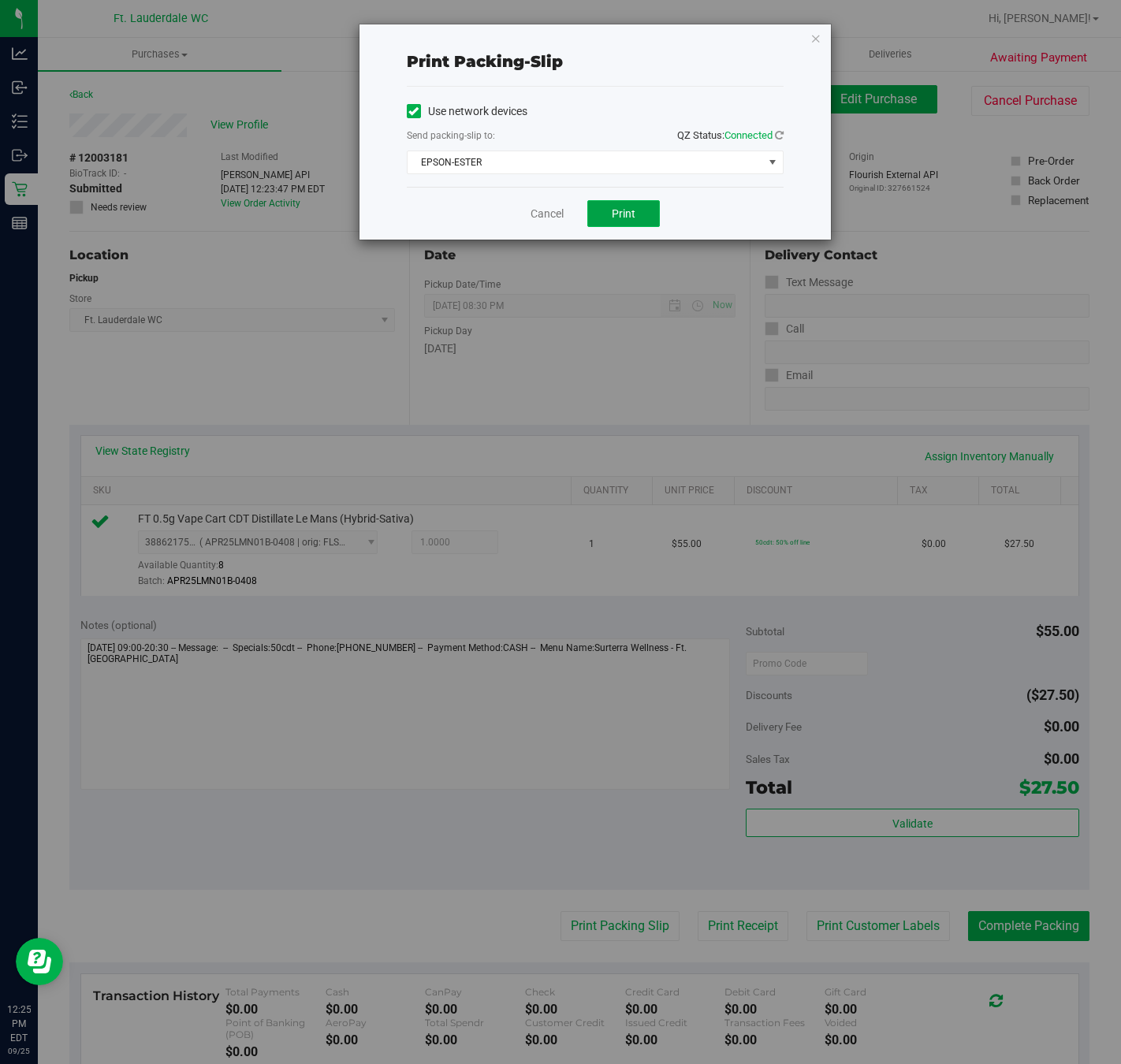
click at [636, 204] on button "Print" at bounding box center [623, 213] width 72 height 27
click at [544, 214] on link "Cancel" at bounding box center [547, 213] width 33 height 17
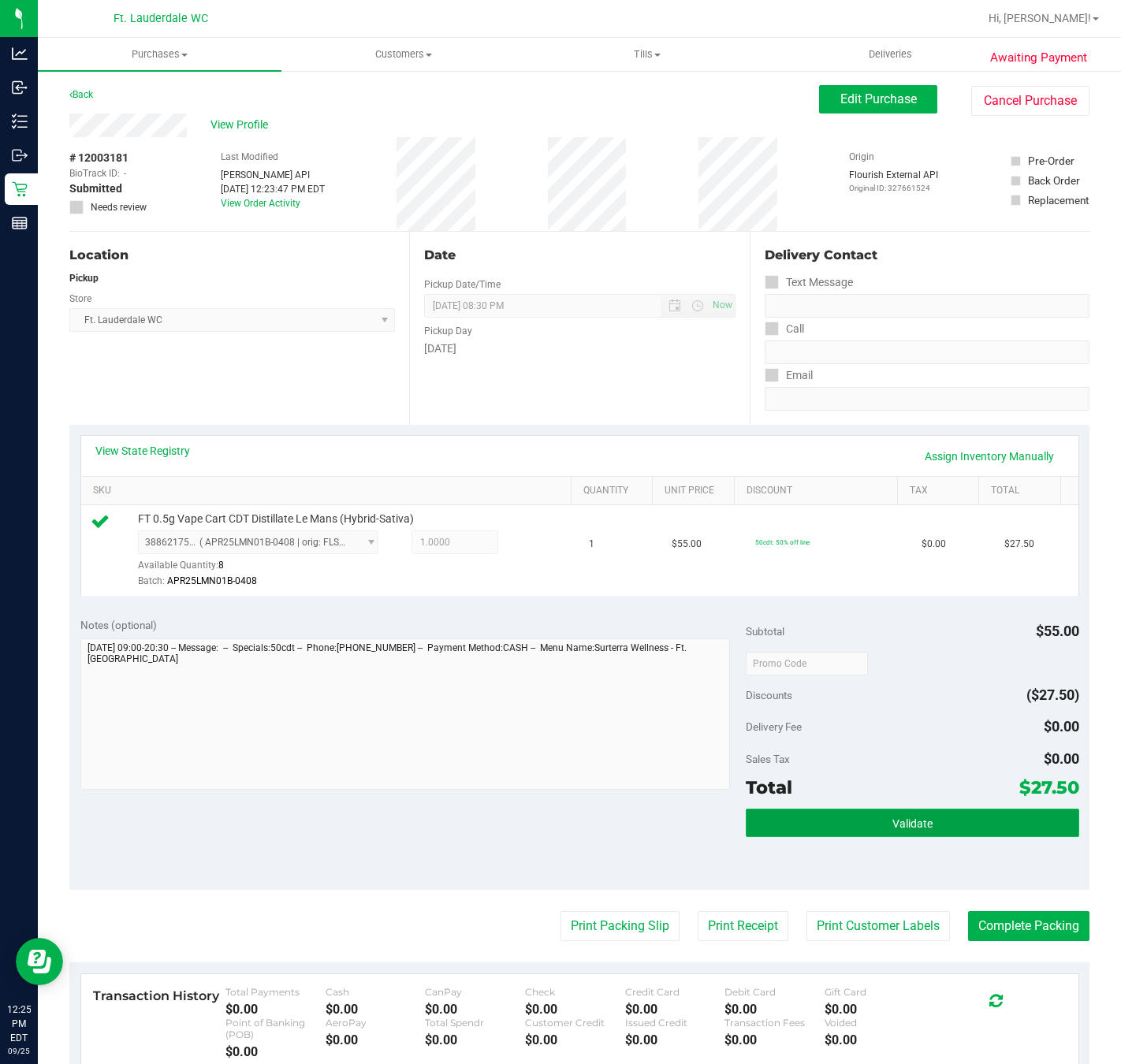
click at [943, 826] on button "Validate" at bounding box center [912, 823] width 332 height 29
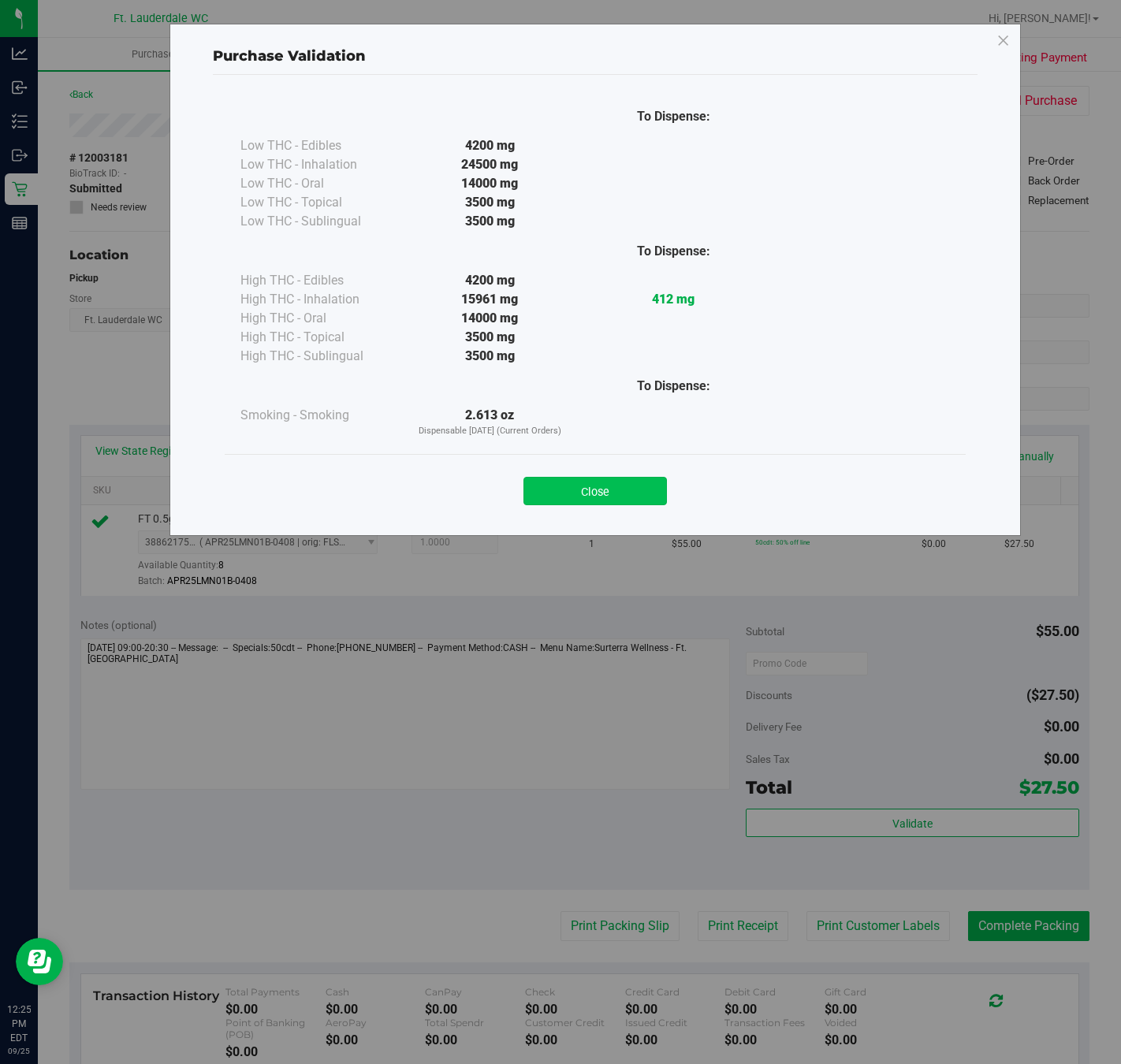
click at [594, 478] on button "Close" at bounding box center [595, 491] width 144 height 29
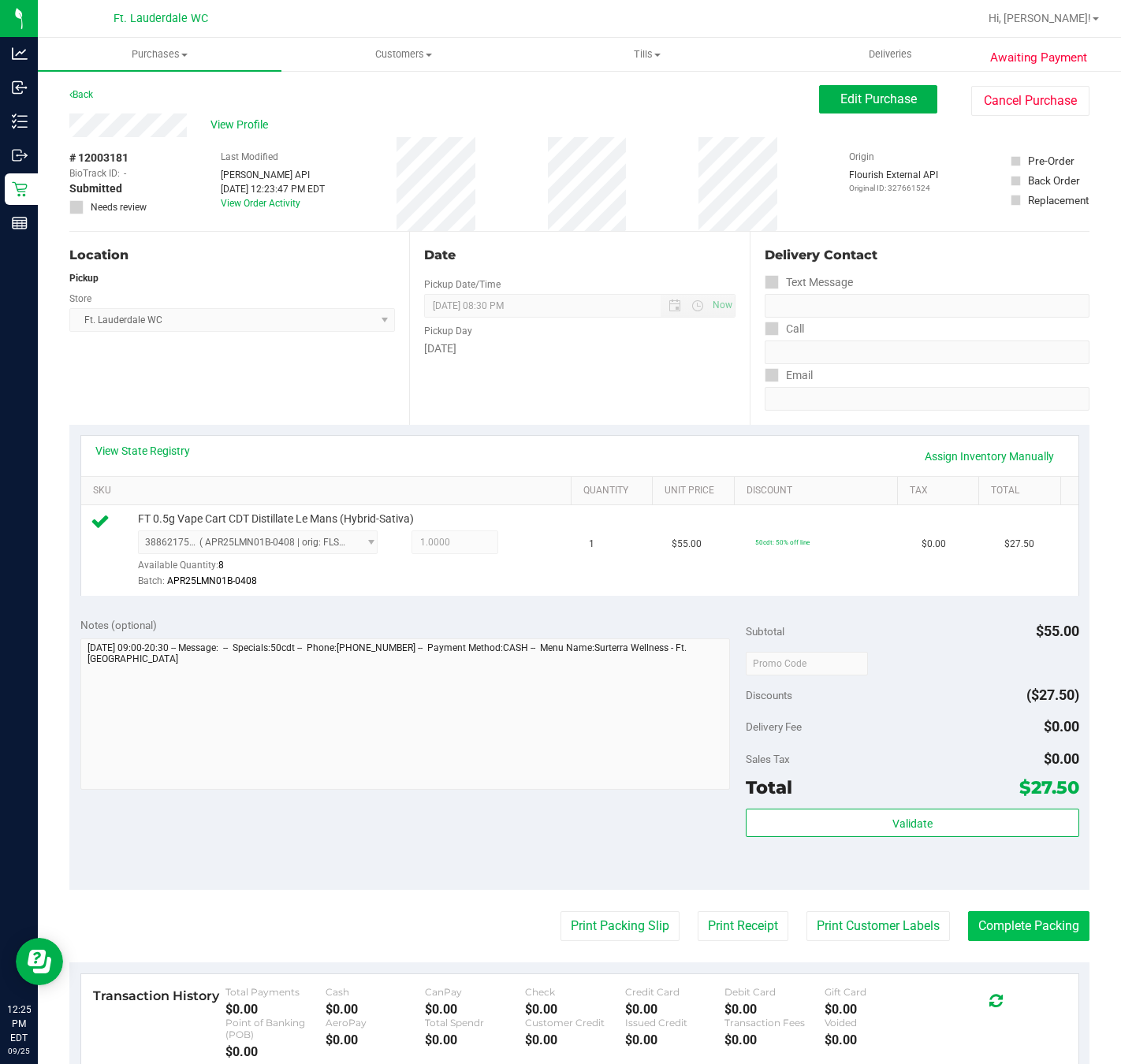
click at [1038, 930] on button "Complete Packing" at bounding box center [1030, 926] width 122 height 30
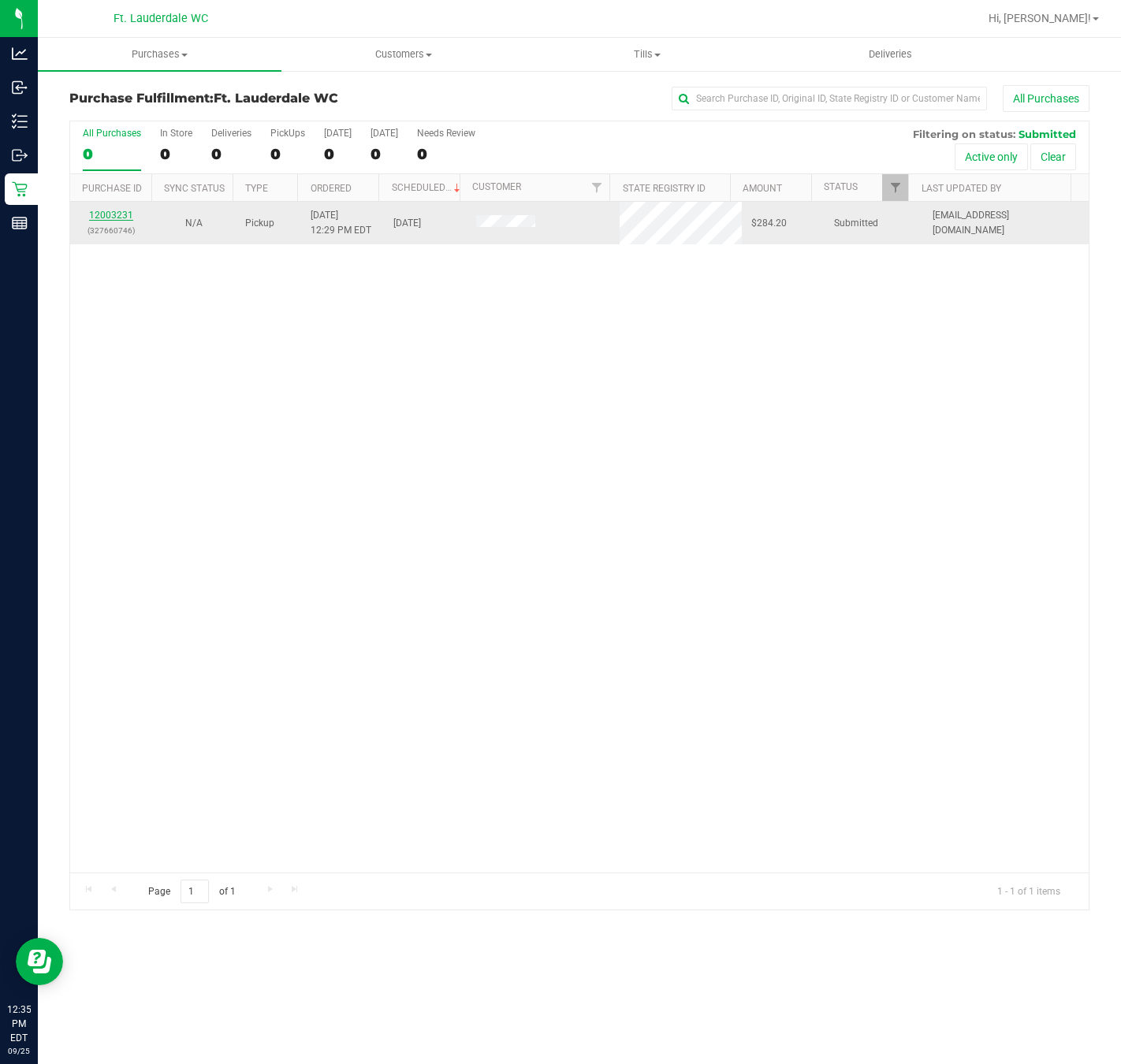
click at [112, 215] on link "12003231" at bounding box center [111, 215] width 44 height 11
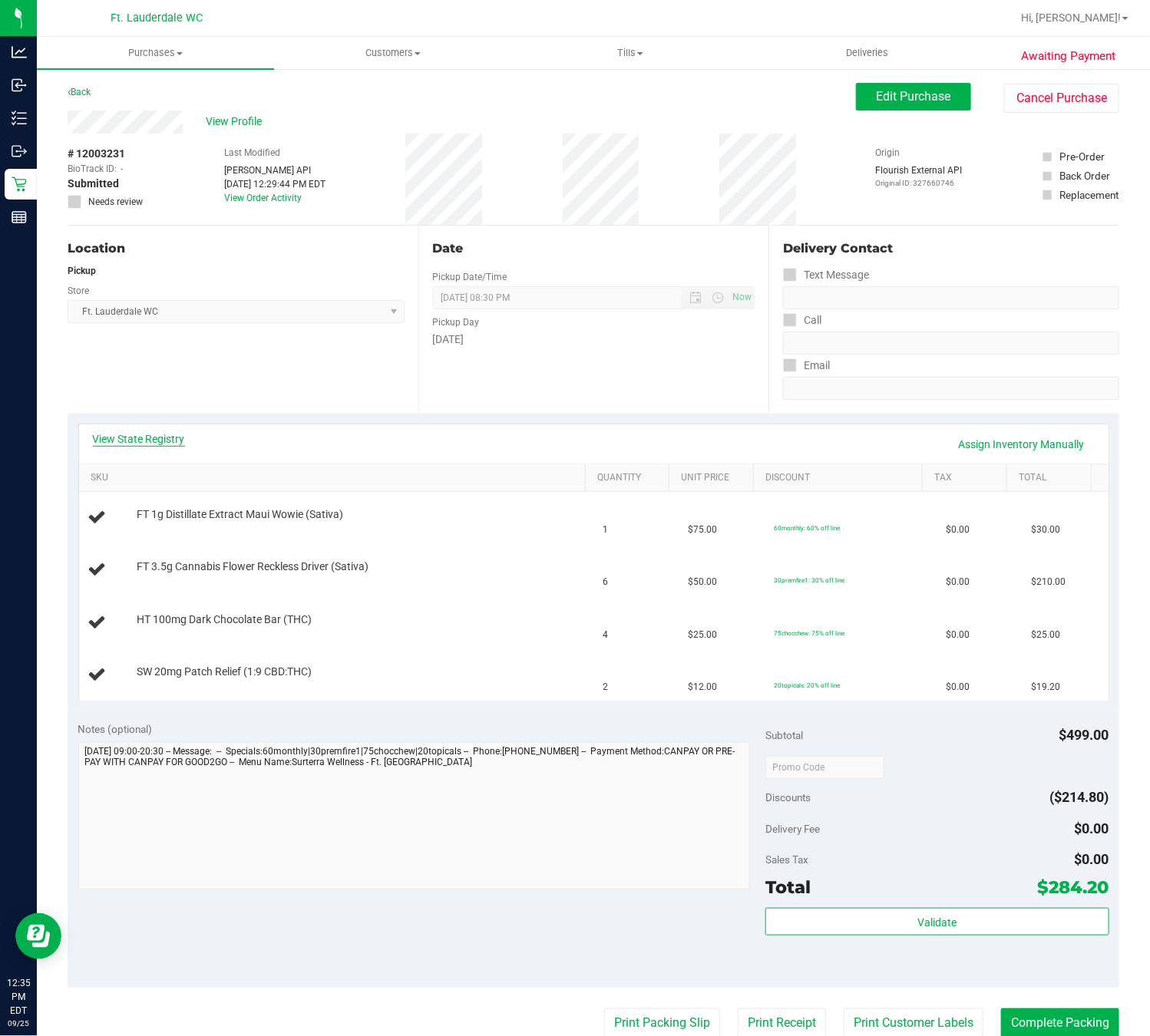
click at [173, 438] on link "View State Registry" at bounding box center [139, 439] width 92 height 15
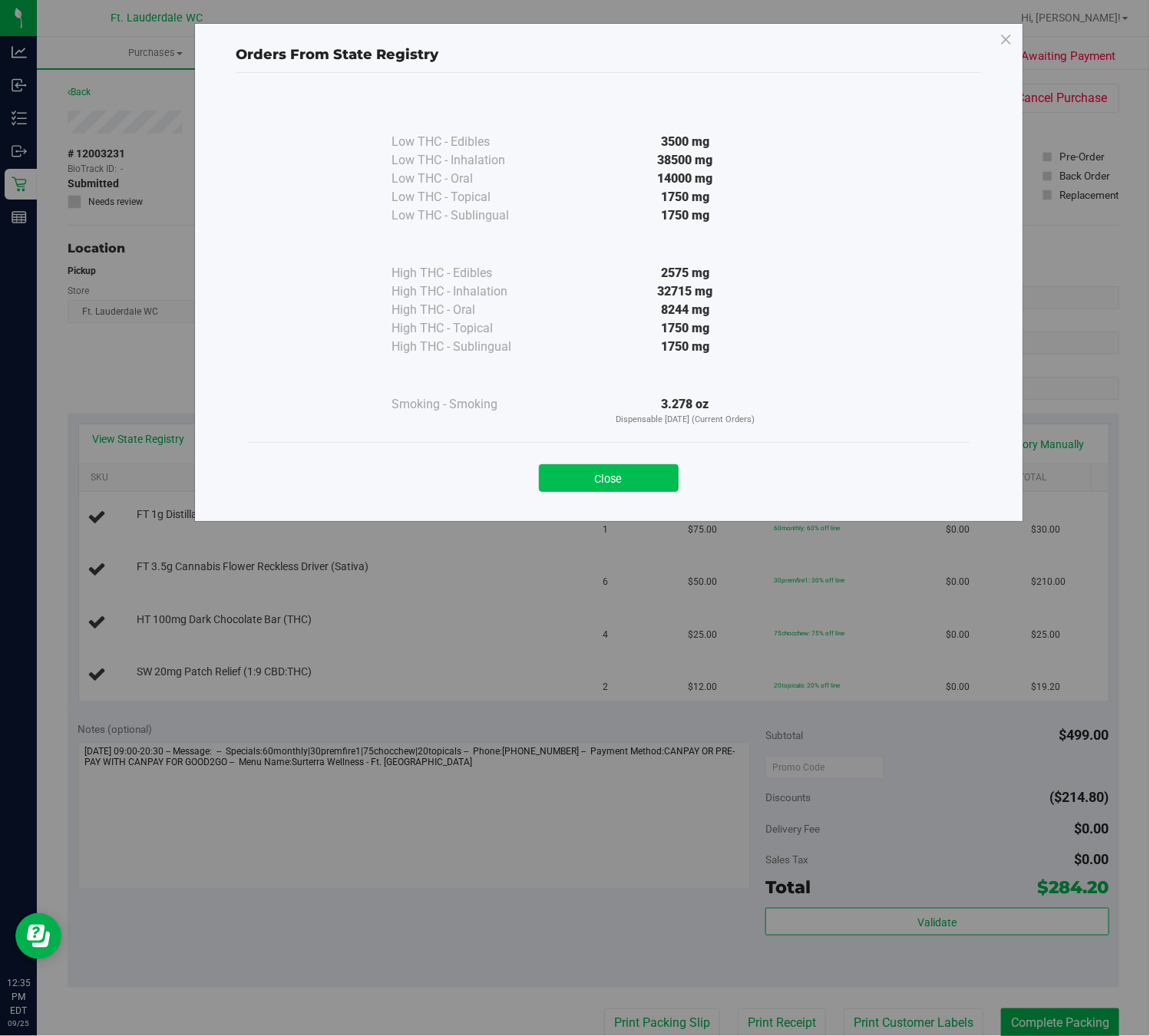
click at [639, 474] on button "Close" at bounding box center [608, 478] width 140 height 28
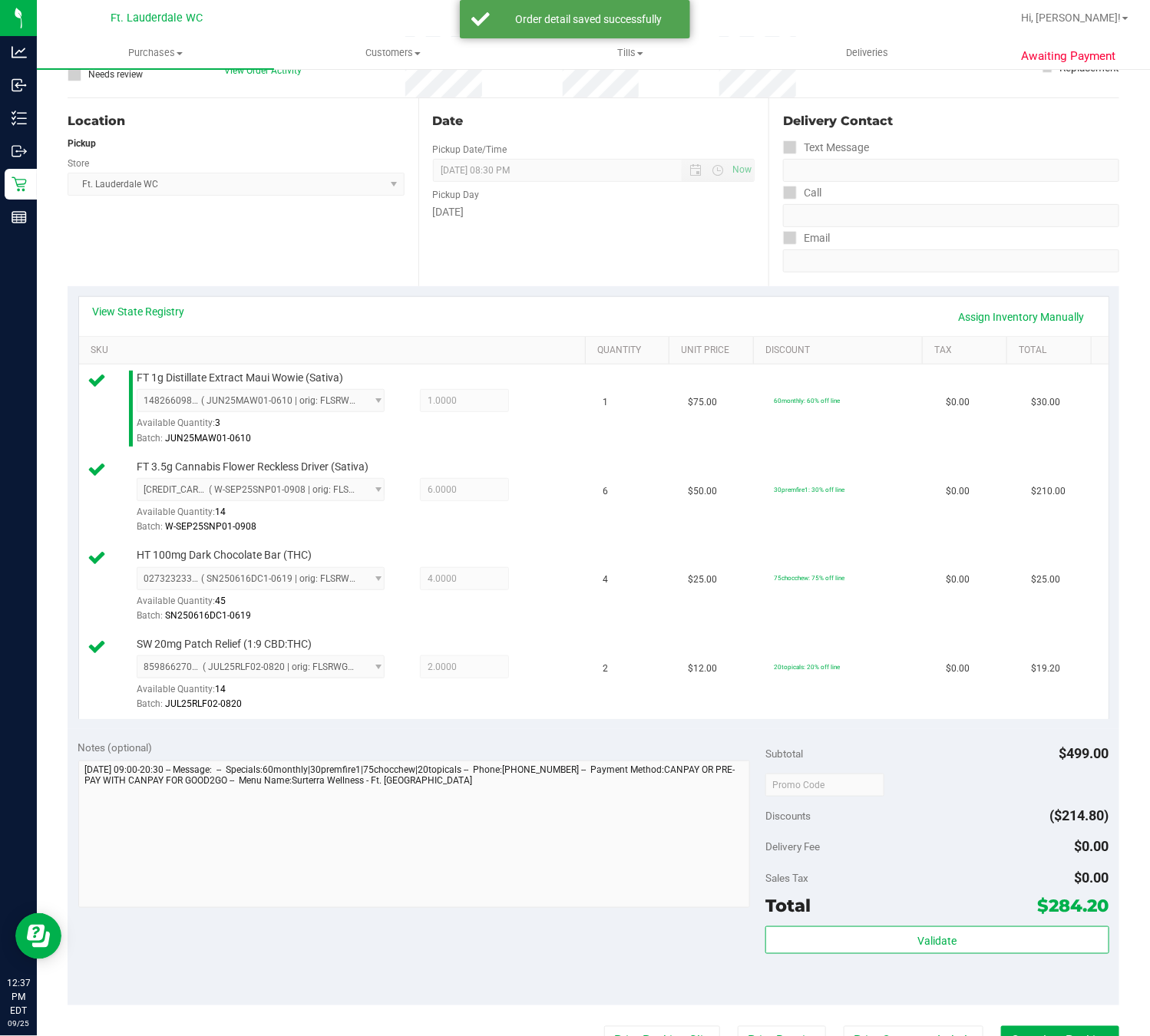
scroll to position [230, 0]
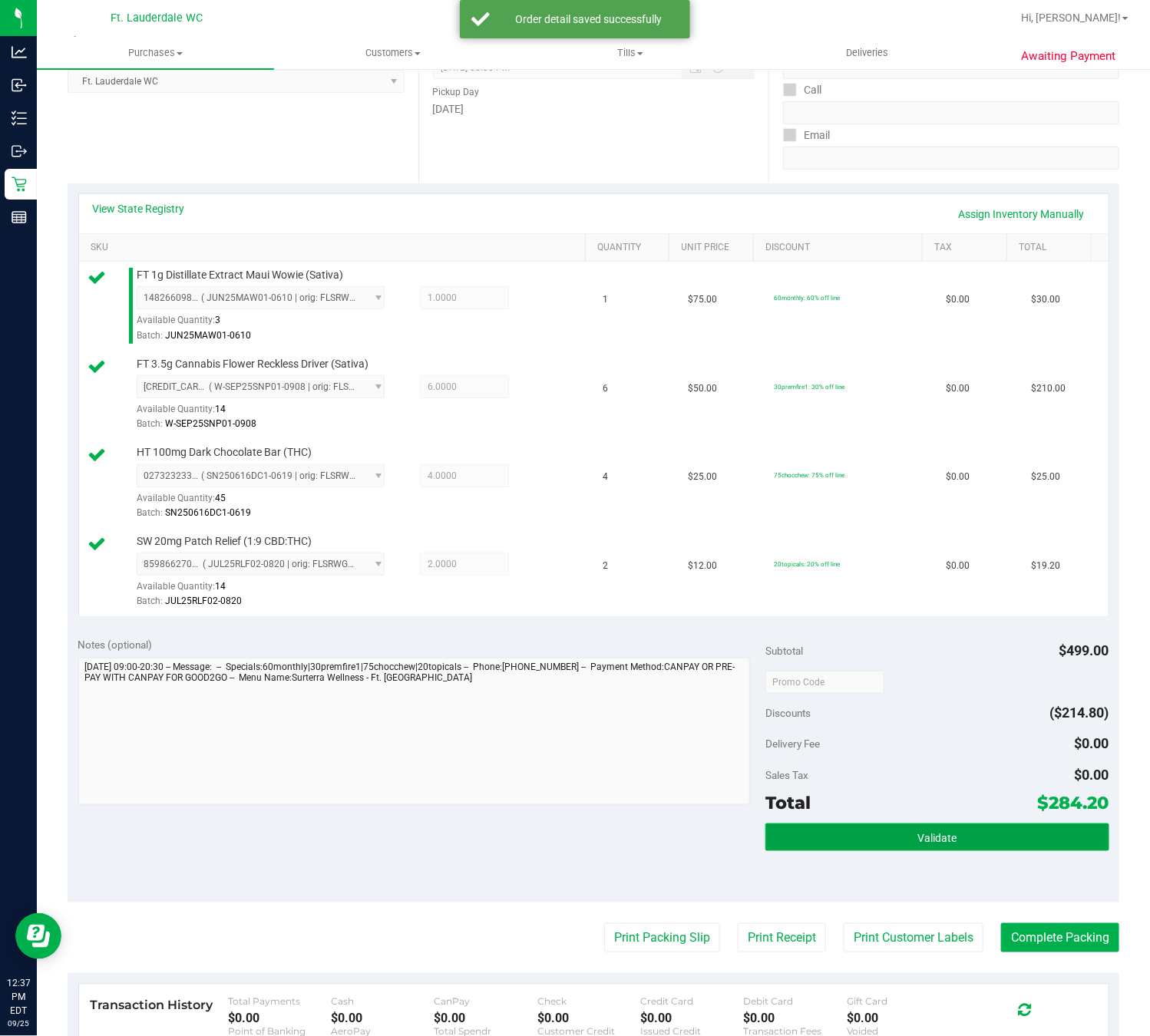
drag, startPoint x: 828, startPoint y: 845, endPoint x: 820, endPoint y: 836, distance: 12.0
click at [827, 845] on button "Validate" at bounding box center [937, 837] width 344 height 28
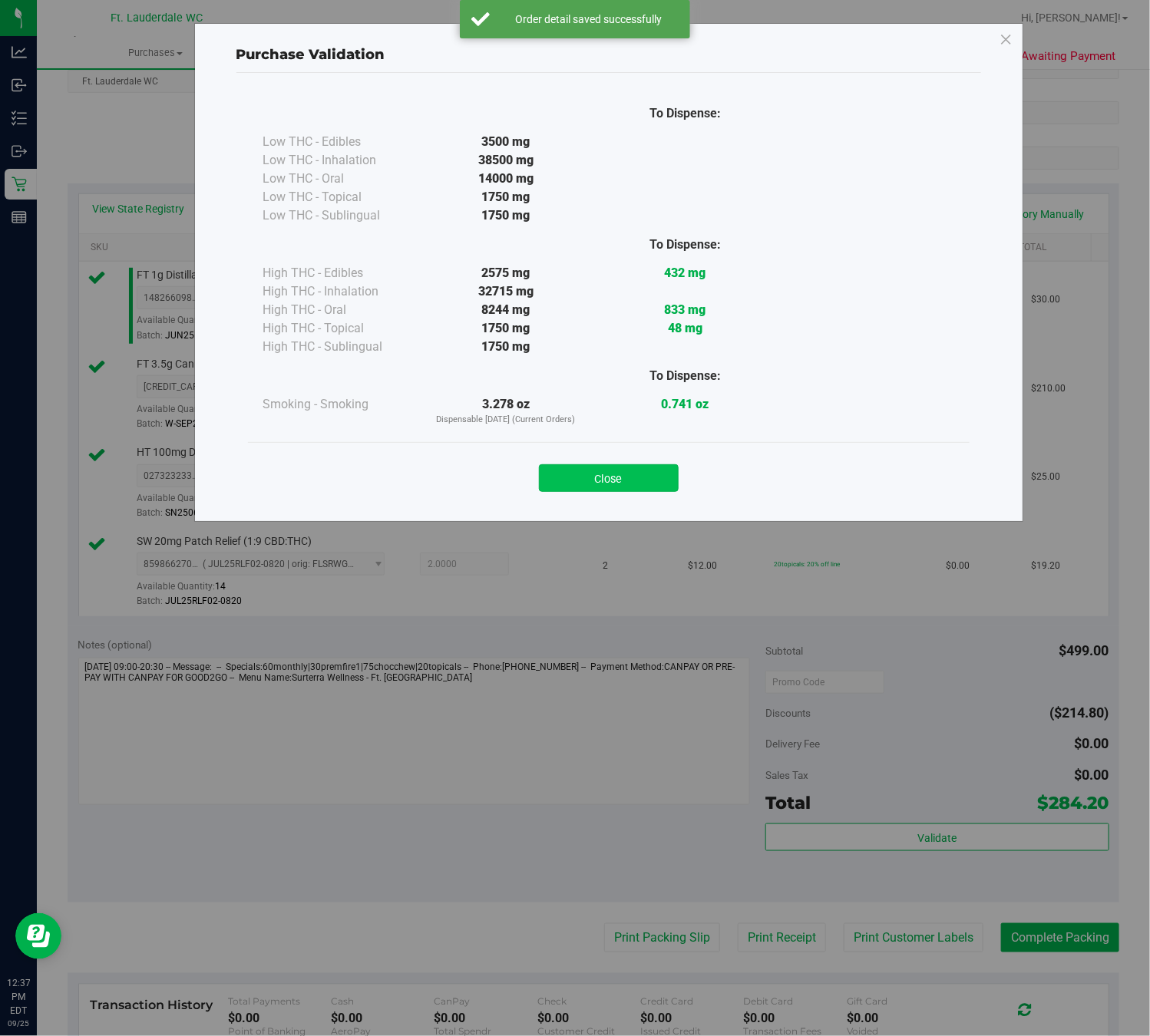
click at [630, 469] on button "Close" at bounding box center [608, 478] width 140 height 28
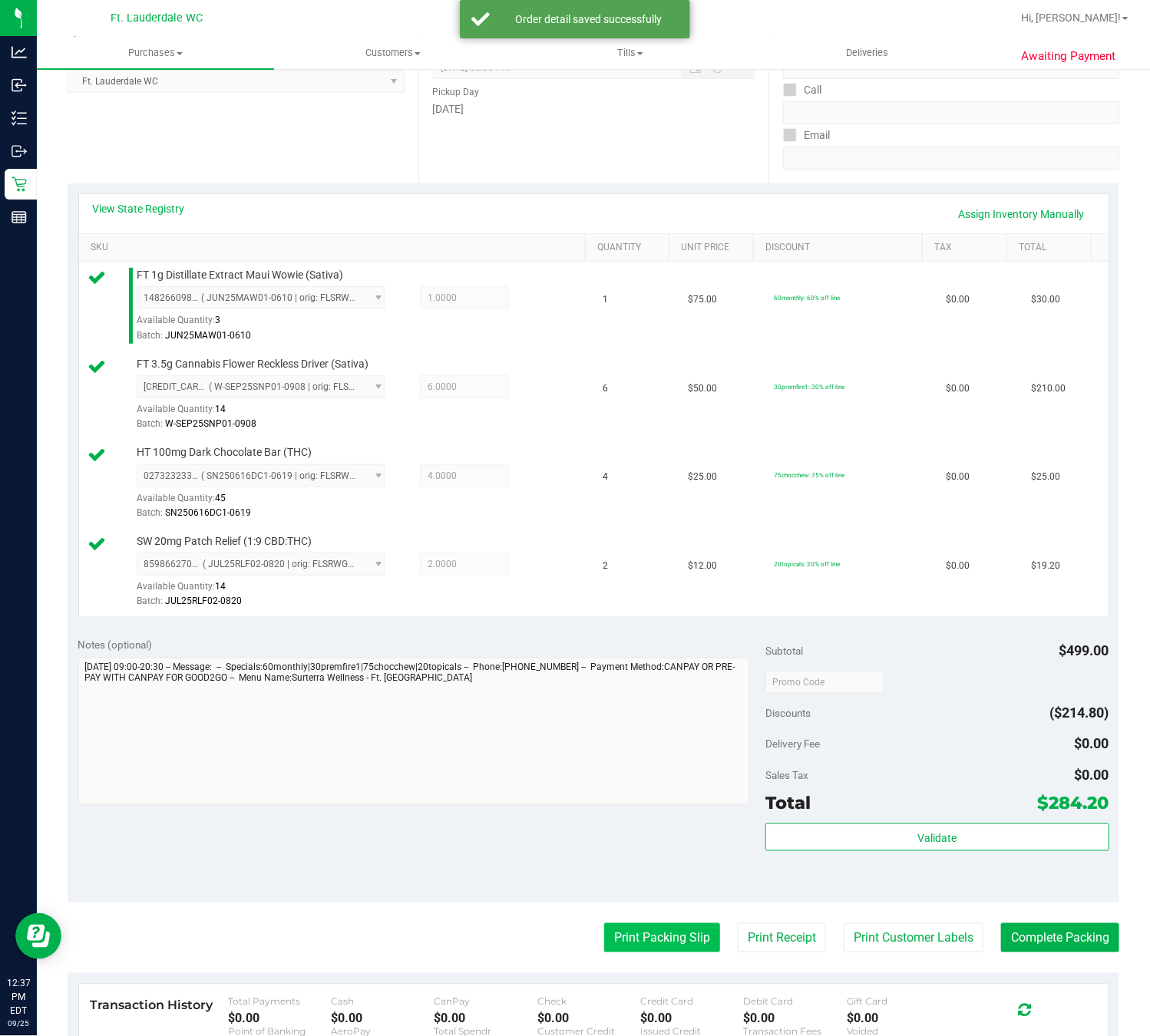
click at [645, 938] on button "Print Packing Slip" at bounding box center [662, 938] width 116 height 29
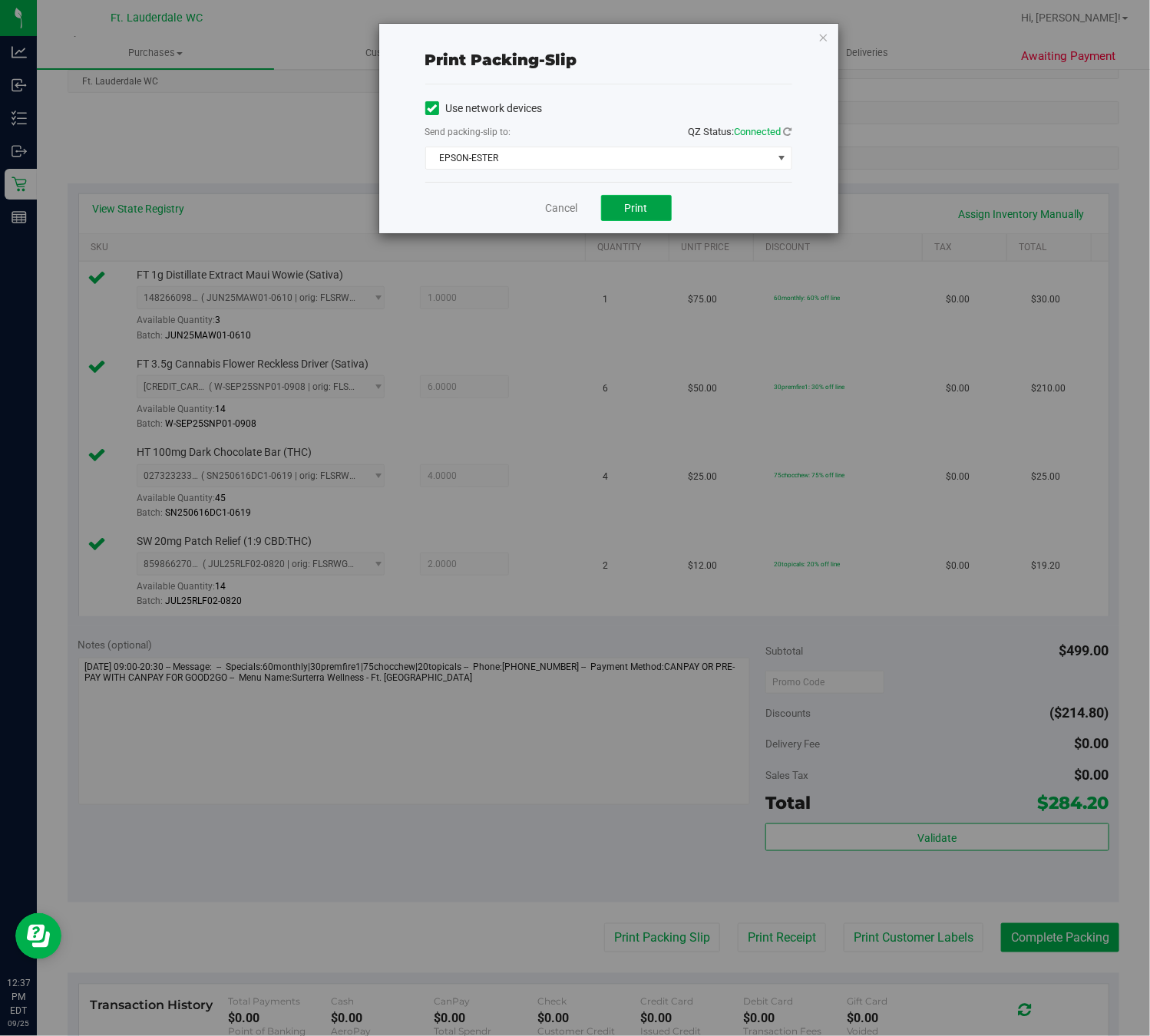
click at [647, 208] on span "Print" at bounding box center [636, 208] width 23 height 12
click at [556, 214] on link "Cancel" at bounding box center [562, 208] width 32 height 16
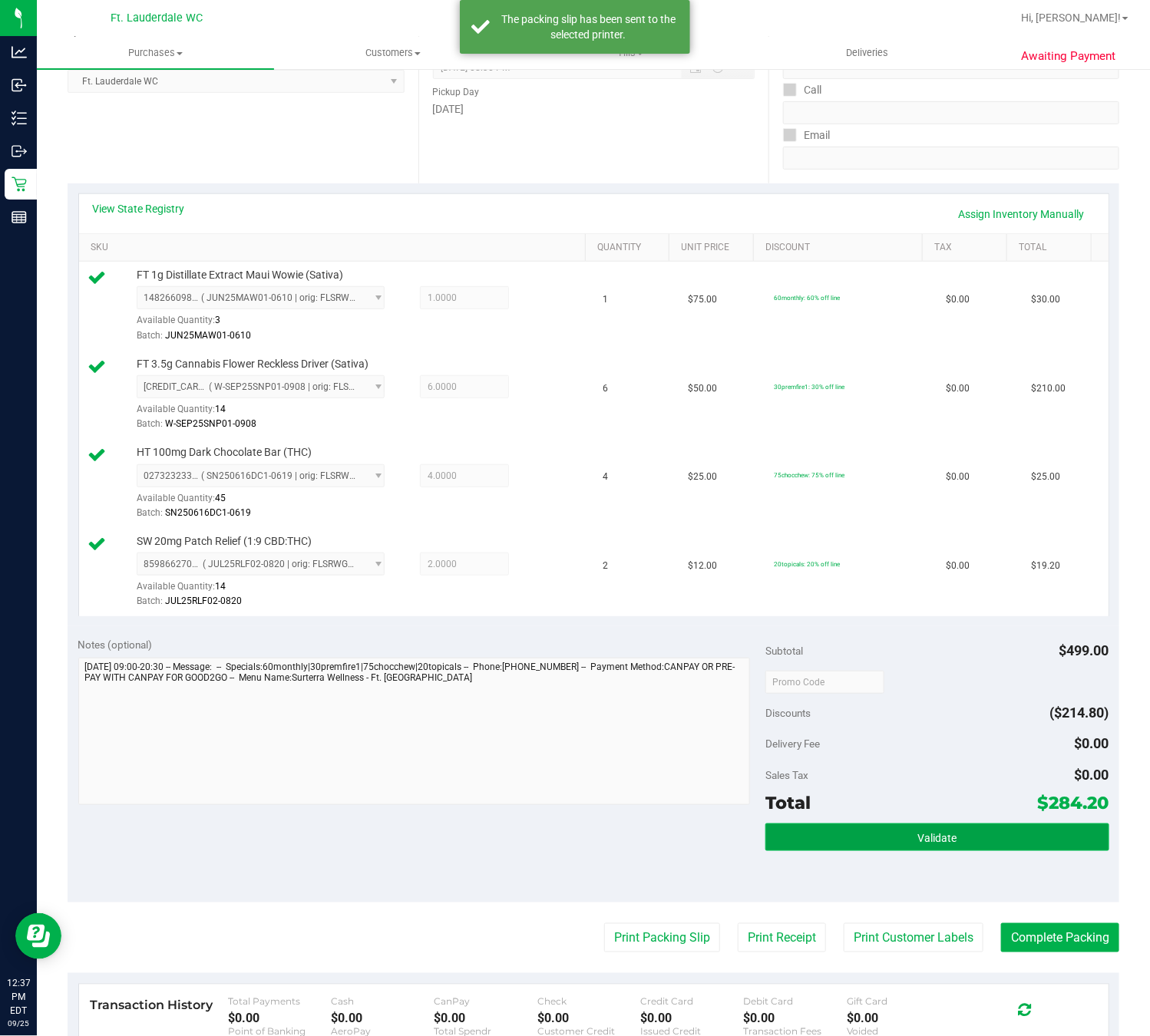
click at [965, 843] on button "Validate" at bounding box center [937, 837] width 344 height 28
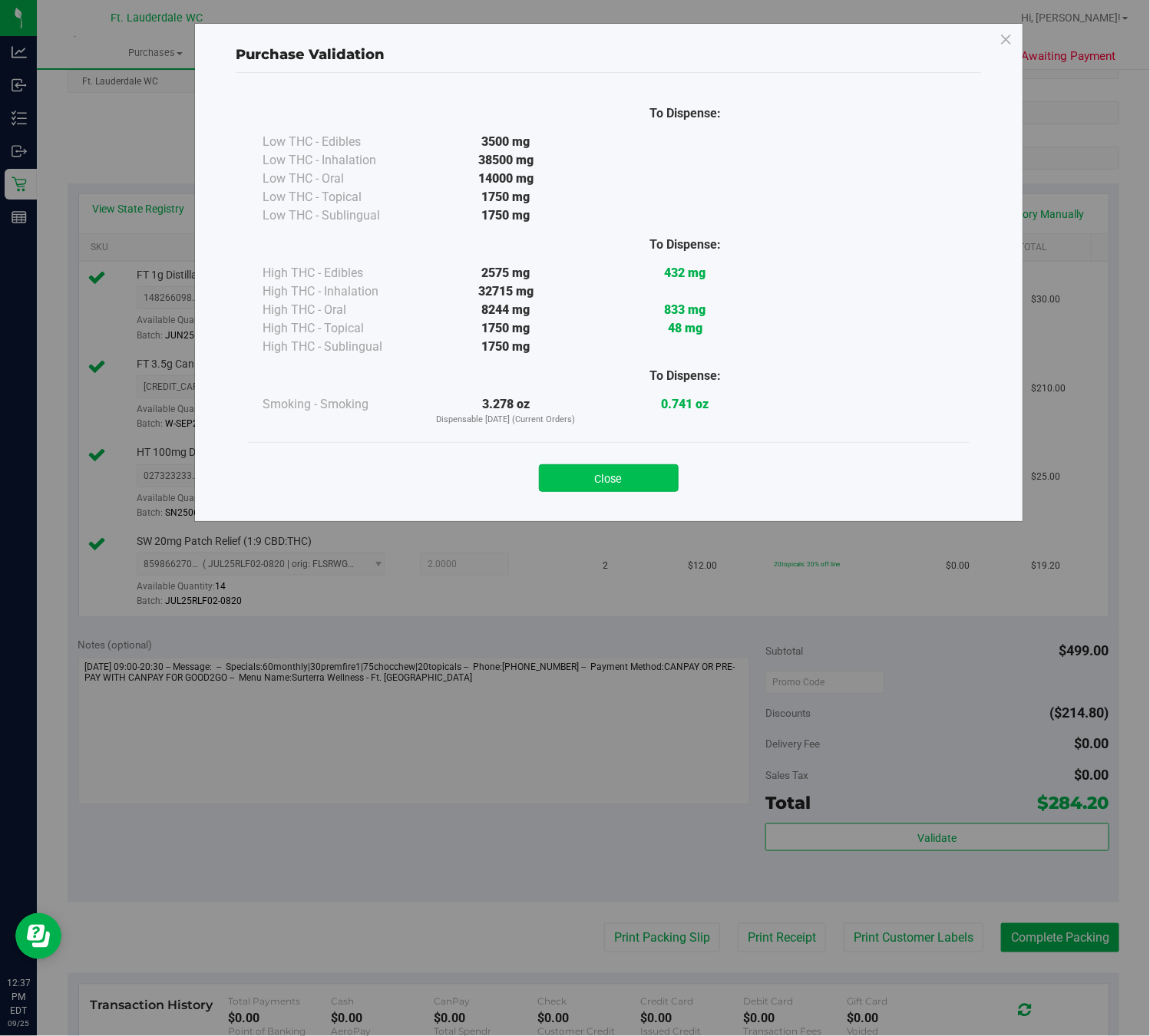
click at [623, 479] on button "Close" at bounding box center [608, 478] width 140 height 28
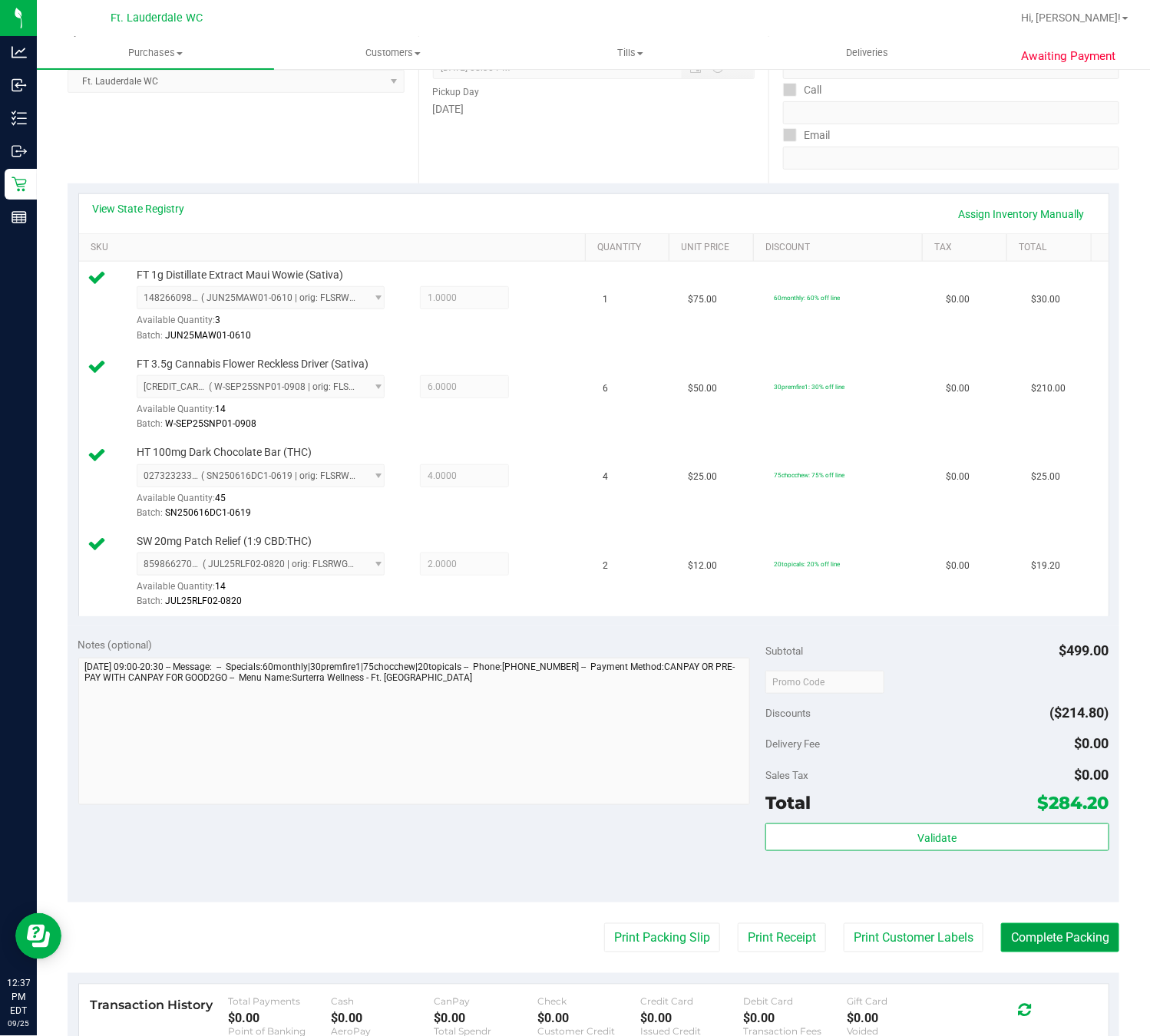
click at [1024, 940] on button "Complete Packing" at bounding box center [1060, 938] width 119 height 29
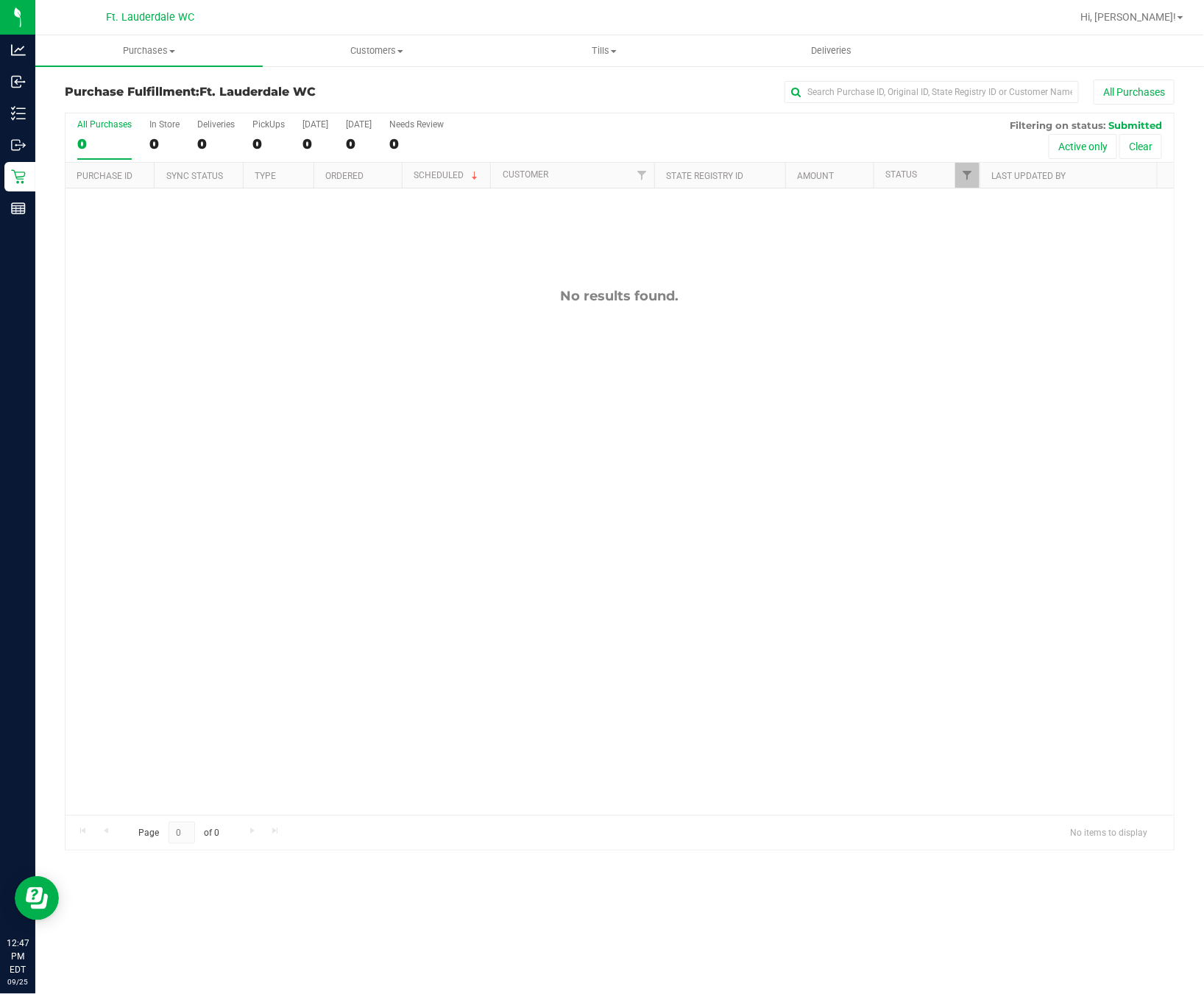
click at [376, 522] on div "No results found." at bounding box center [620, 551] width 1108 height 726
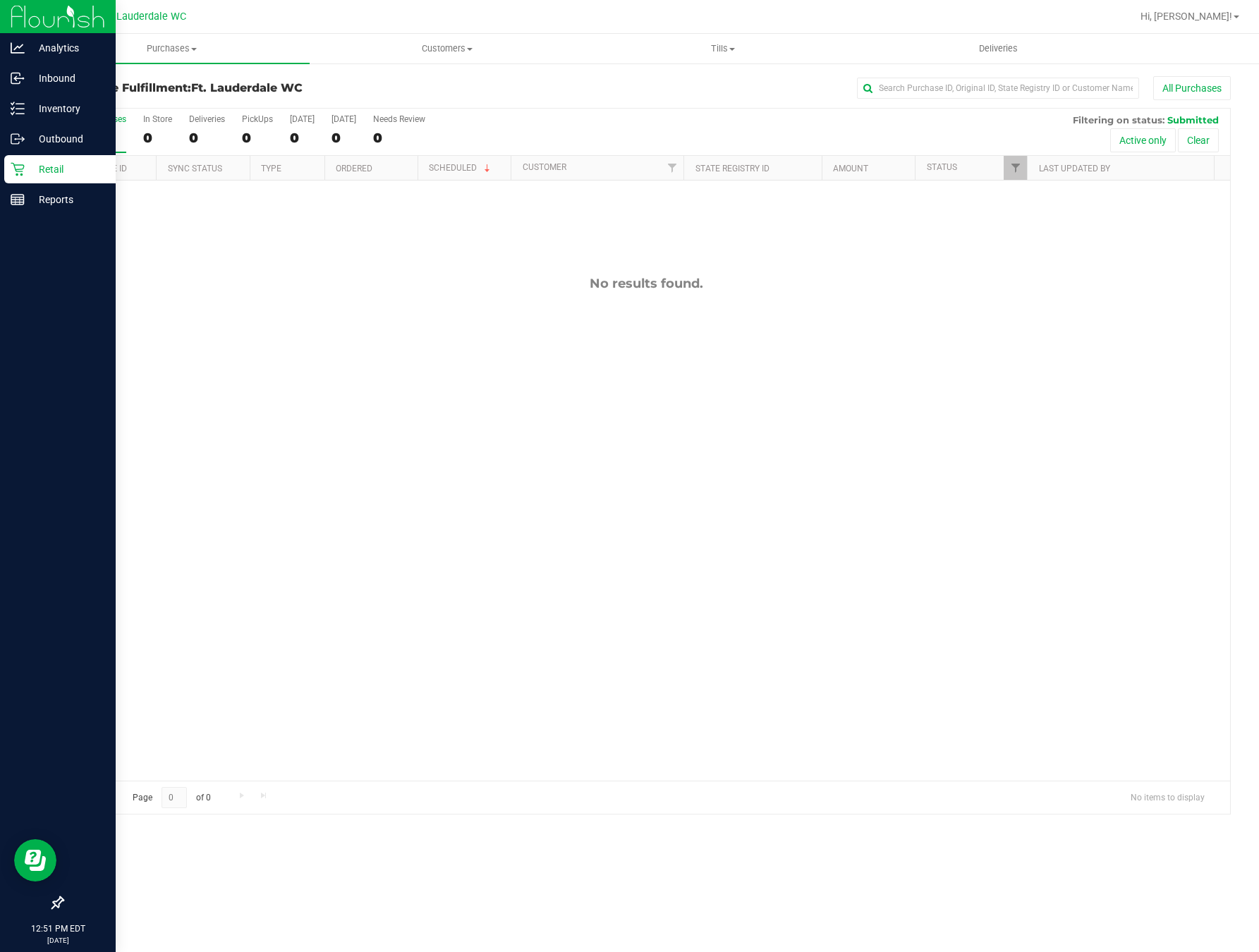
click at [18, 168] on icon at bounding box center [18, 169] width 14 height 14
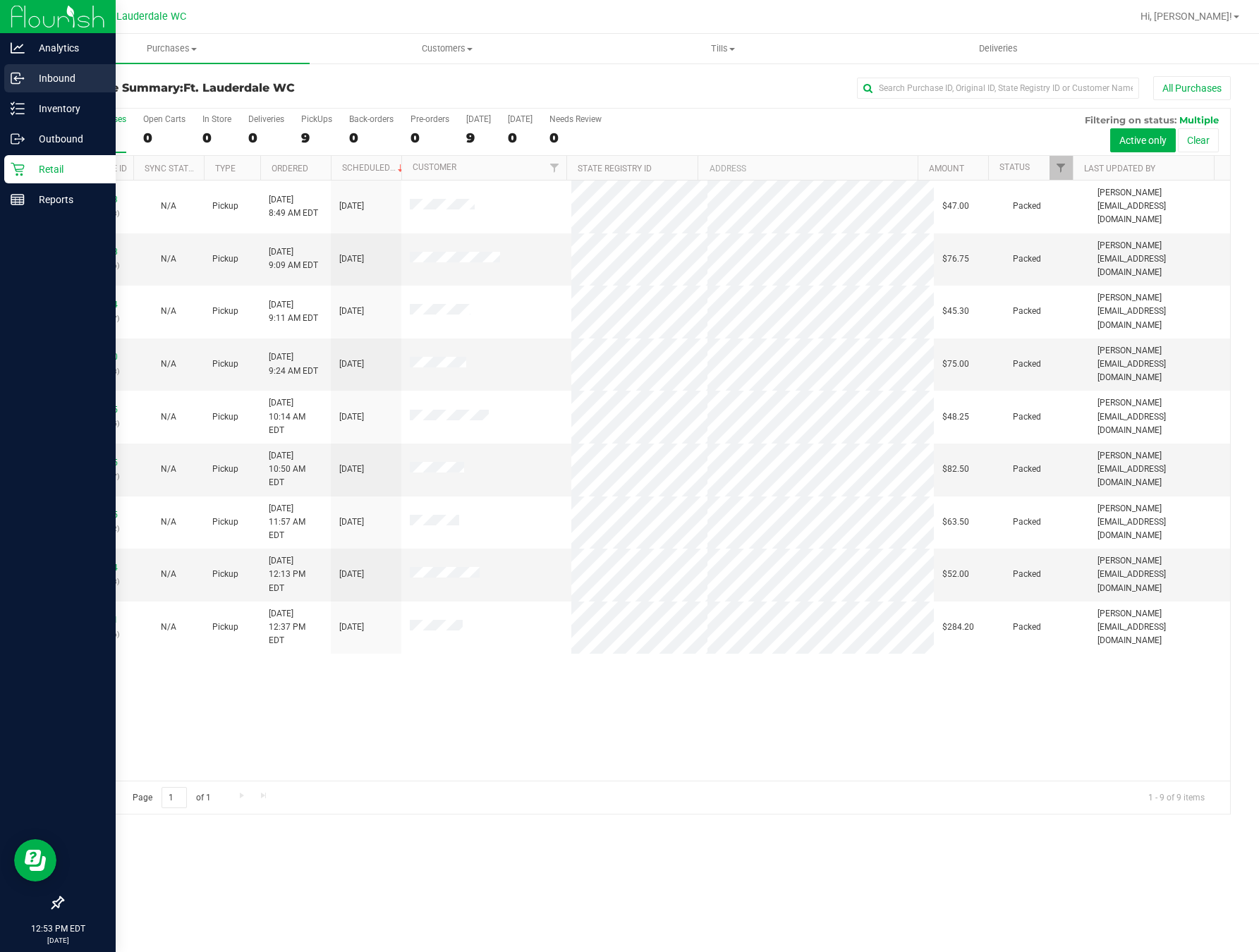
click at [19, 83] on icon at bounding box center [15, 79] width 9 height 11
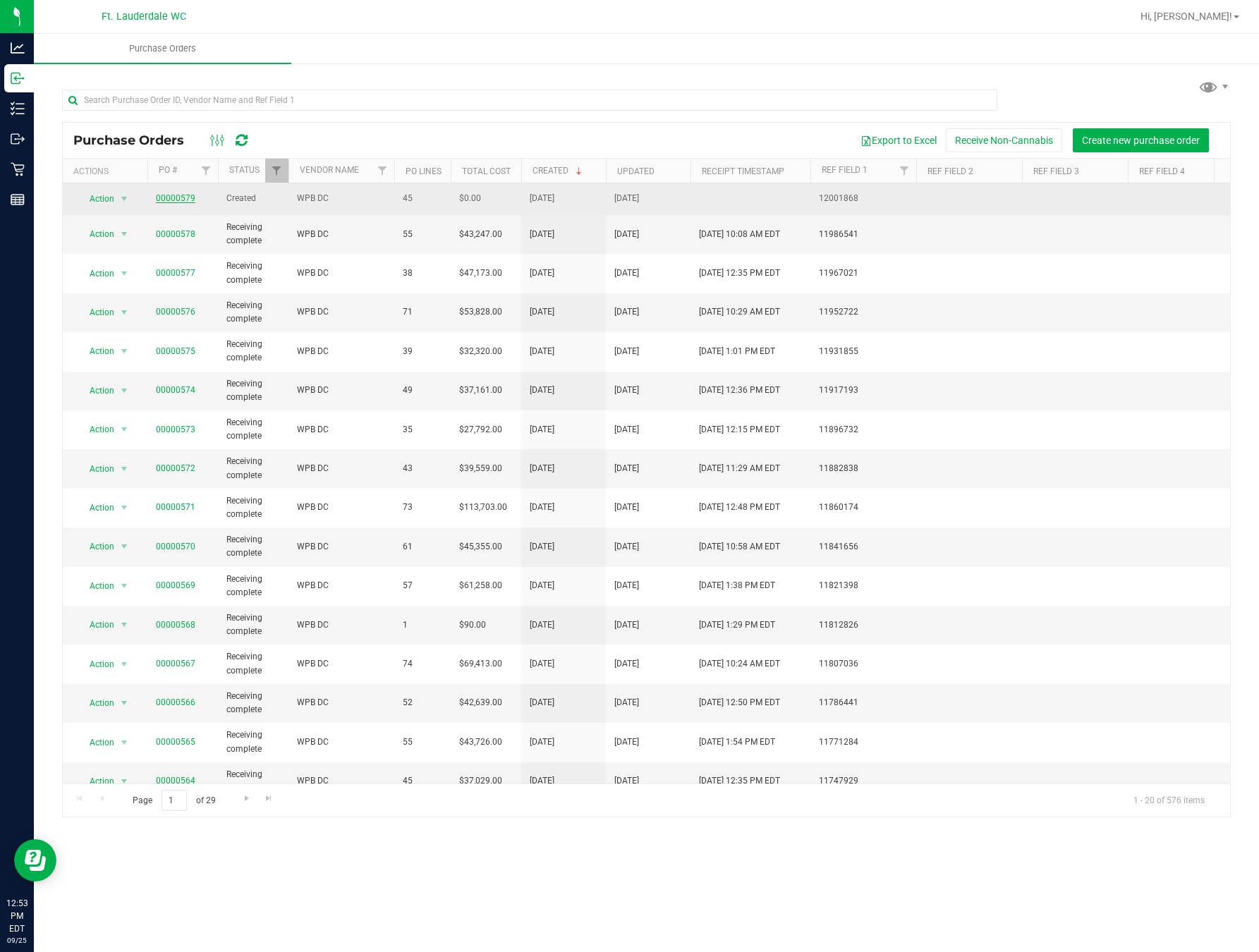
click at [188, 201] on link "00000579" at bounding box center [175, 198] width 40 height 10
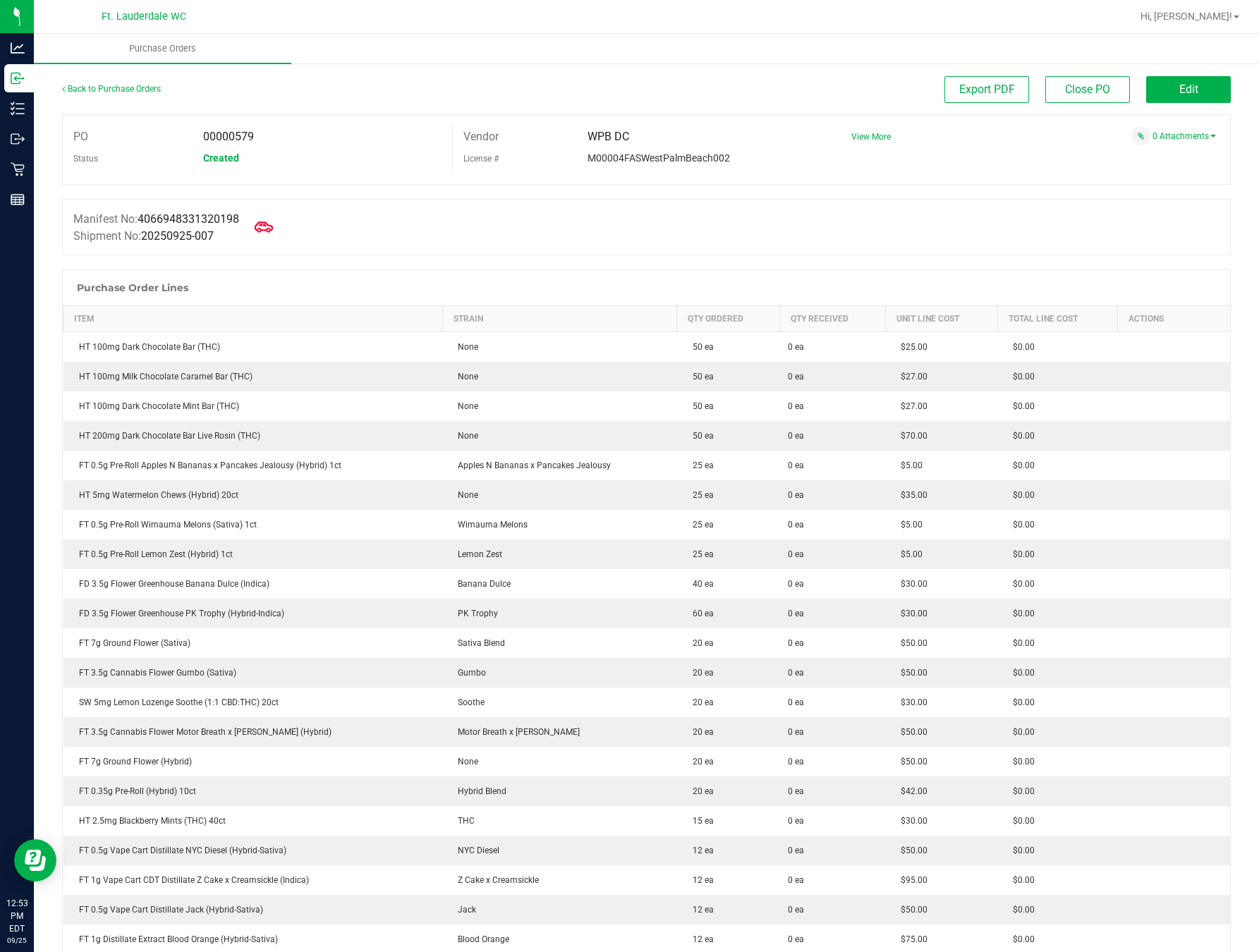
click at [263, 227] on icon at bounding box center [264, 227] width 19 height 19
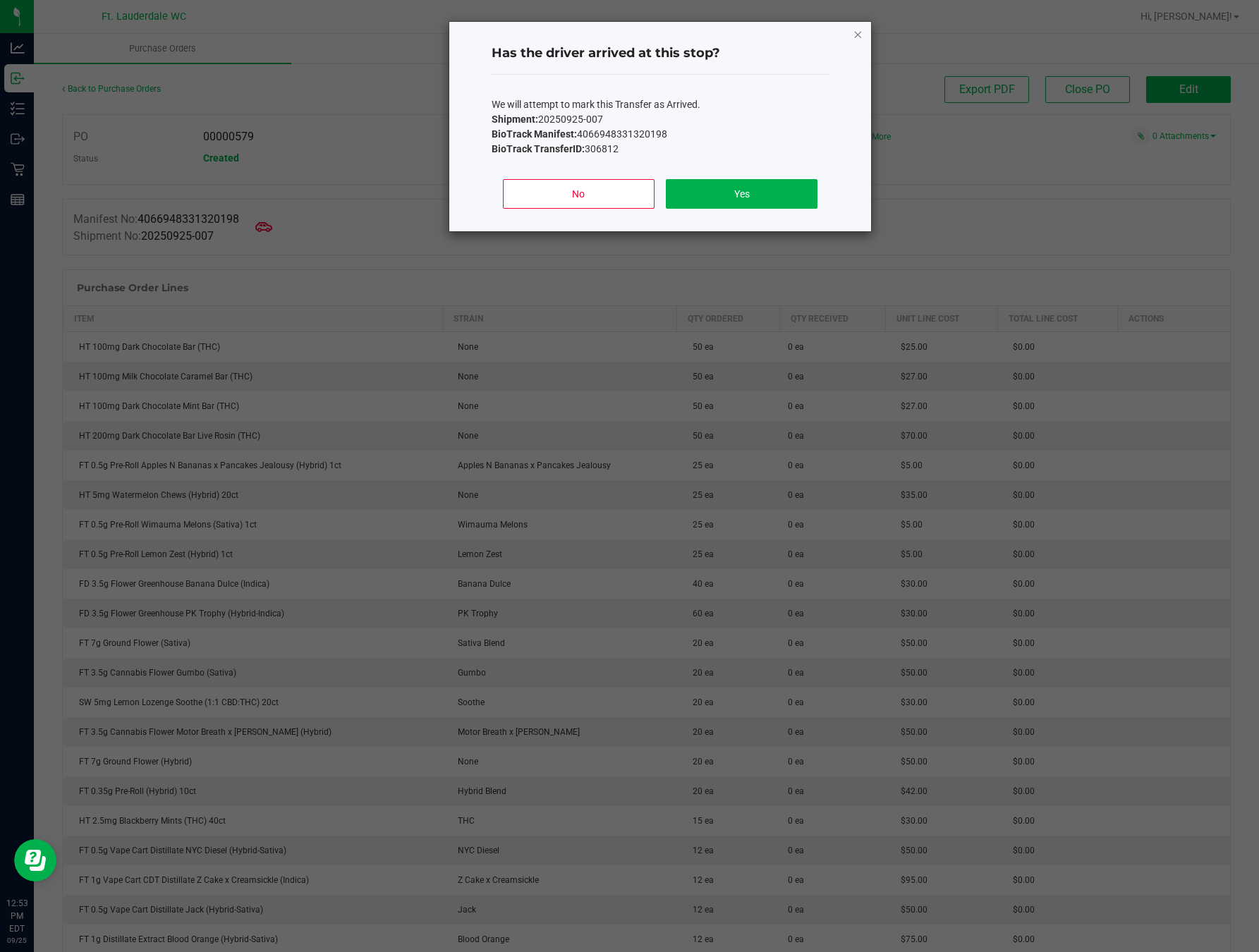
click at [858, 37] on icon "Close" at bounding box center [857, 34] width 10 height 17
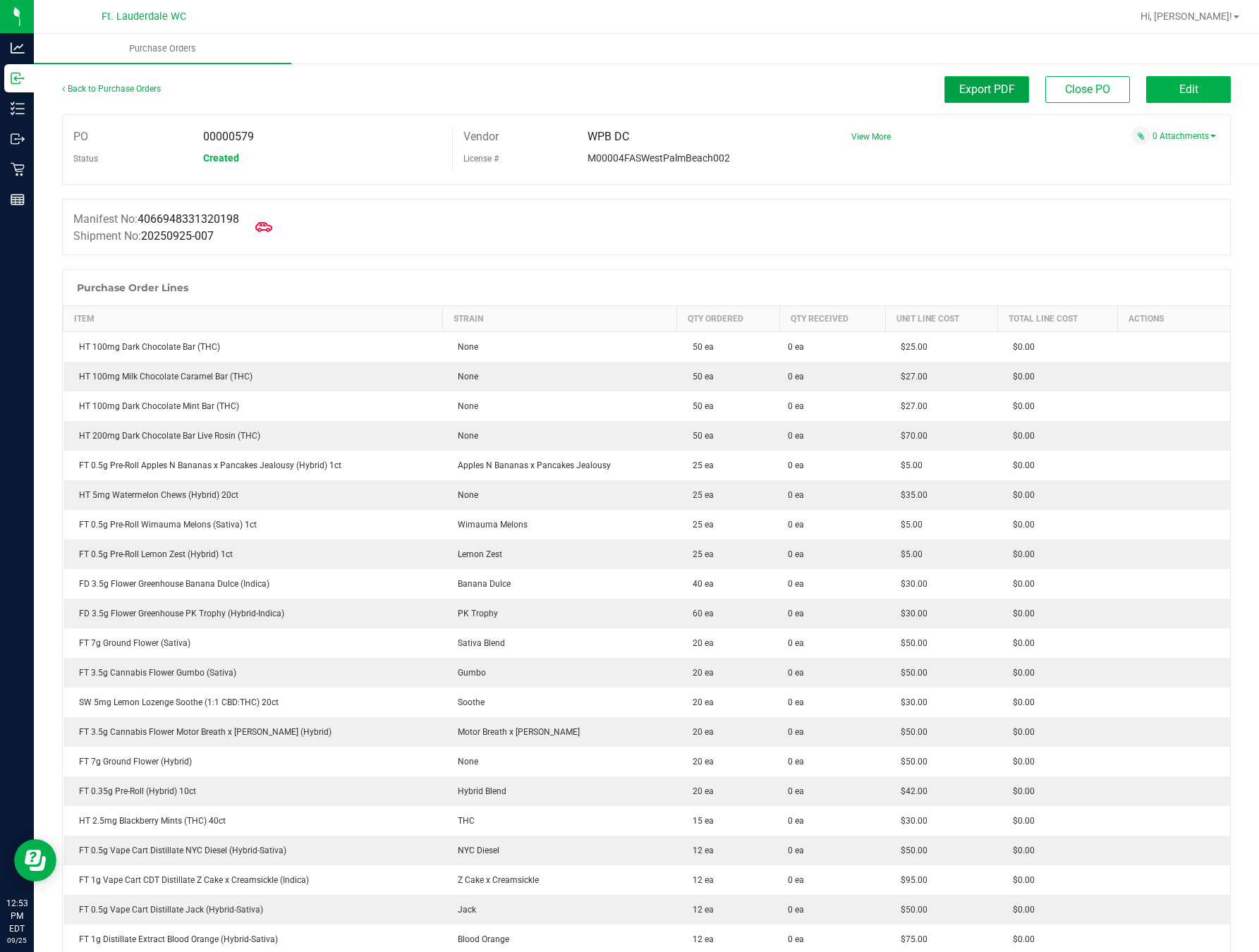
click at [944, 87] on button "Export PDF" at bounding box center [986, 90] width 85 height 26
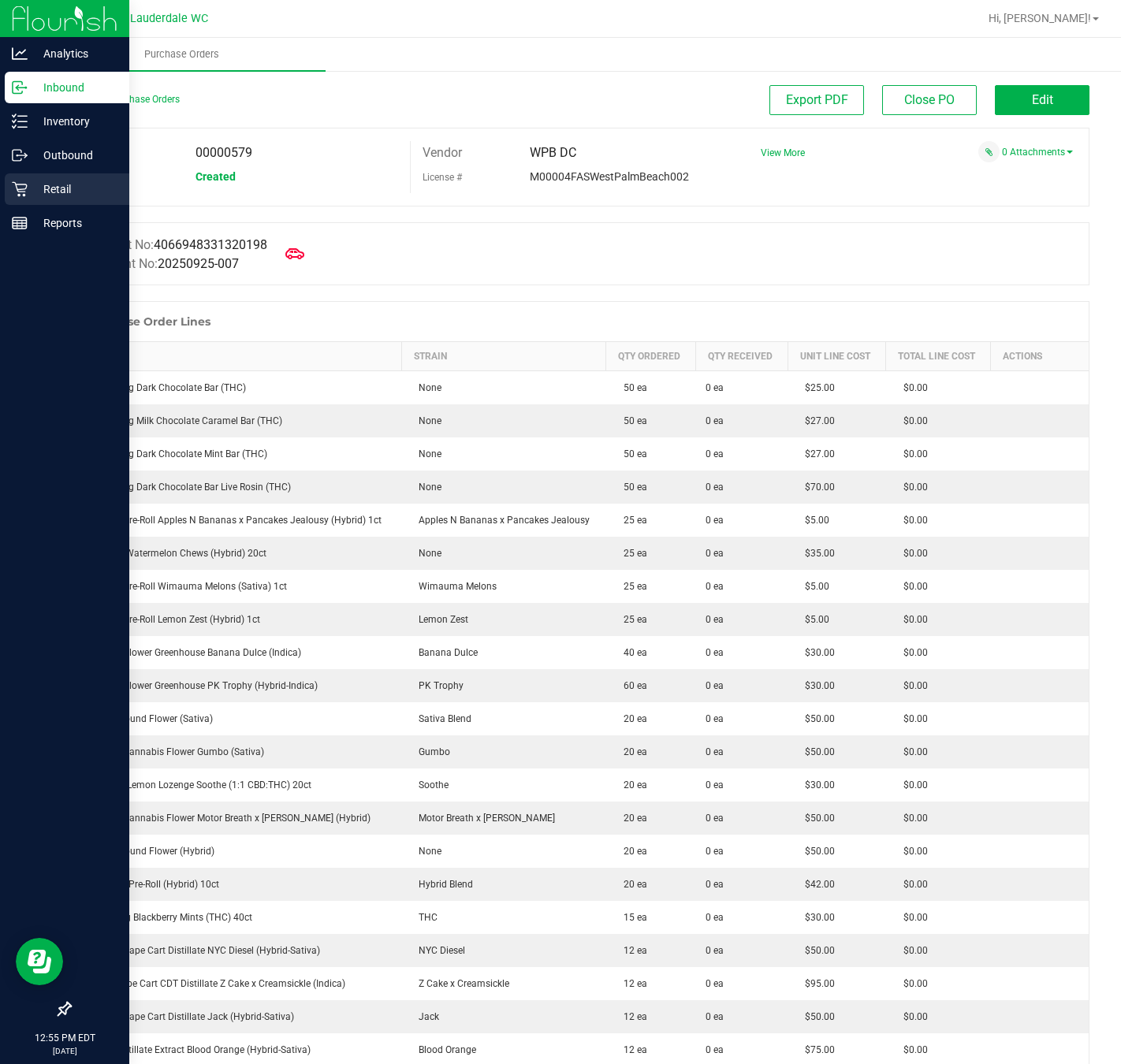
click at [23, 191] on icon at bounding box center [19, 189] width 15 height 15
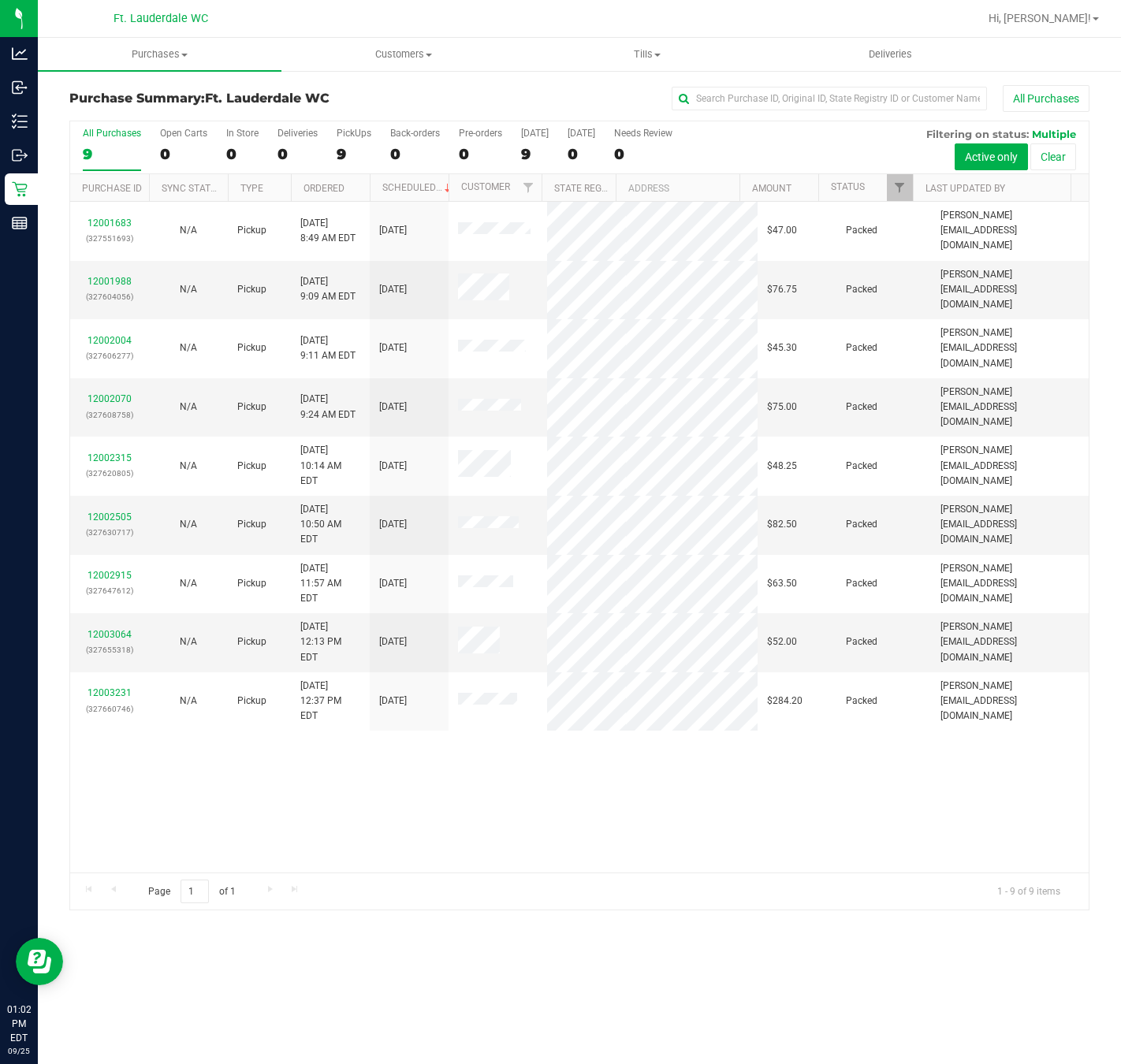
click at [684, 762] on div "12001683 (327551693) N/A Pickup 9/25/2025 8:49 AM EDT 9/25/2025 $47.00 Packed s…" at bounding box center [580, 537] width 1019 height 671
click at [452, 762] on div "12001683 (327551693) N/A Pickup 9/25/2025 8:49 AM EDT 9/25/2025 $47.00 Packed s…" at bounding box center [580, 537] width 1019 height 671
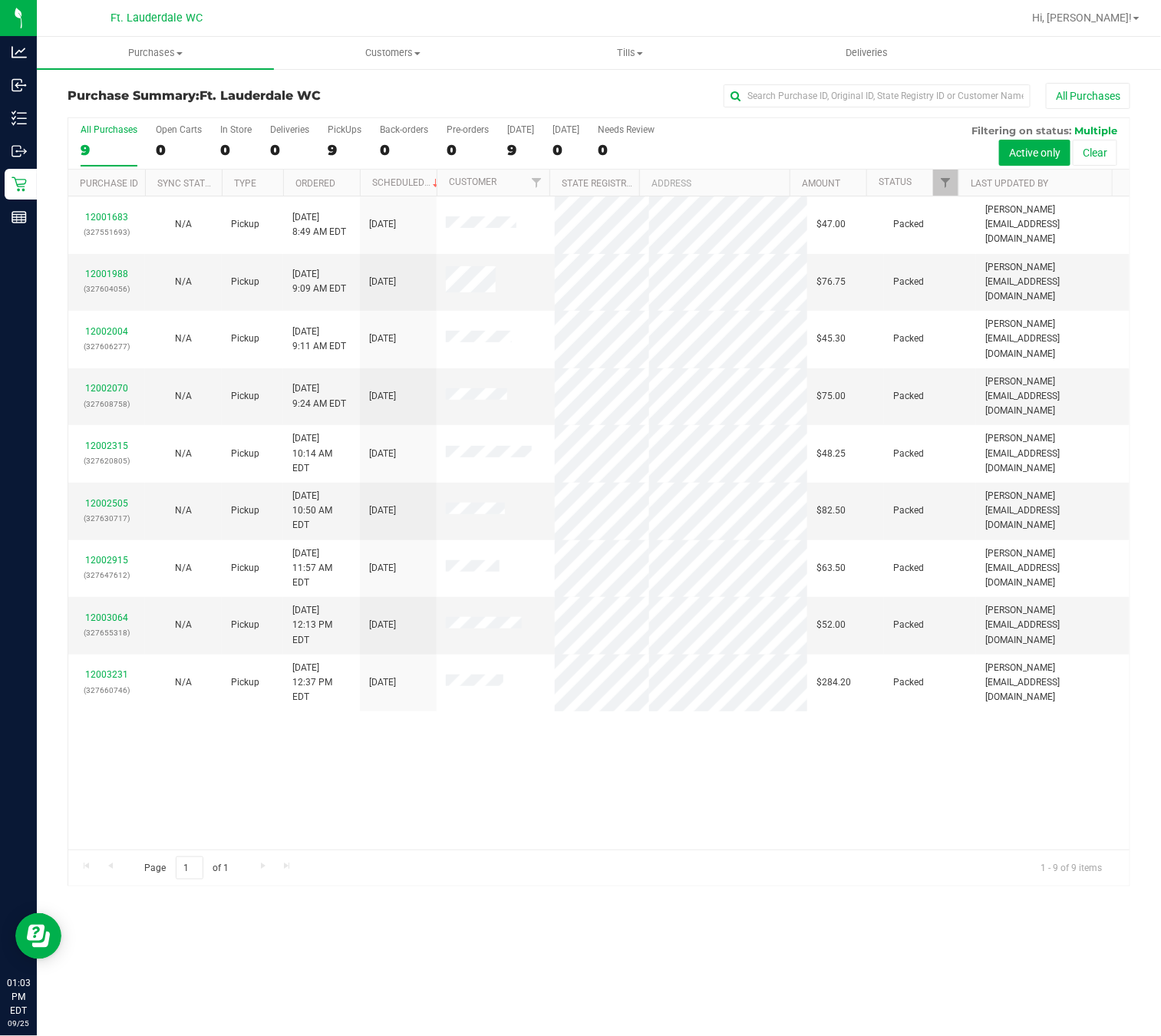
click at [390, 87] on div "Purchase Summary: Ft. Lauderdale WC All Purchases" at bounding box center [599, 100] width 1063 height 34
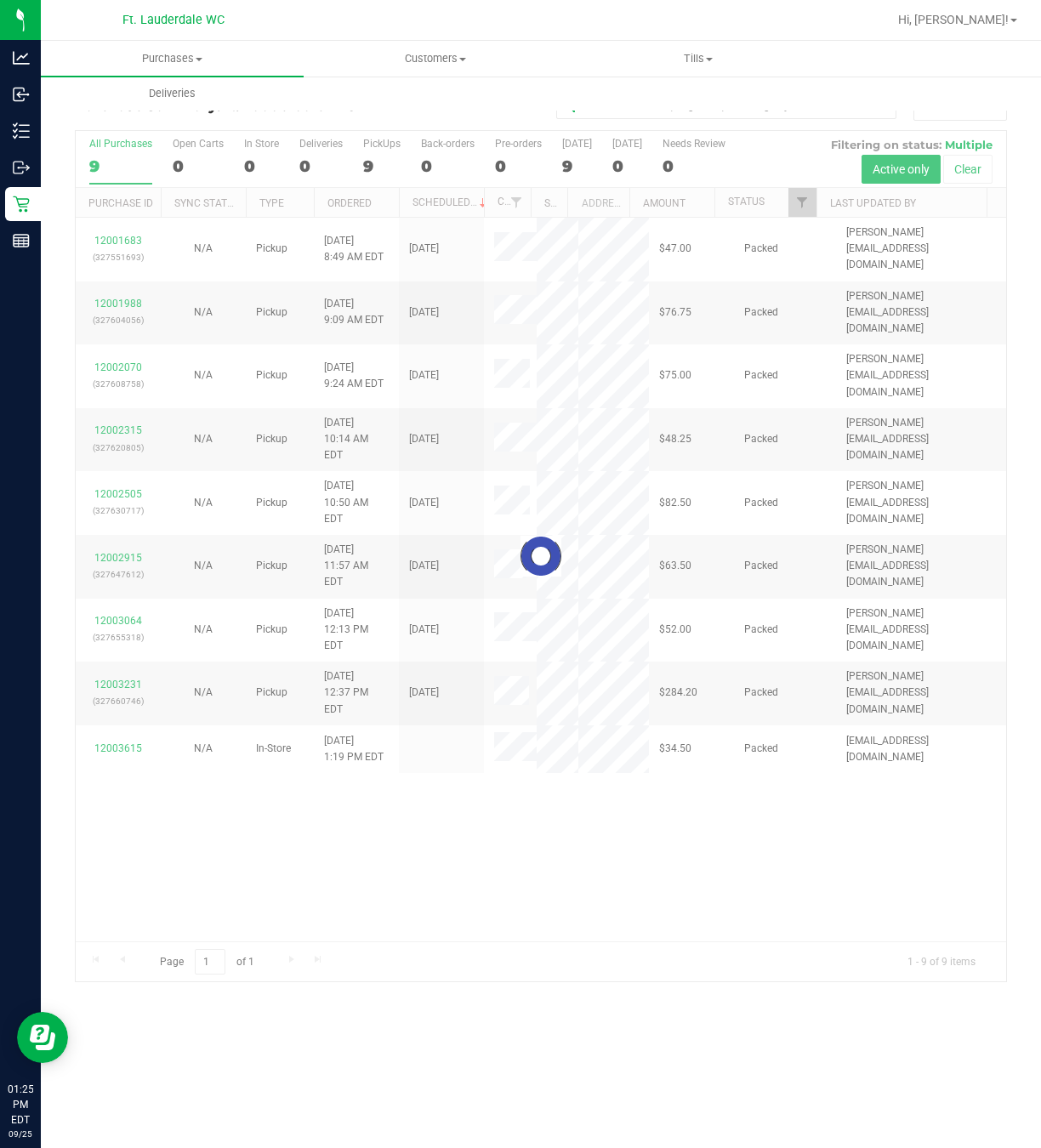
click at [380, 163] on div at bounding box center [541, 557] width 930 height 850
click at [368, 164] on div at bounding box center [541, 557] width 930 height 850
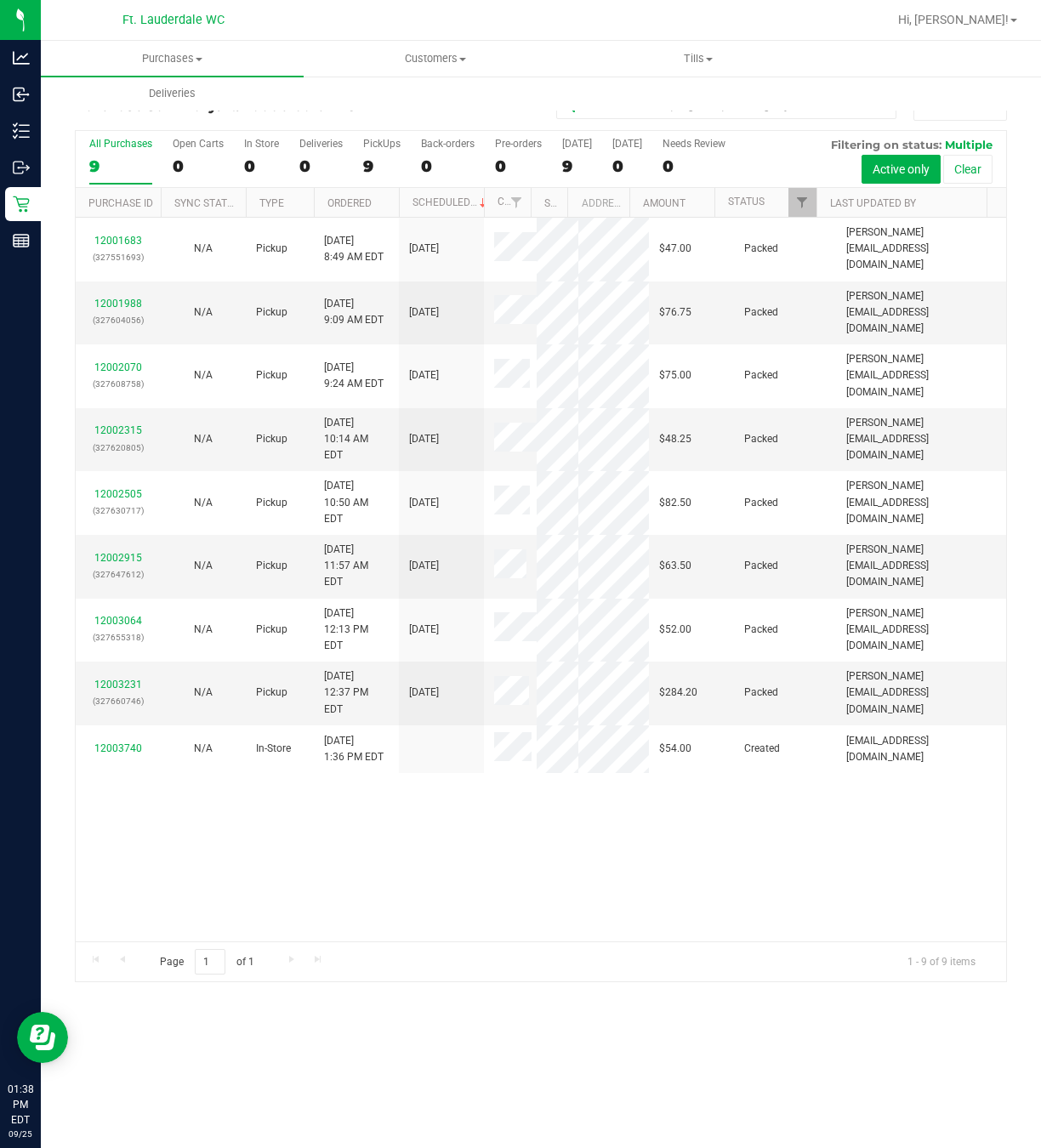
click at [310, 852] on div "12001683 (327551693) N/A Pickup 9/25/2025 8:49 AM EDT 9/25/2025 $47.00 Packed s…" at bounding box center [541, 579] width 930 height 724
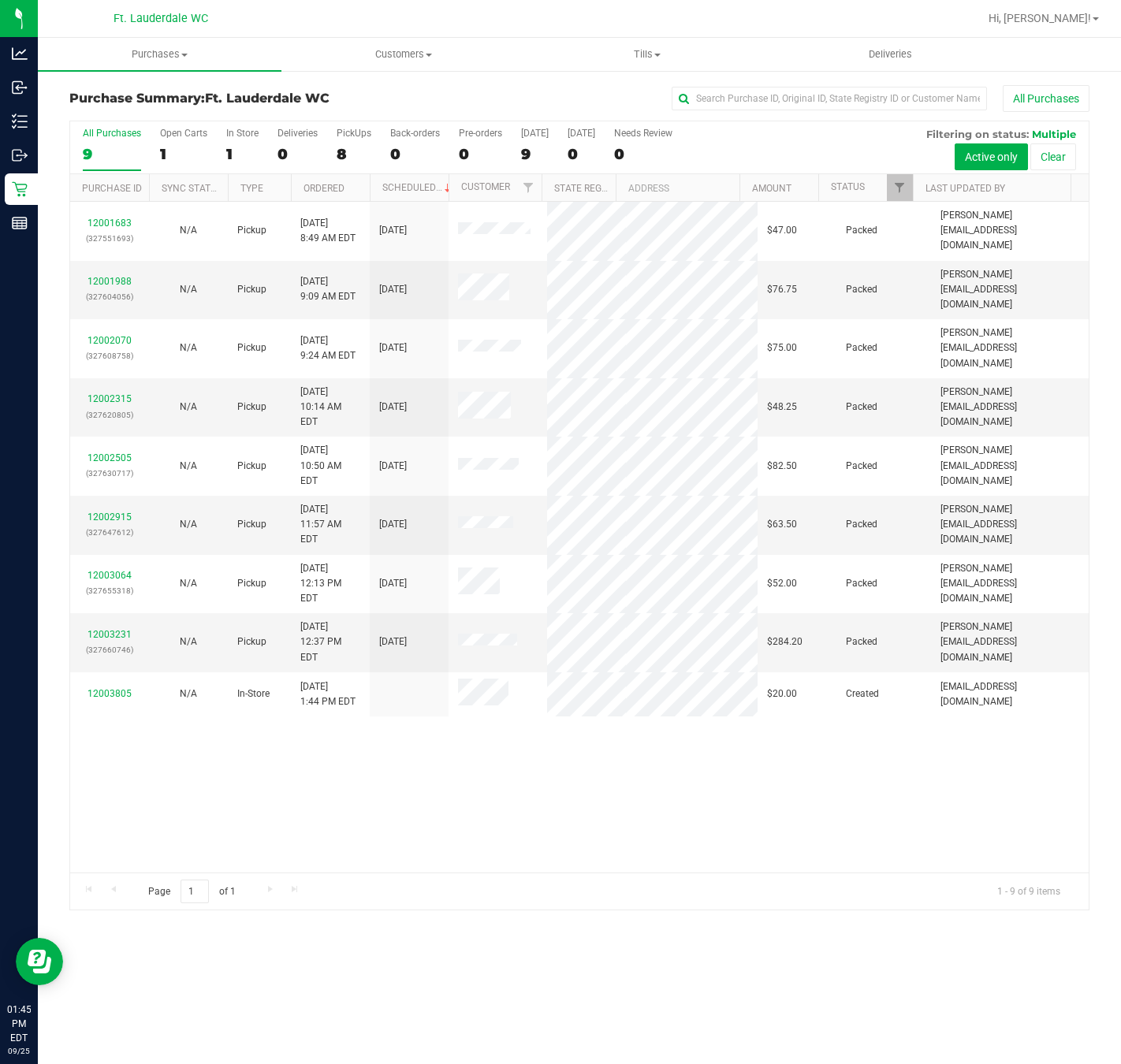
click at [507, 805] on div "12001683 (327551693) N/A Pickup [DATE] 8:49 AM EDT 9/25/2025 $47.00 Packed [PER…" at bounding box center [580, 537] width 1019 height 671
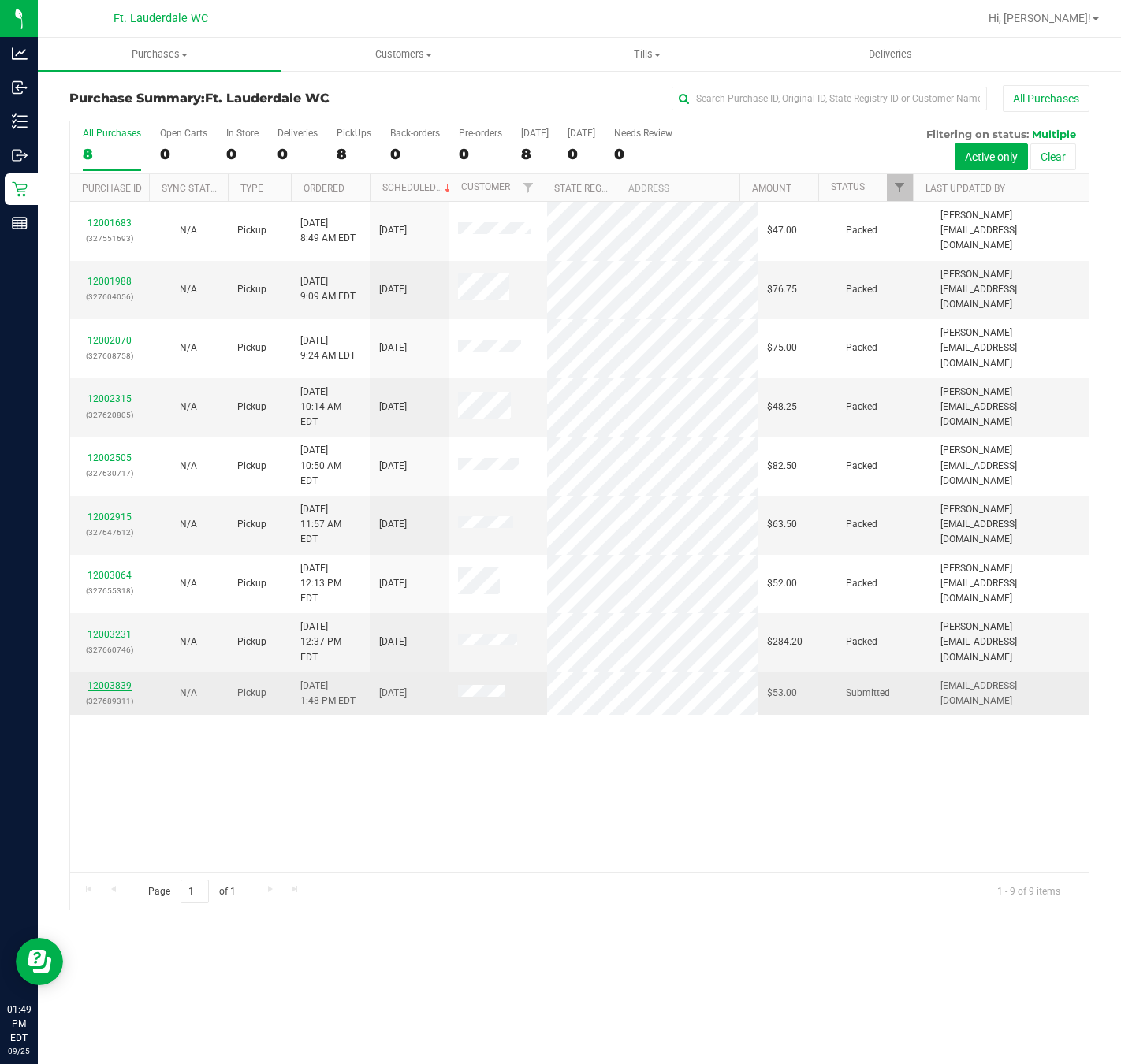
click at [110, 680] on link "12003839" at bounding box center [110, 686] width 44 height 11
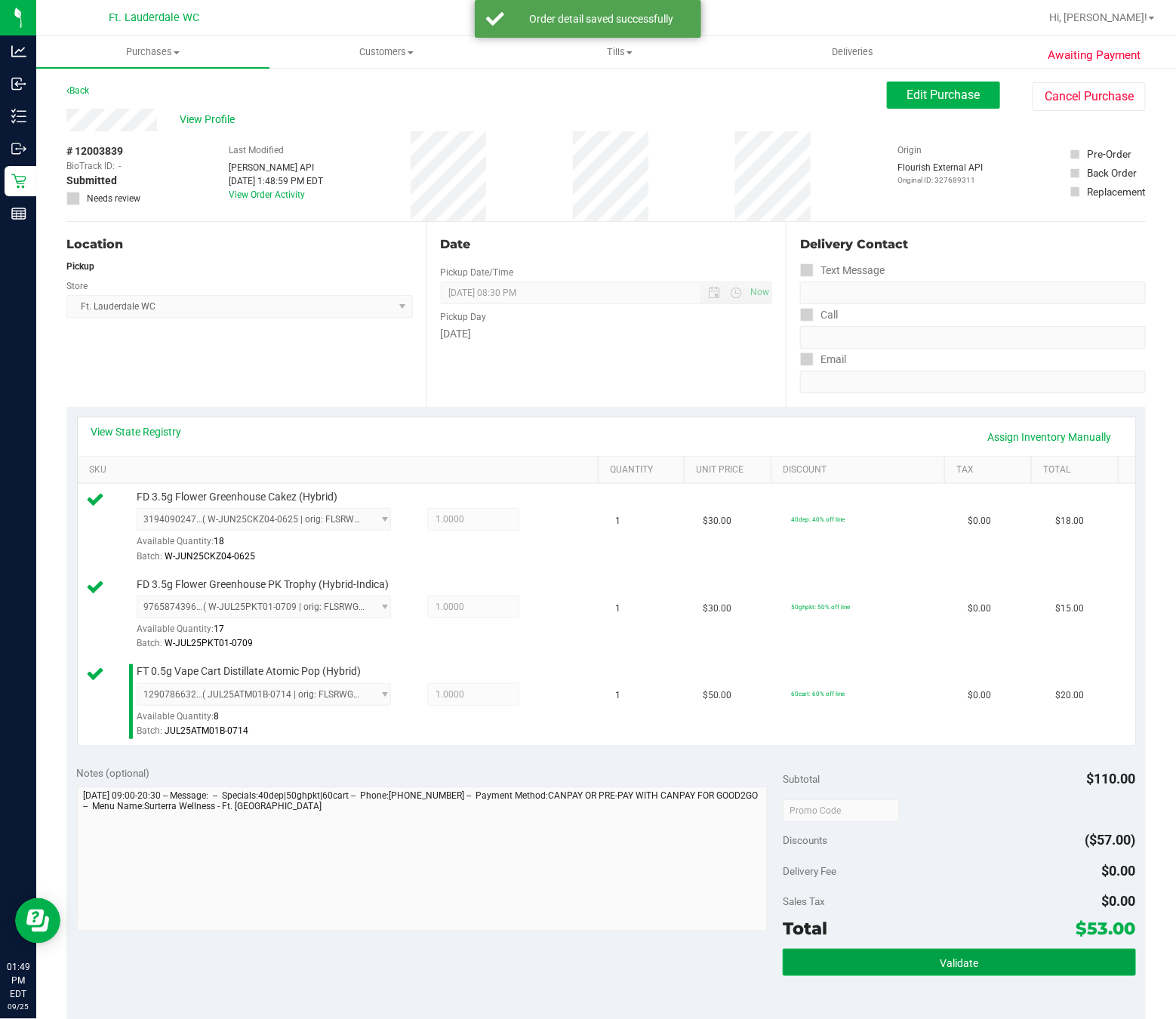
click at [968, 960] on button "Validate" at bounding box center [959, 962] width 353 height 27
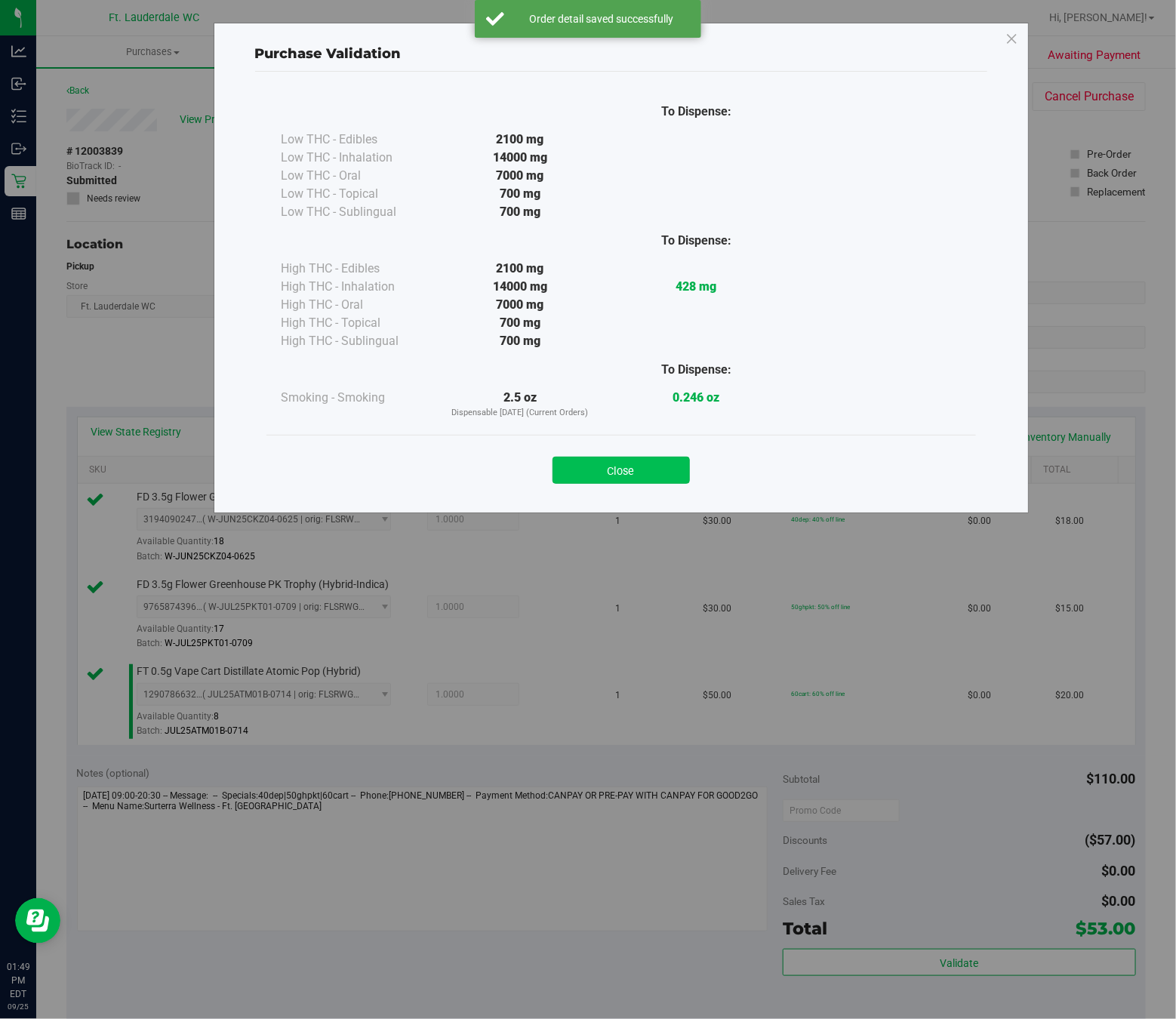
click at [650, 478] on button "Close" at bounding box center [621, 470] width 138 height 27
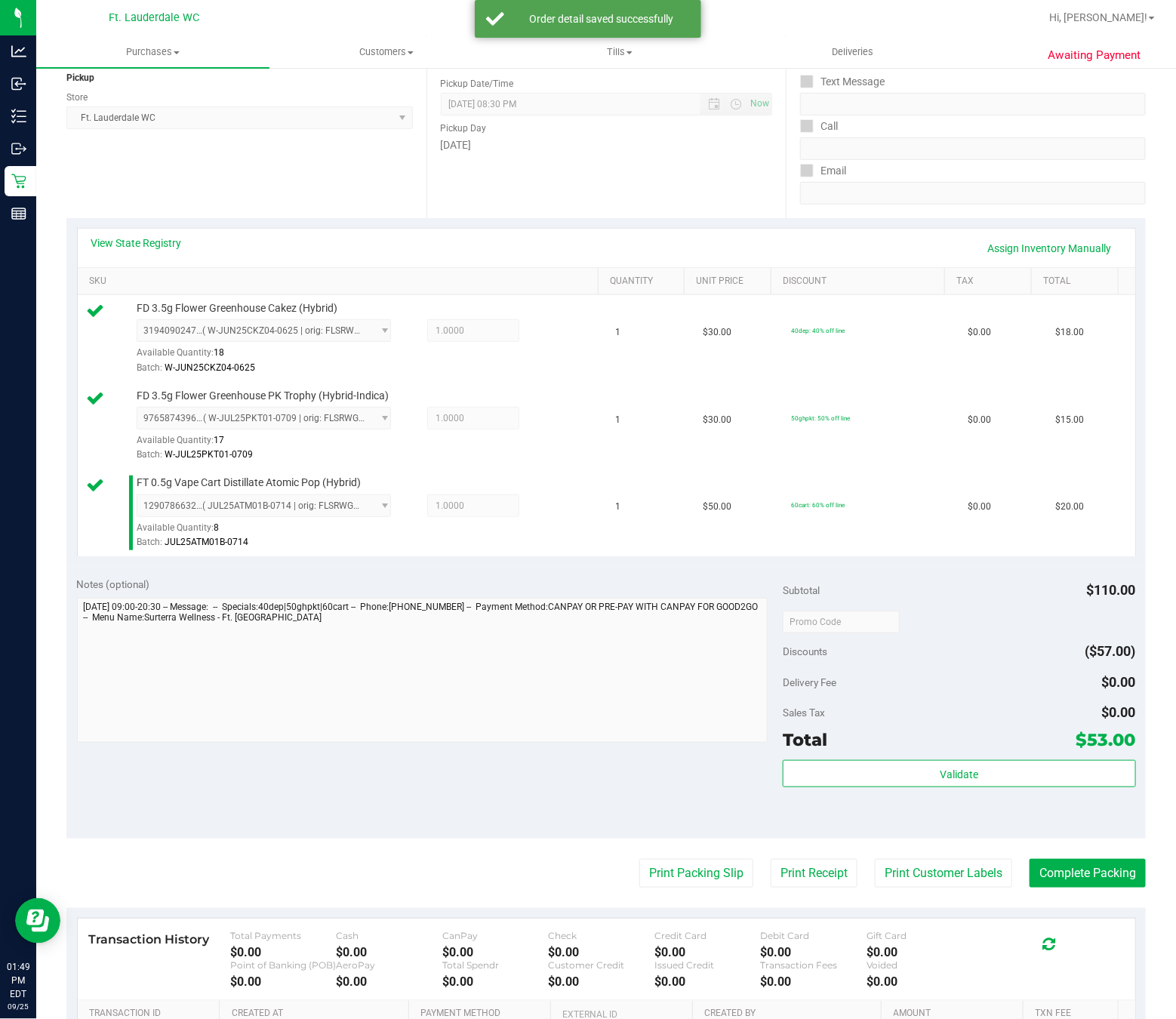
scroll to position [234, 0]
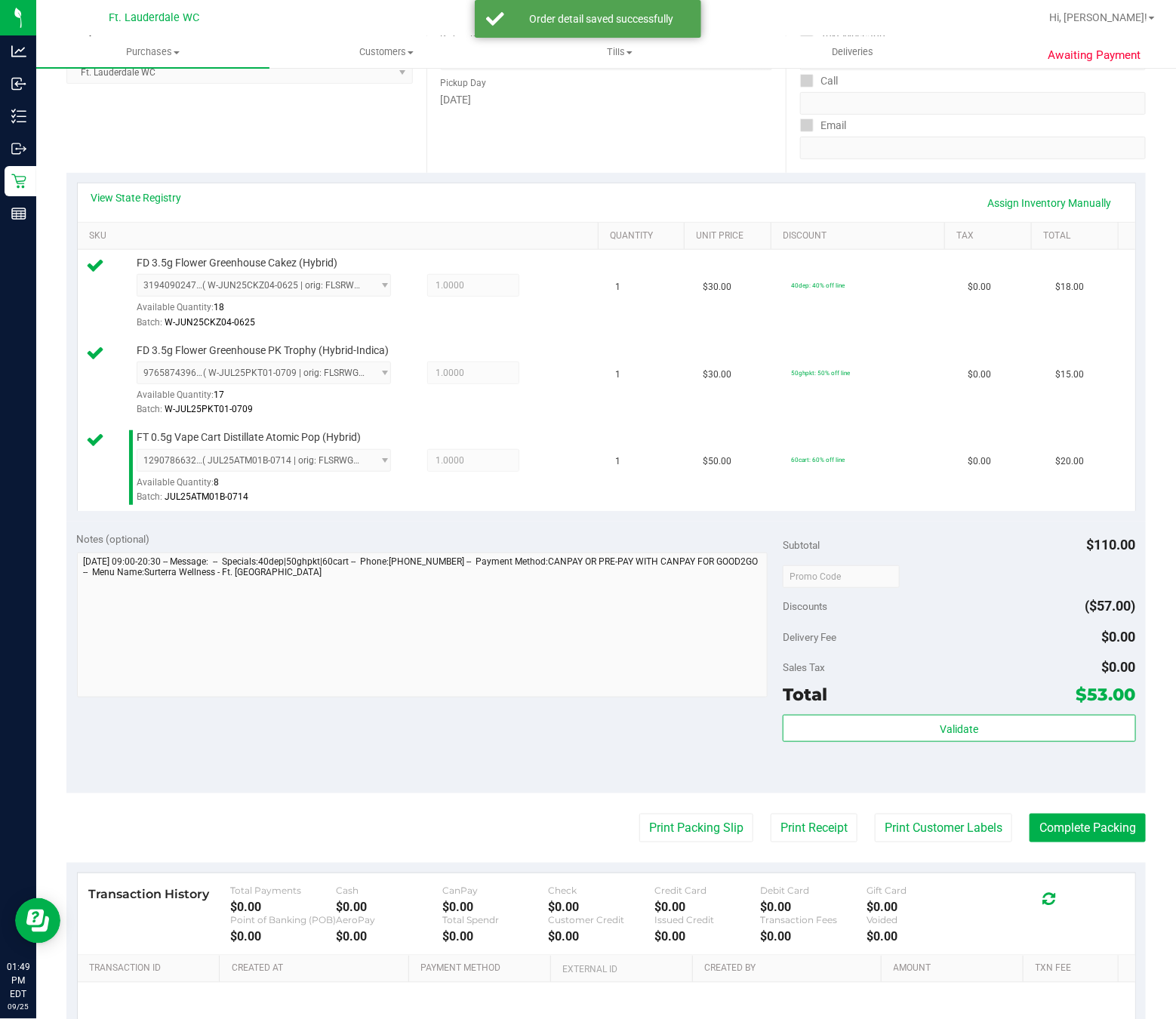
click at [653, 881] on div "Transaction History Total Payments $0.00 Cash $0.00 CanPay $0.00 Check $0.00 Cr…" at bounding box center [606, 914] width 1058 height 82
click at [651, 834] on button "Print Packing Slip" at bounding box center [696, 828] width 114 height 28
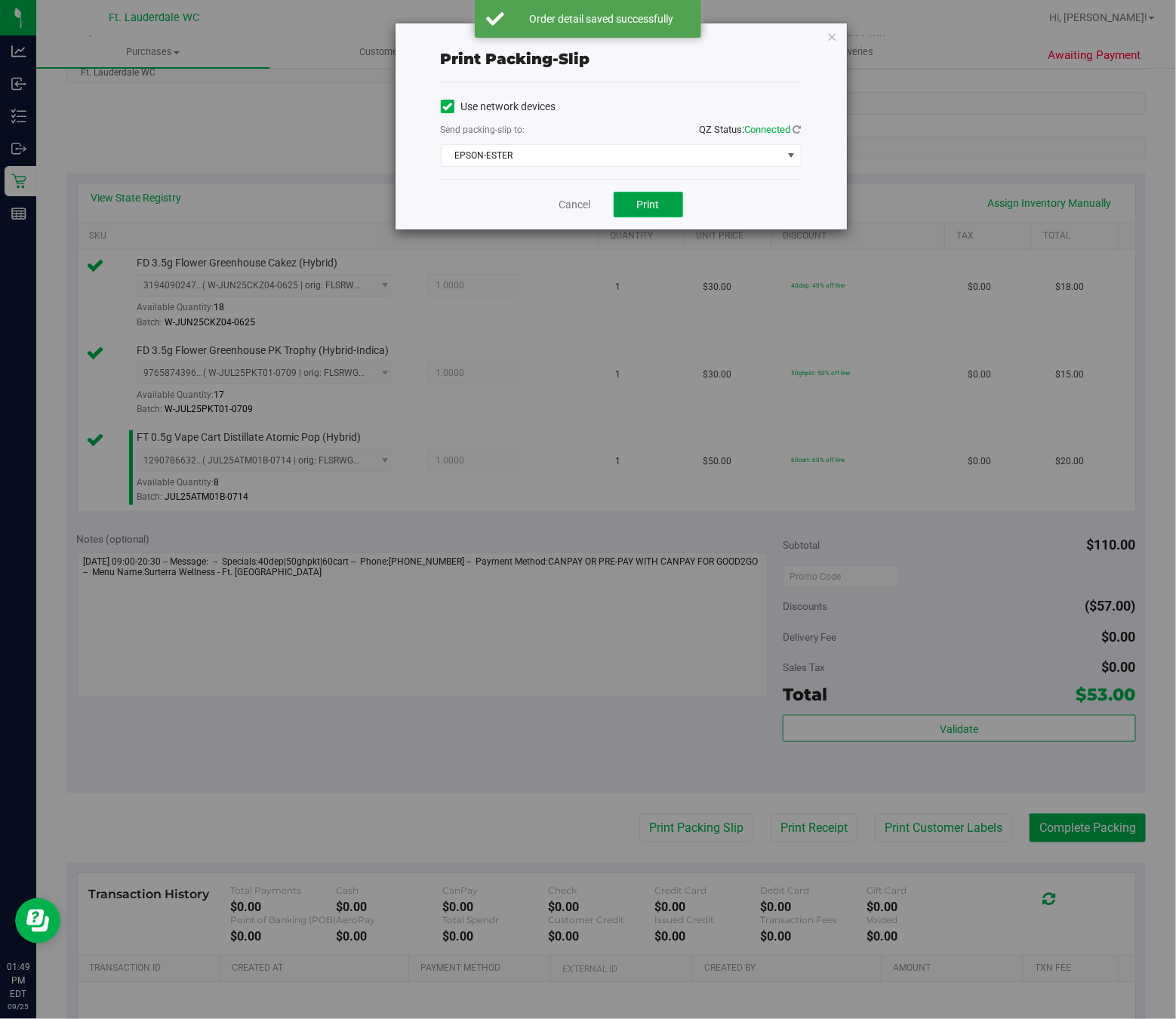
click at [663, 206] on button "Print" at bounding box center [648, 204] width 69 height 26
click at [648, 206] on span "Print" at bounding box center [648, 204] width 23 height 12
click at [569, 205] on link "Cancel" at bounding box center [575, 204] width 32 height 16
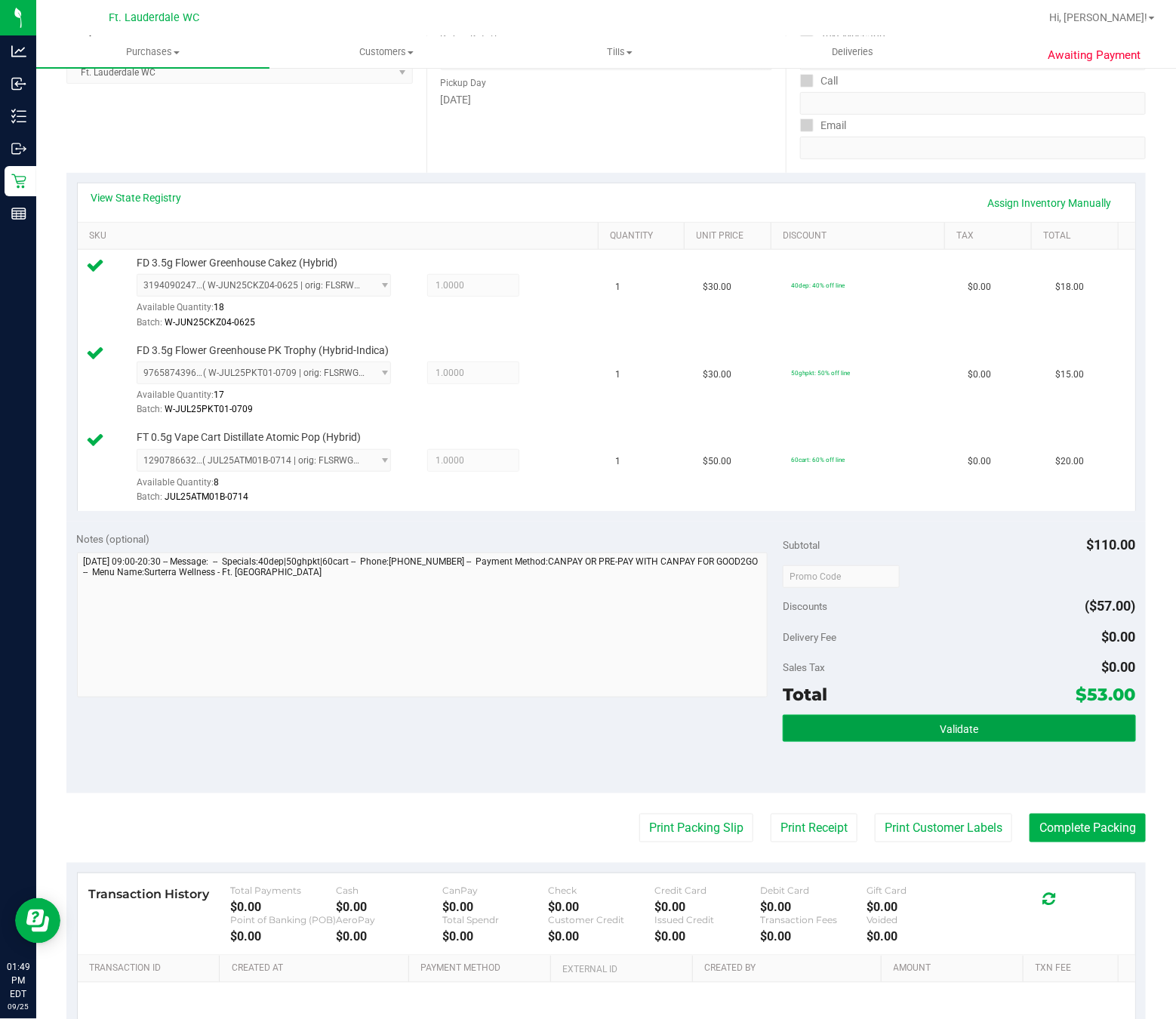
click at [954, 732] on span "Validate" at bounding box center [959, 729] width 38 height 12
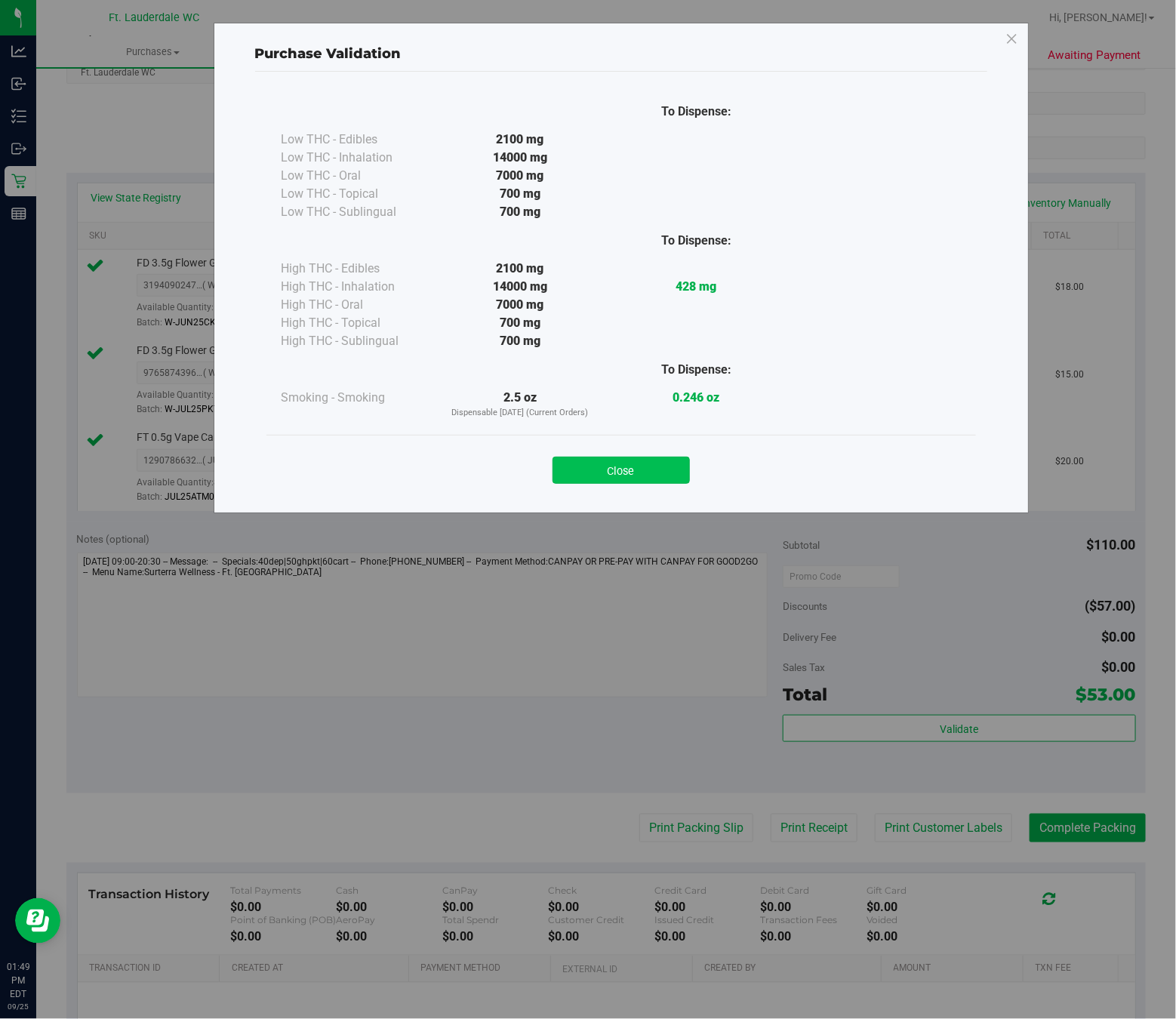
click at [612, 464] on button "Close" at bounding box center [621, 470] width 138 height 27
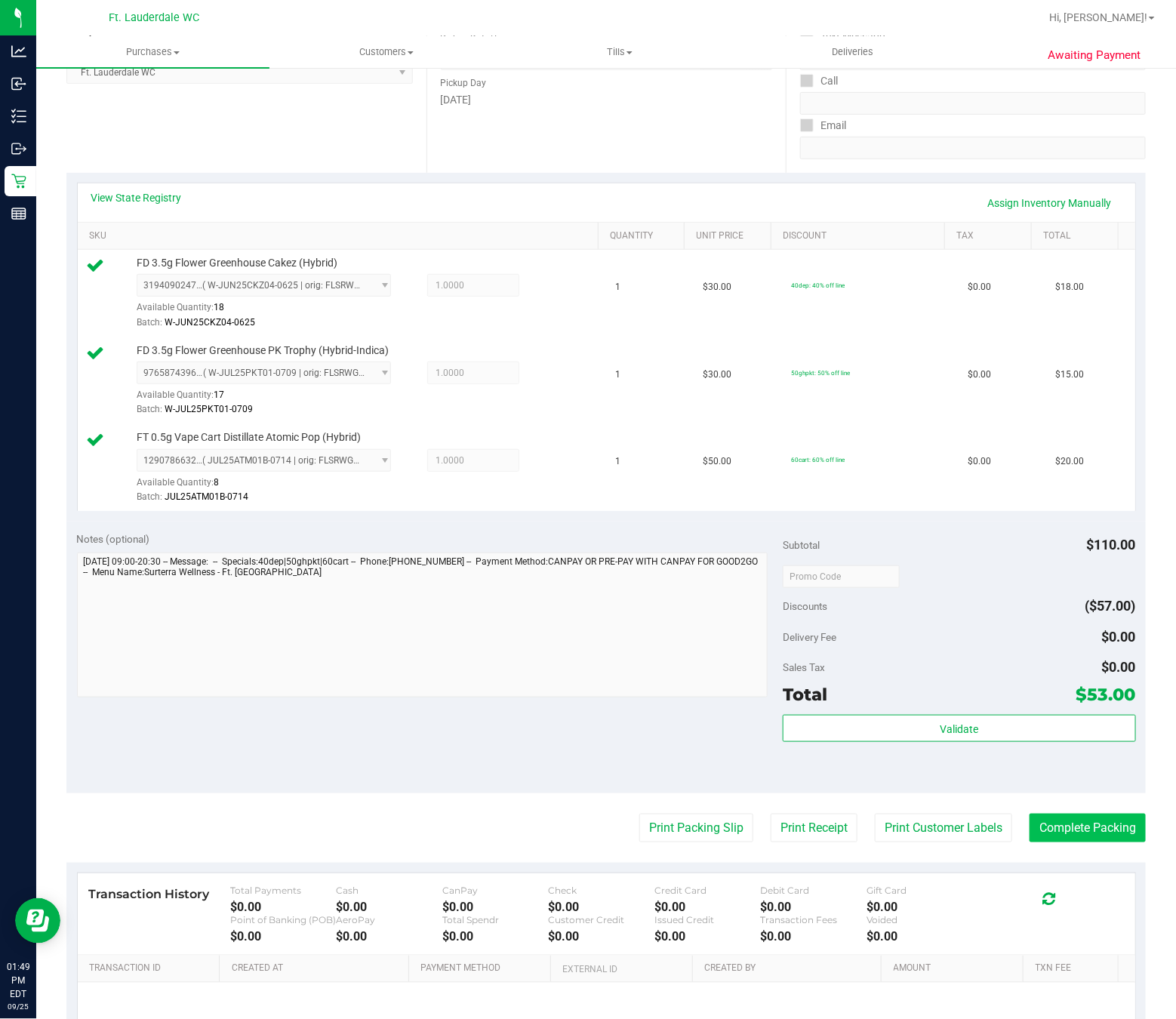
click at [1073, 838] on button "Complete Packing" at bounding box center [1088, 828] width 117 height 28
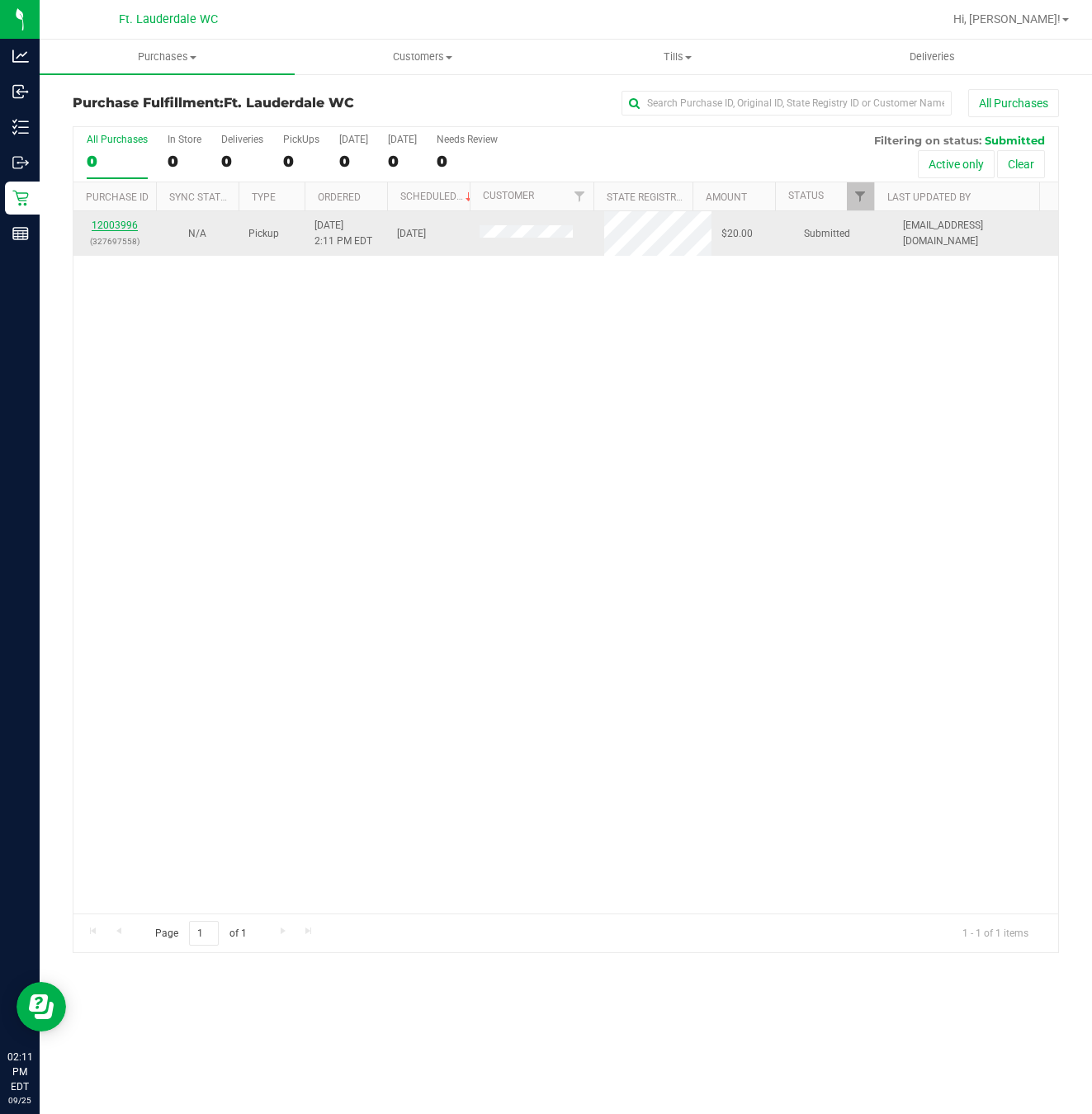
click at [118, 224] on link "12003996" at bounding box center [115, 225] width 46 height 12
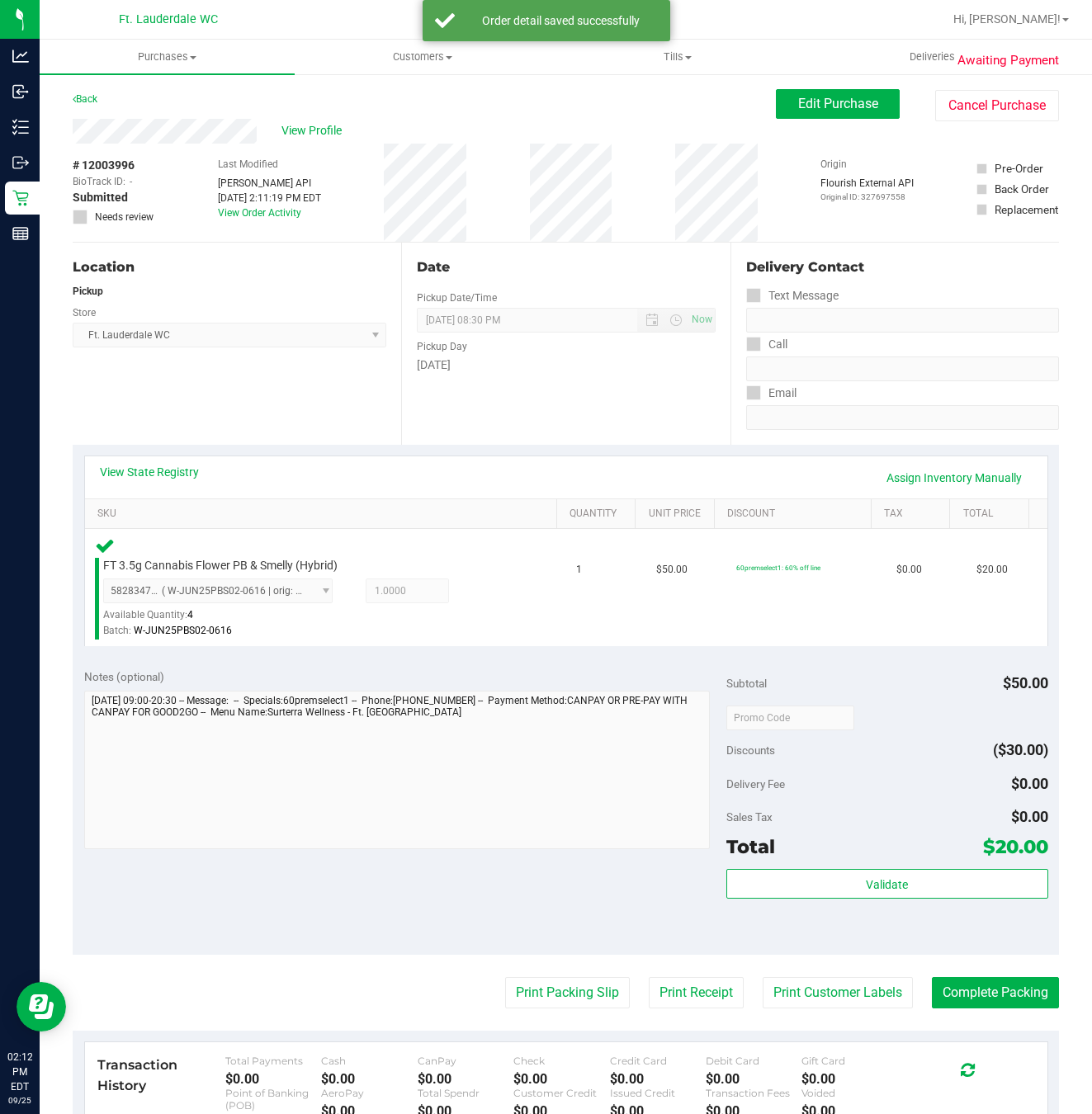
click at [850, 833] on div "Total $20.00" at bounding box center [886, 846] width 321 height 30
click at [907, 892] on button "Validate" at bounding box center [886, 884] width 321 height 30
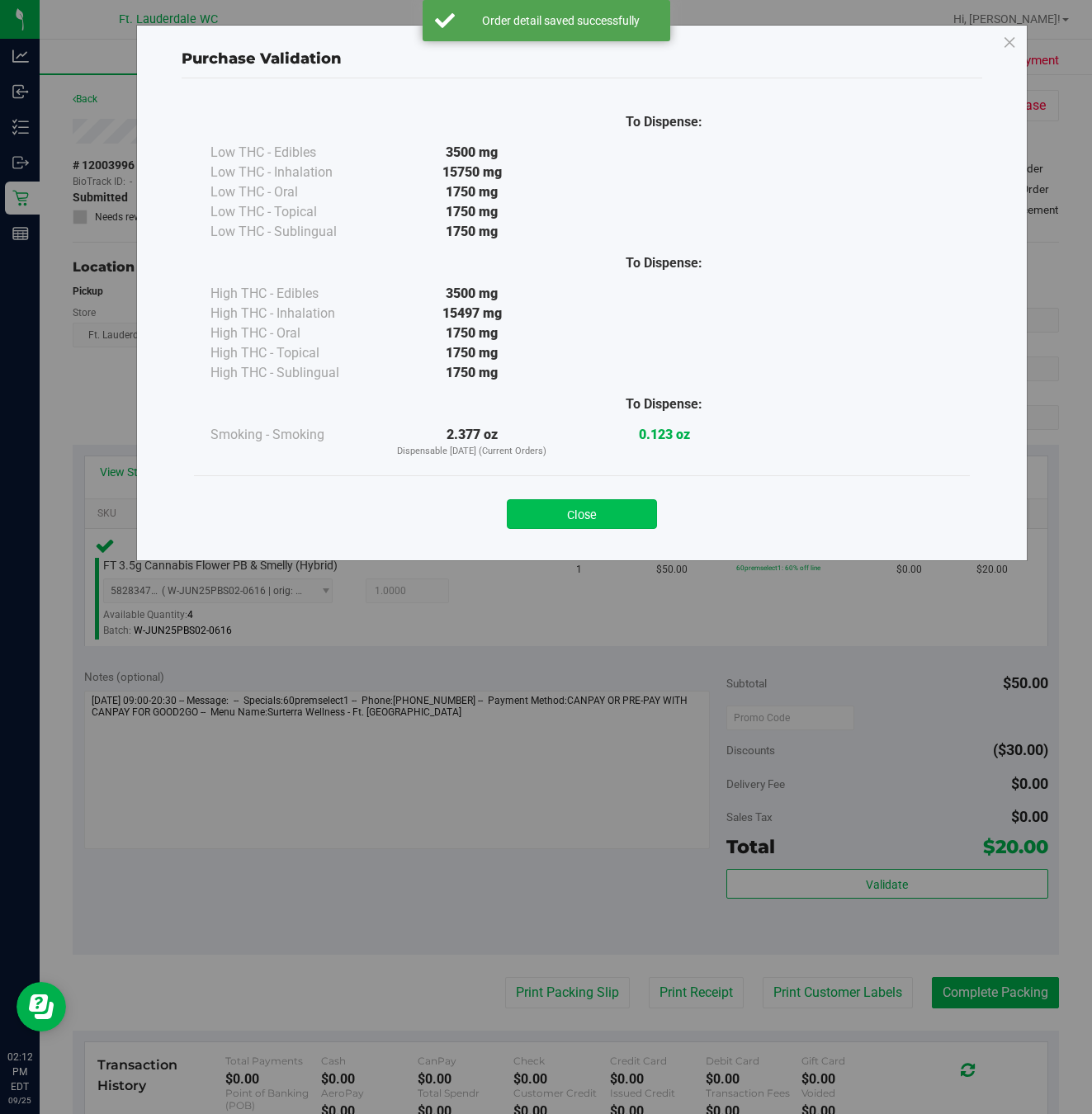
click at [584, 516] on button "Close" at bounding box center [581, 514] width 150 height 30
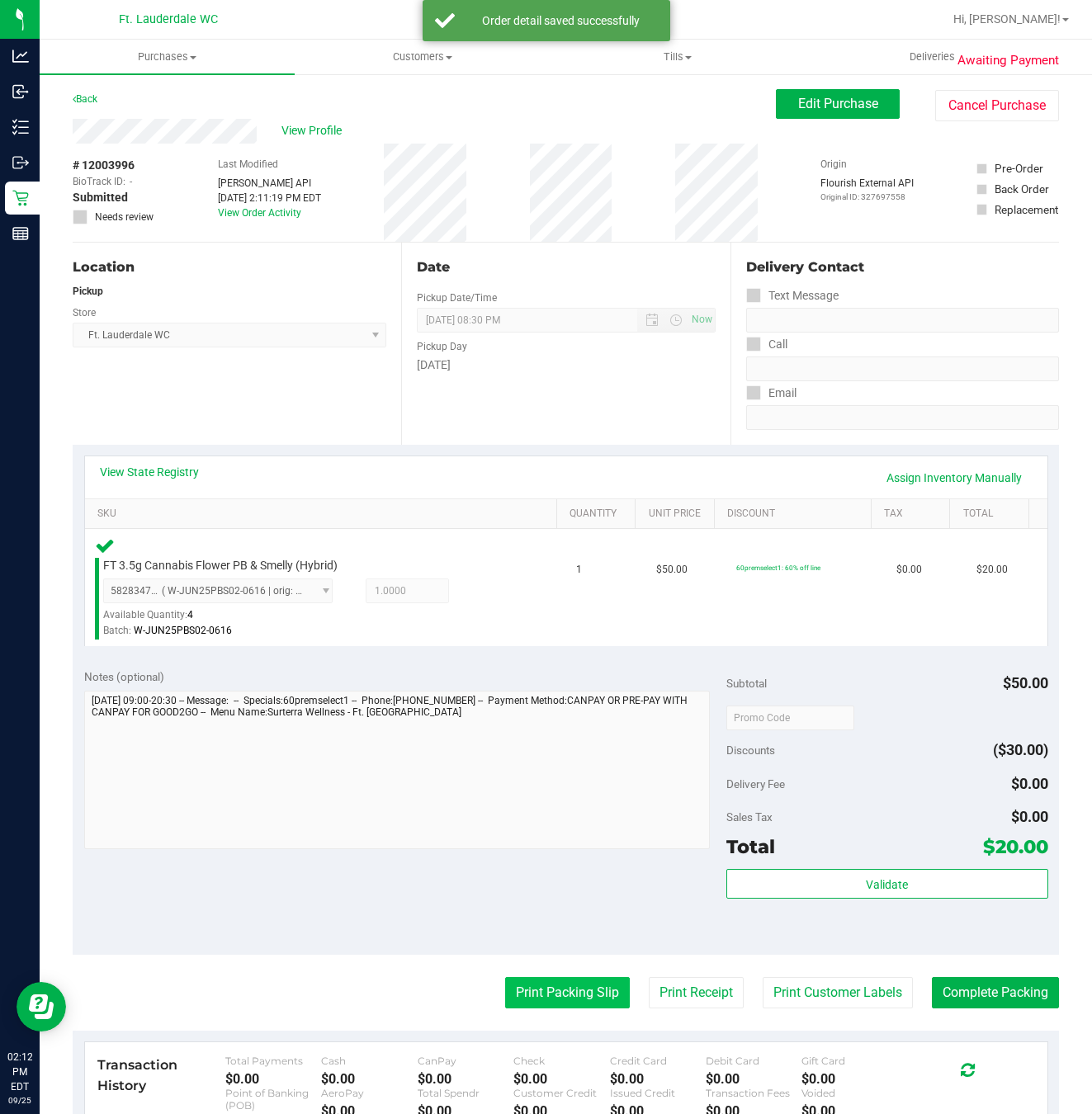
click at [566, 1001] on button "Print Packing Slip" at bounding box center [566, 993] width 125 height 31
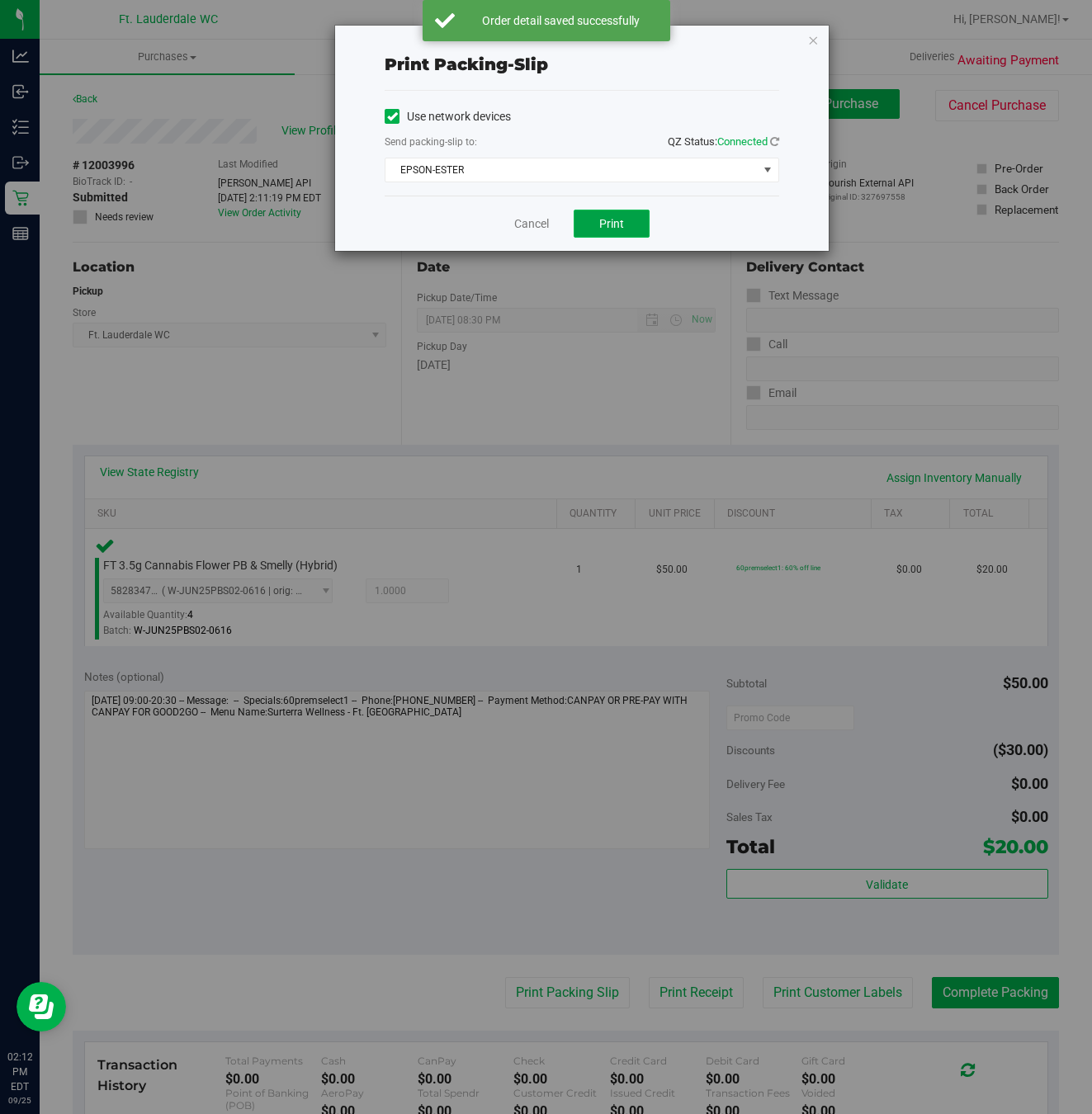
click at [601, 224] on span "Print" at bounding box center [611, 223] width 25 height 13
click at [528, 225] on link "Cancel" at bounding box center [531, 223] width 35 height 17
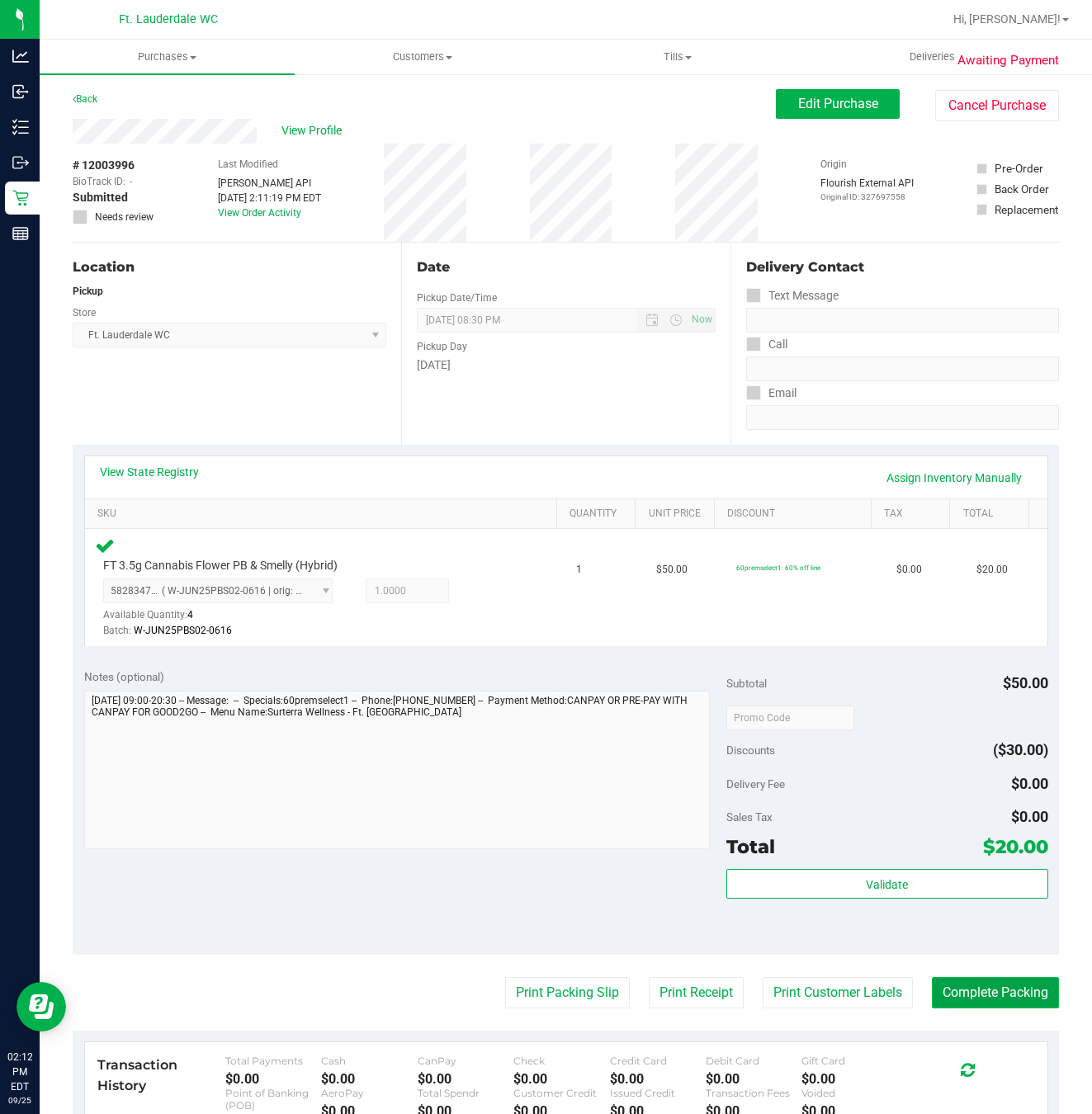
click at [1021, 984] on button "Complete Packing" at bounding box center [995, 993] width 128 height 31
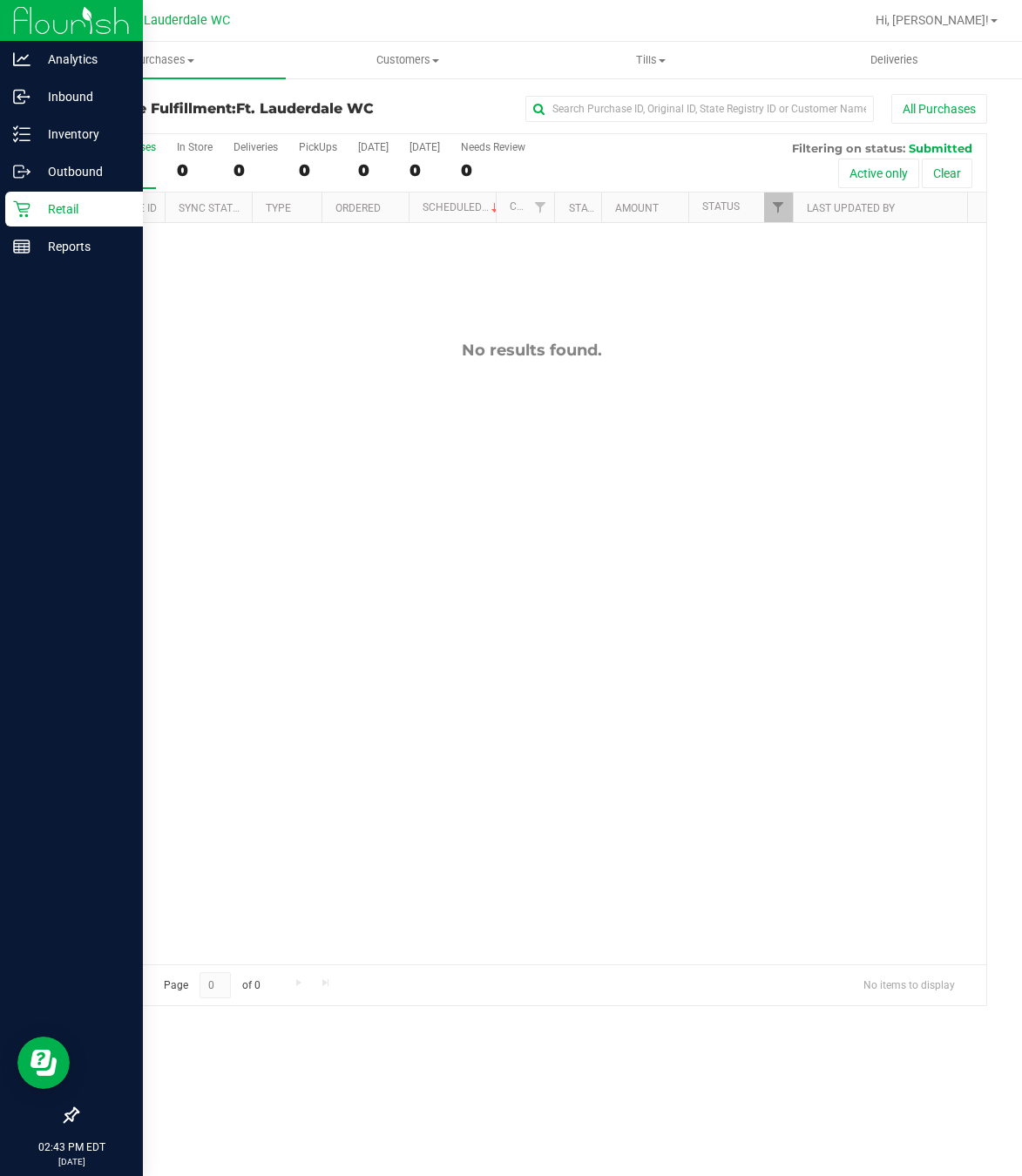
click at [85, 204] on p "Retail" at bounding box center [83, 210] width 105 height 21
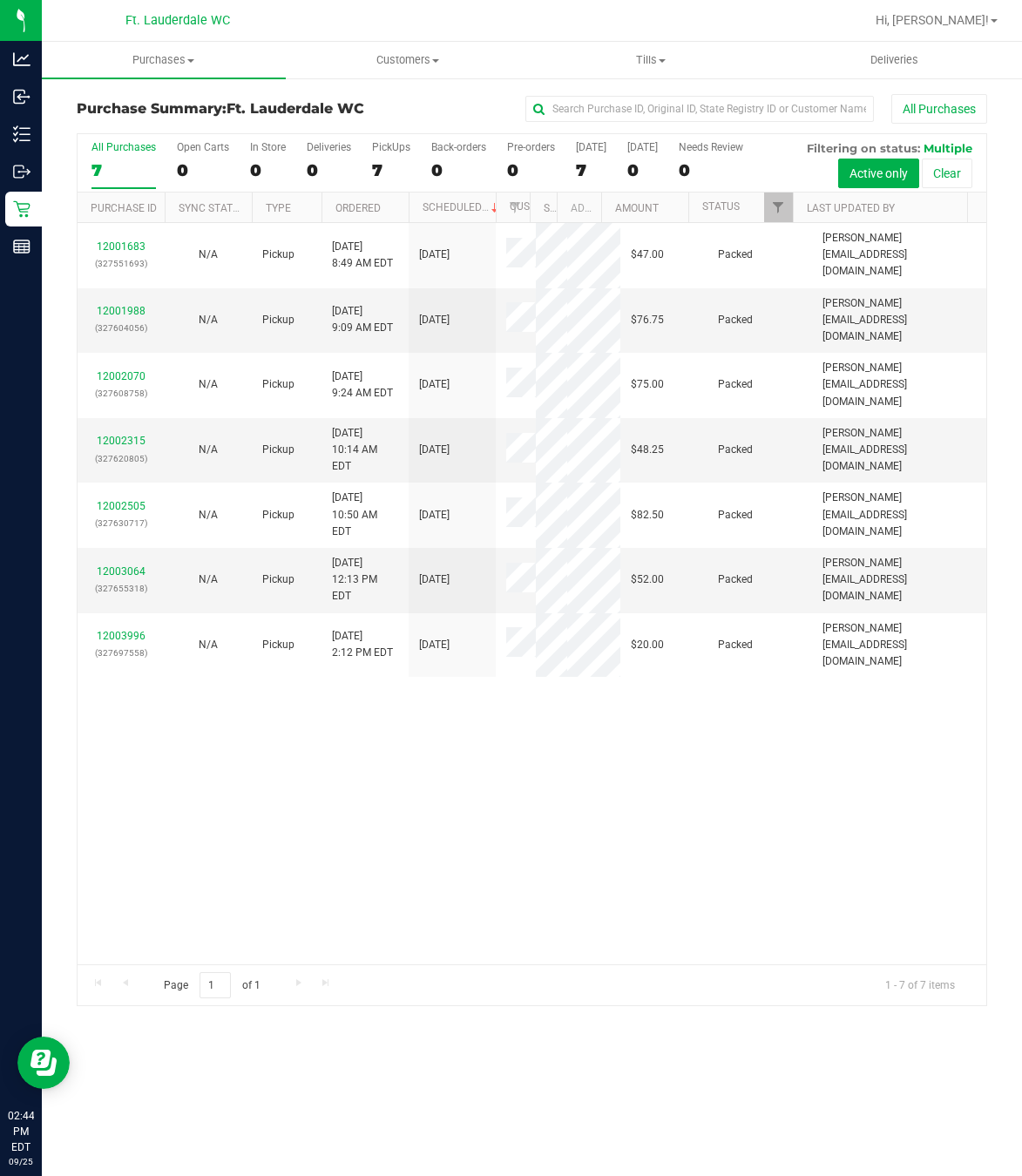
click at [531, 771] on div "12001683 (327551693) N/A Pickup 9/25/2025 8:49 AM EDT 9/25/2025 $47.00 Packed s…" at bounding box center [532, 593] width 909 height 741
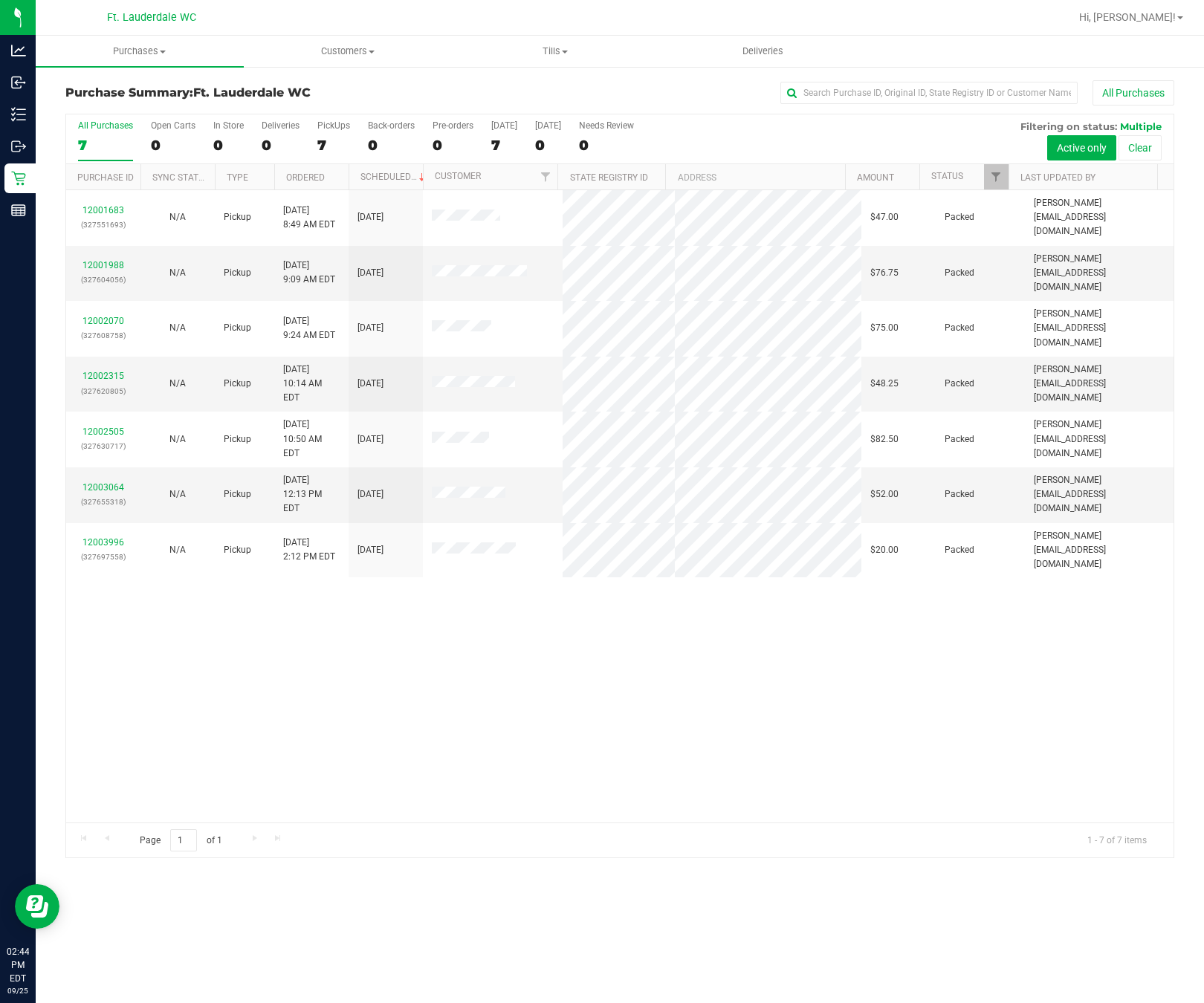
click at [734, 624] on div "12001683 (327551693) N/A Pickup 9/25/2025 8:49 AM EDT 9/25/2025 $47.00 Packed s…" at bounding box center [620, 506] width 1107 height 632
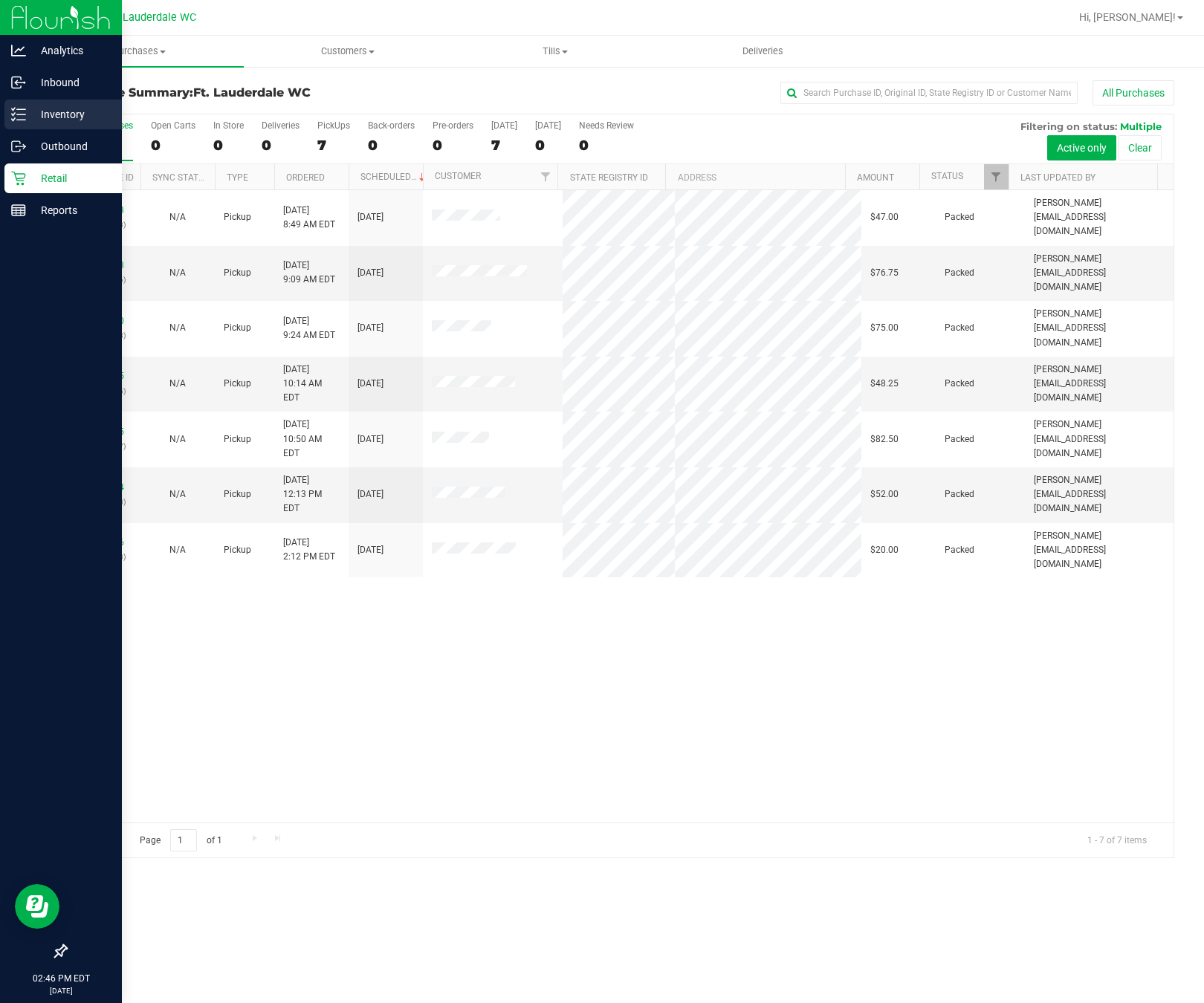
click at [7, 107] on div "Inventory" at bounding box center [62, 114] width 117 height 30
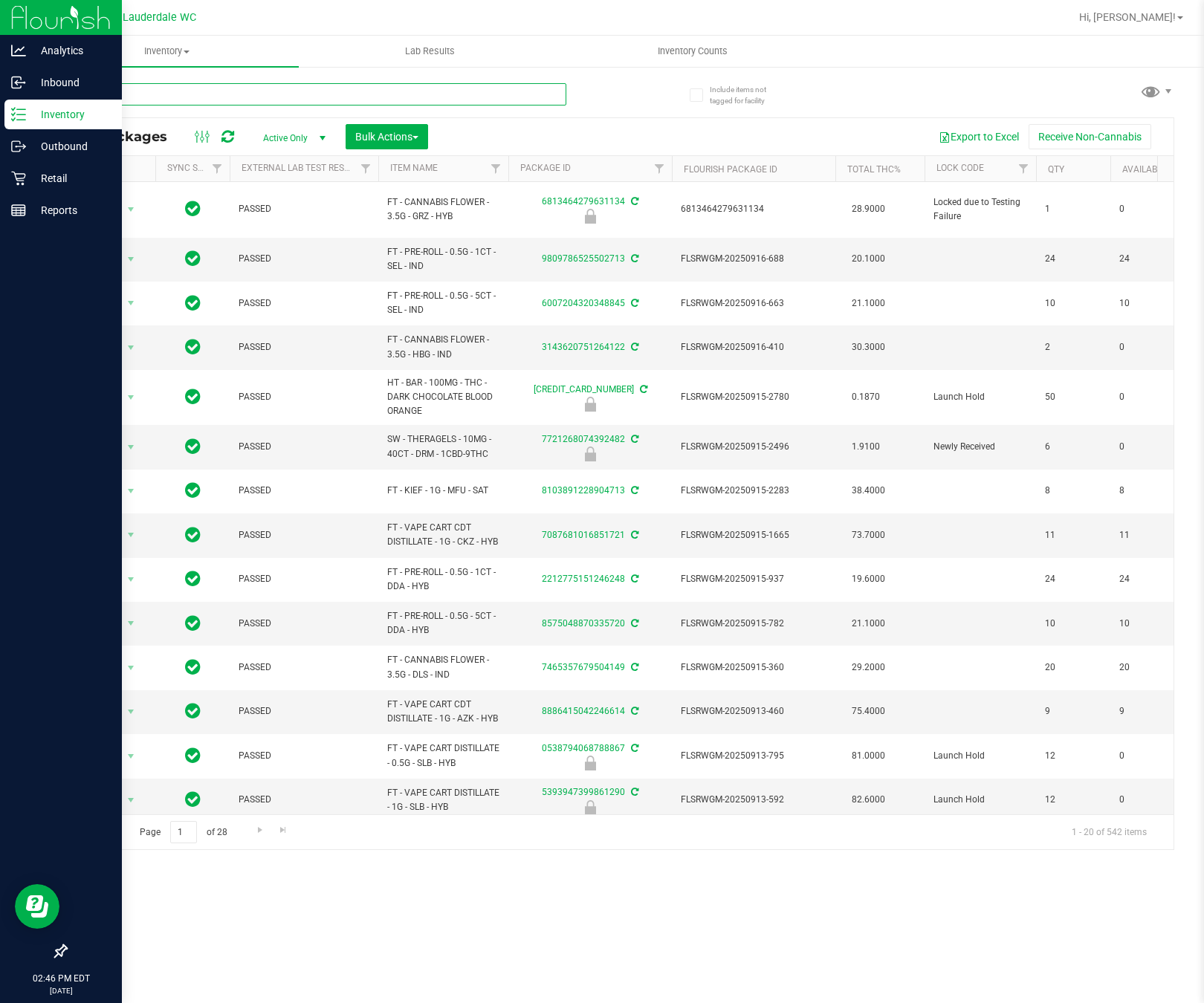
click at [460, 92] on input "text" at bounding box center [316, 93] width 501 height 22
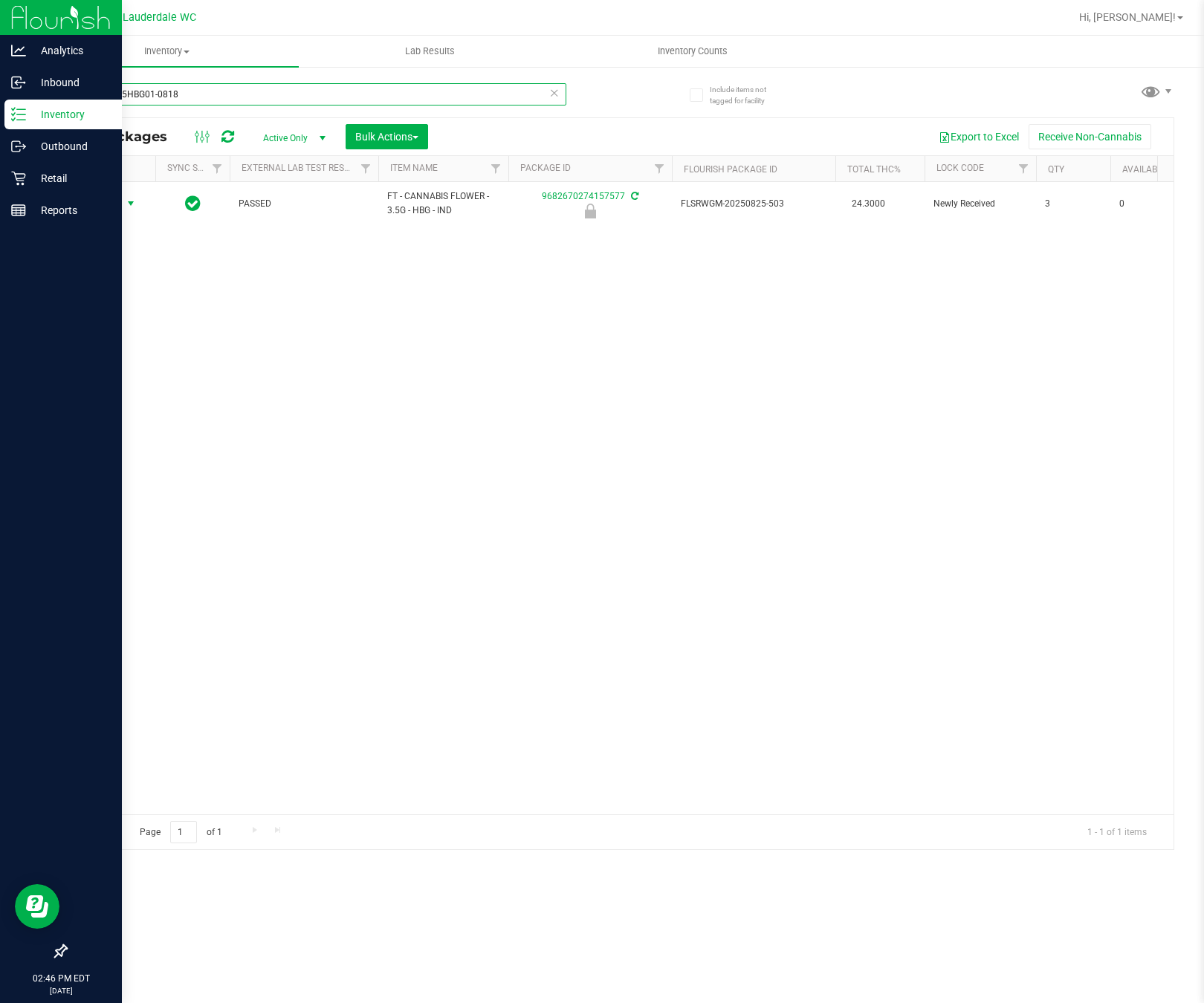
type input "W-AUG25HBG01-0818"
click at [109, 208] on span "Action" at bounding box center [101, 203] width 40 height 21
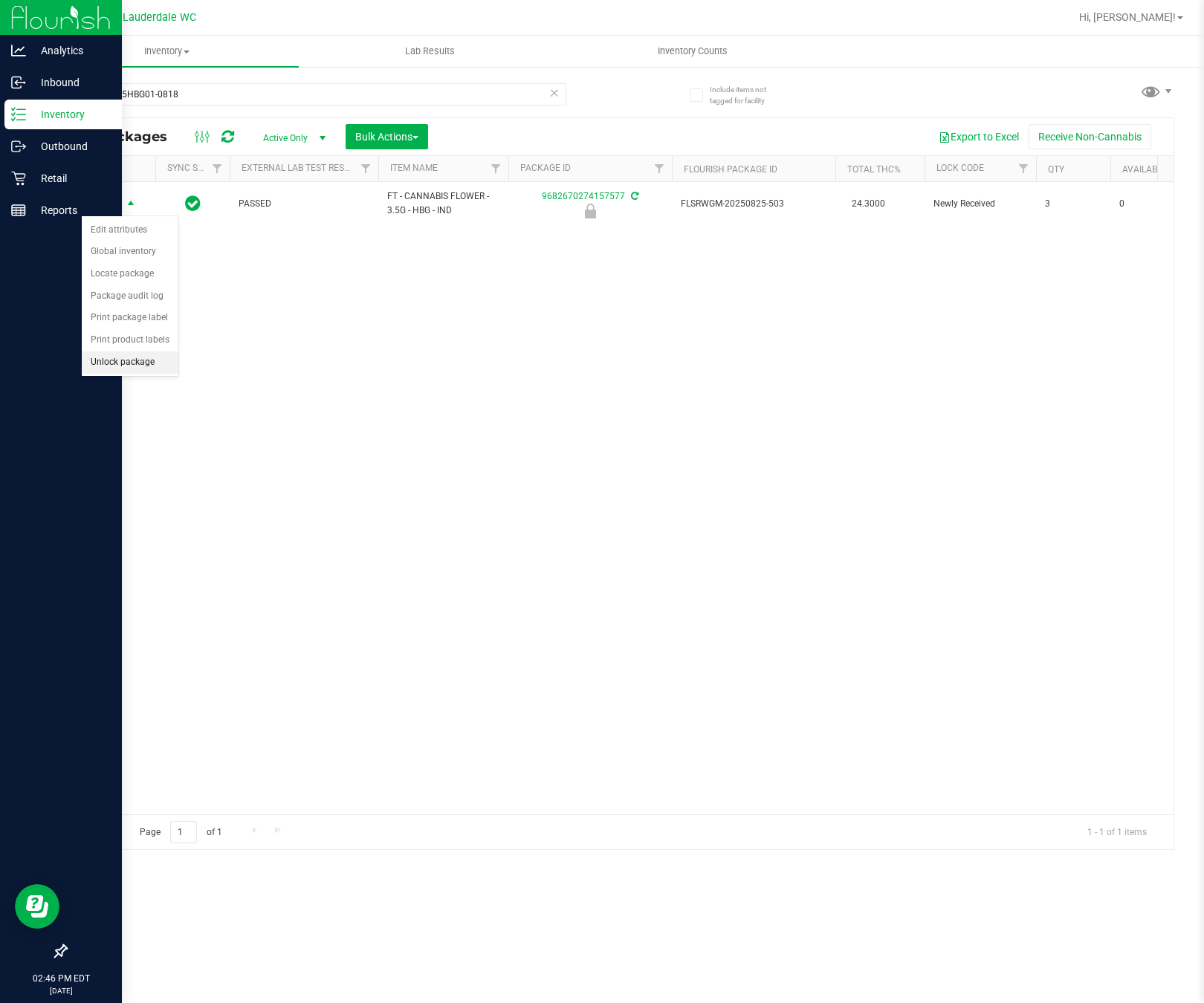
click at [123, 367] on li "Unlock package" at bounding box center [130, 362] width 97 height 22
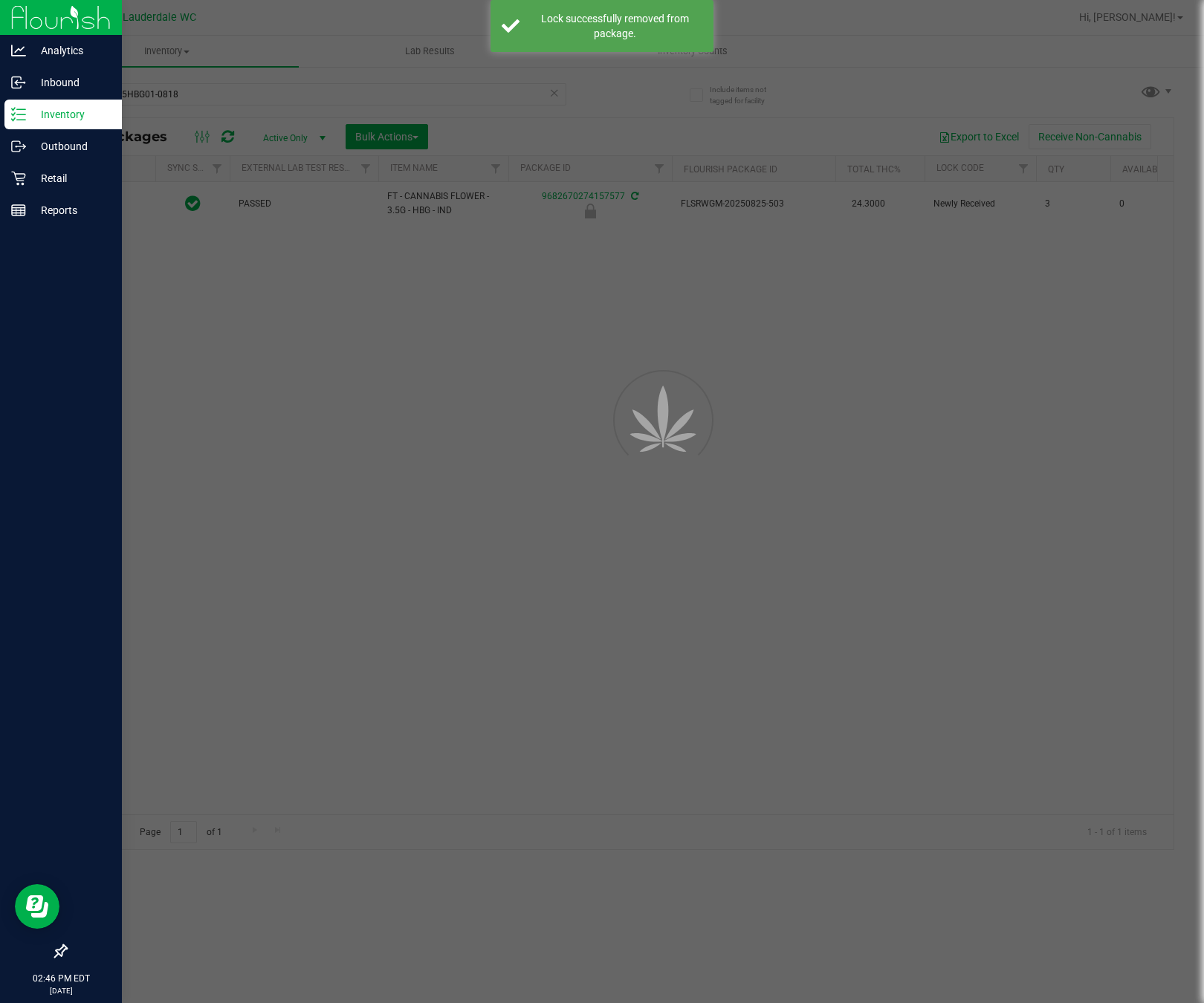
click at [203, 417] on div at bounding box center [602, 501] width 1204 height 1003
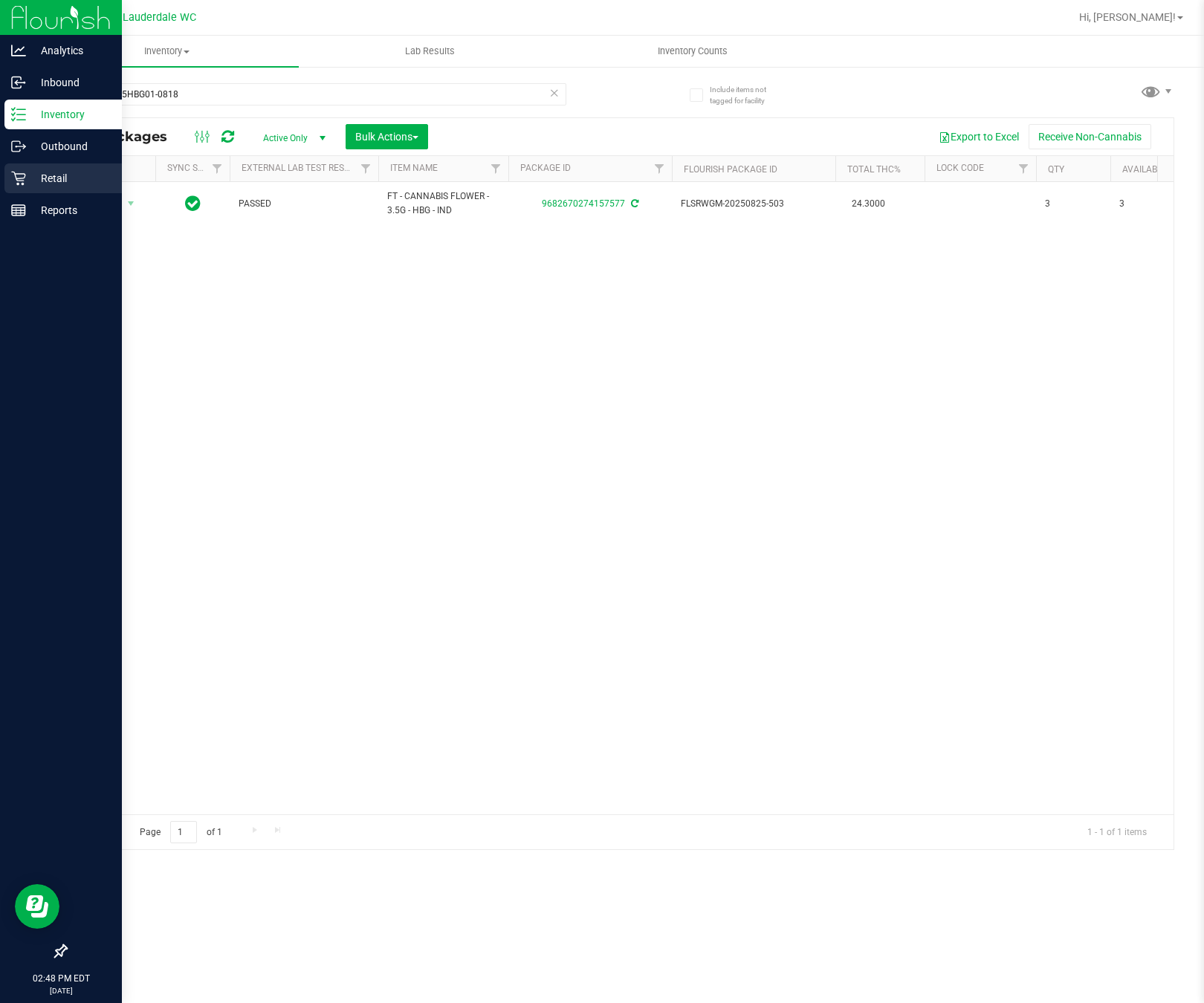
click at [29, 174] on p "Retail" at bounding box center [71, 179] width 89 height 18
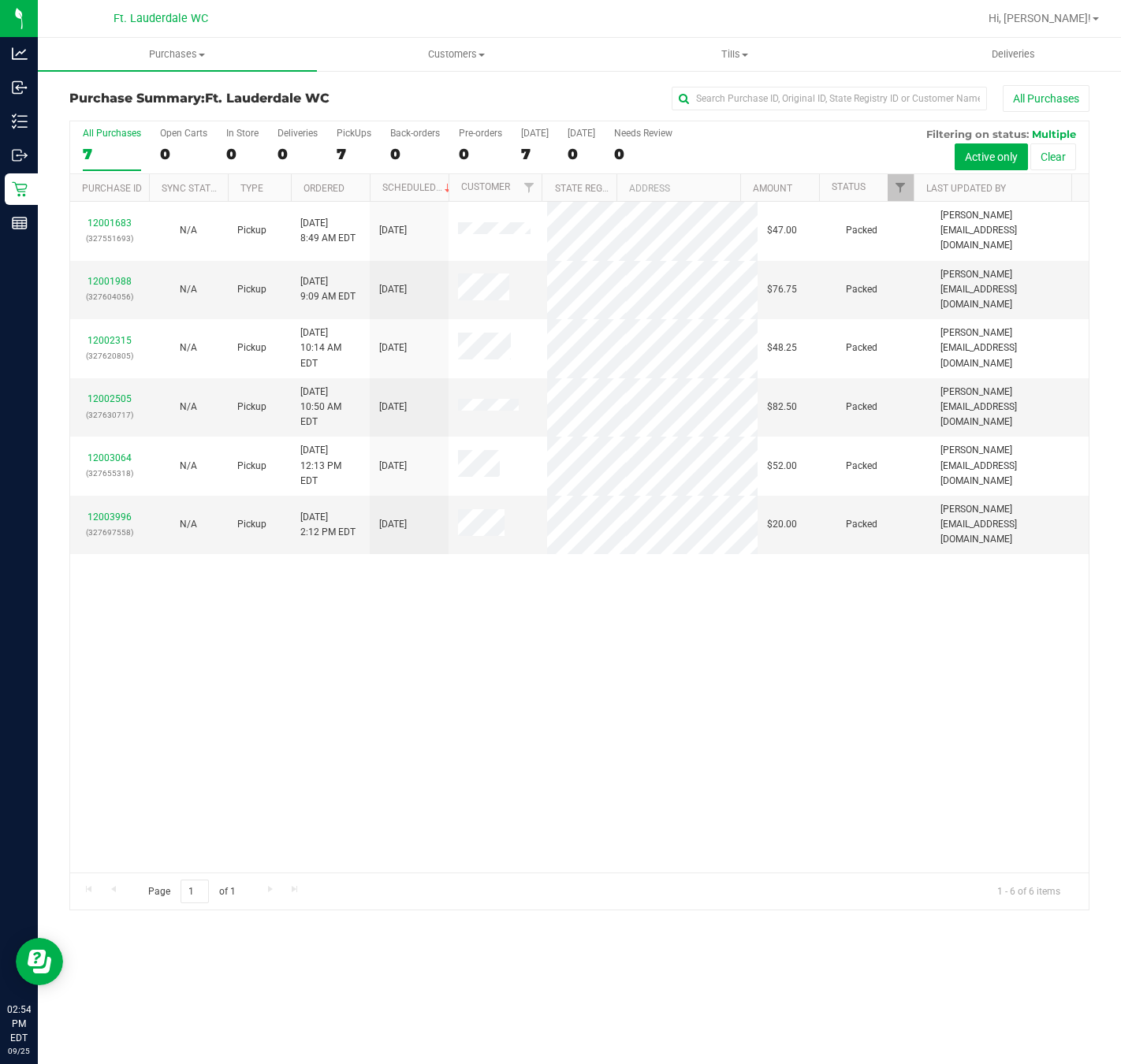
click at [393, 632] on div "12001683 (327551693) N/A Pickup 9/25/2025 8:49 AM EDT 9/25/2025 $47.00 Packed s…" at bounding box center [580, 537] width 1019 height 671
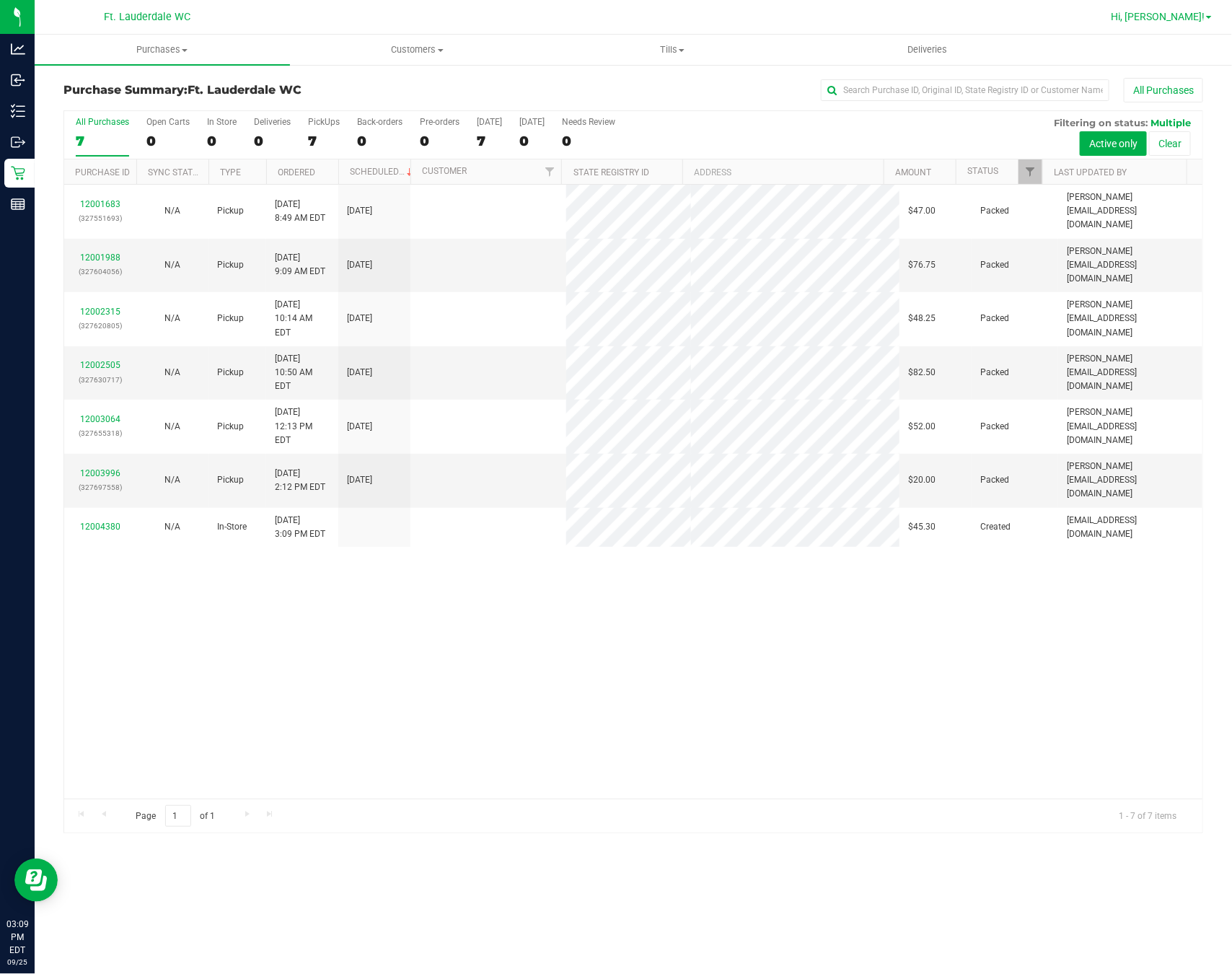
click at [931, 14] on span "Hi, [PERSON_NAME]!" at bounding box center [1158, 17] width 94 height 11
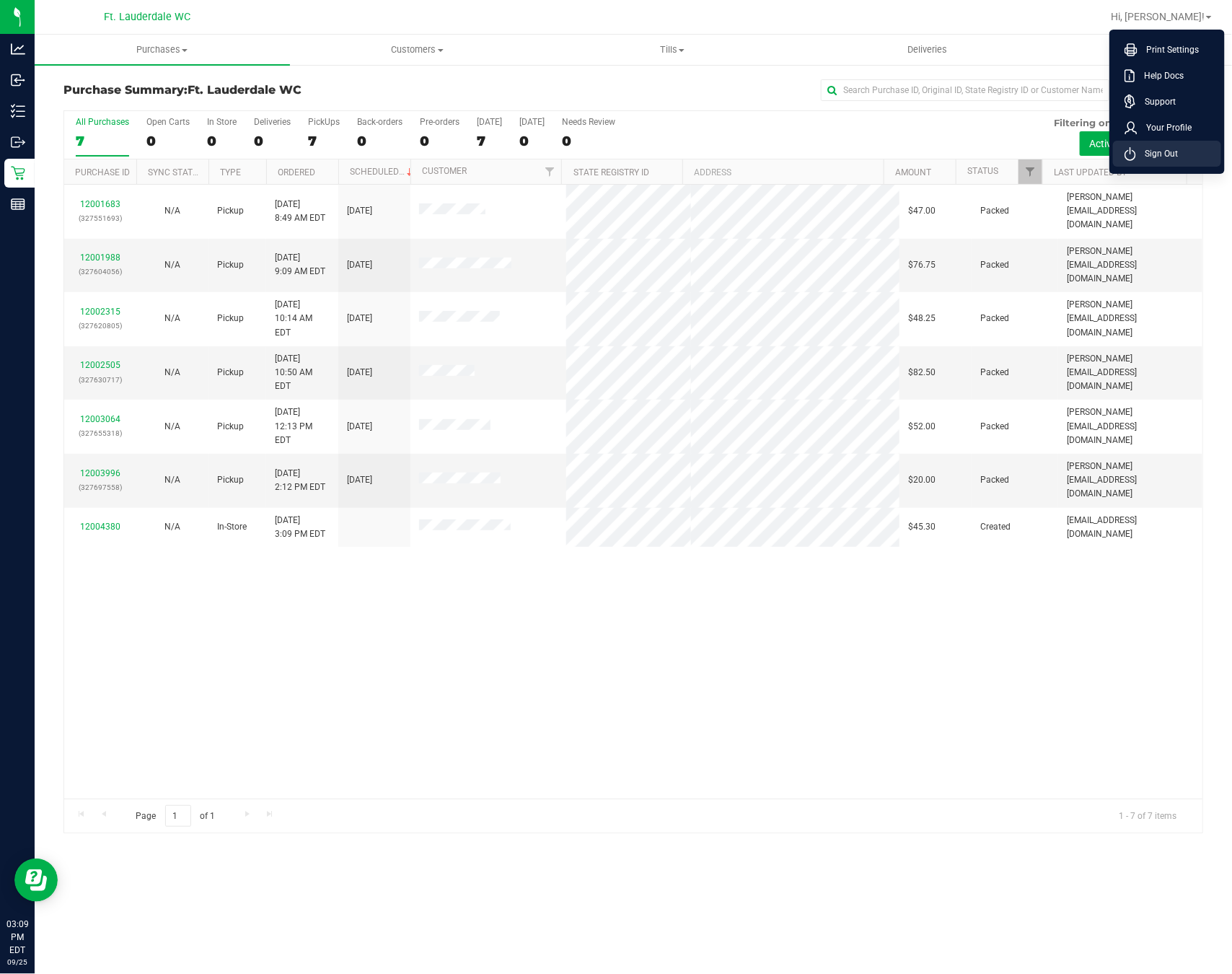
click at [931, 156] on span "Sign Out" at bounding box center [1157, 154] width 42 height 14
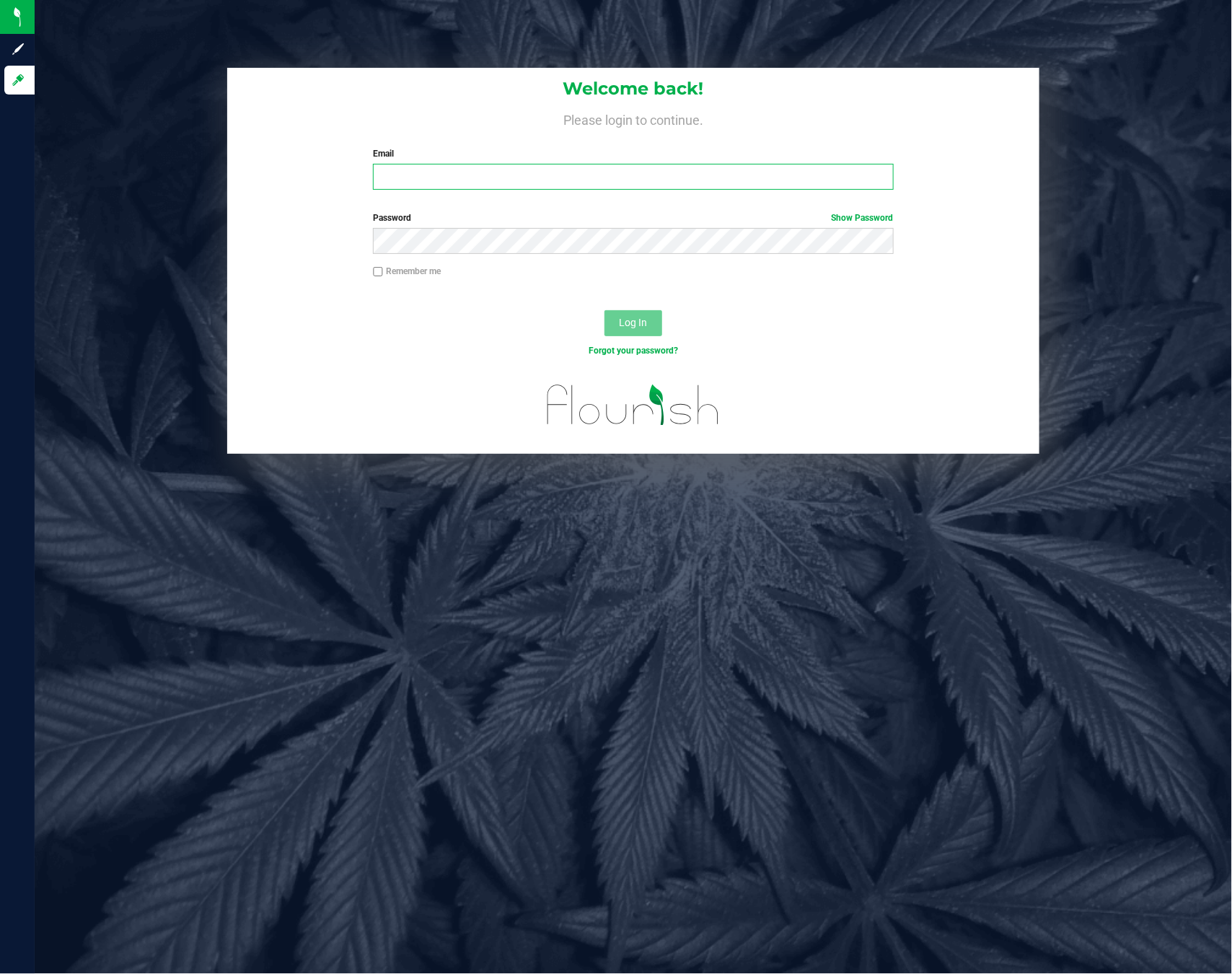
click at [412, 176] on input "Email" at bounding box center [632, 177] width 520 height 26
click at [604, 311] on button "Log In" at bounding box center [633, 323] width 57 height 26
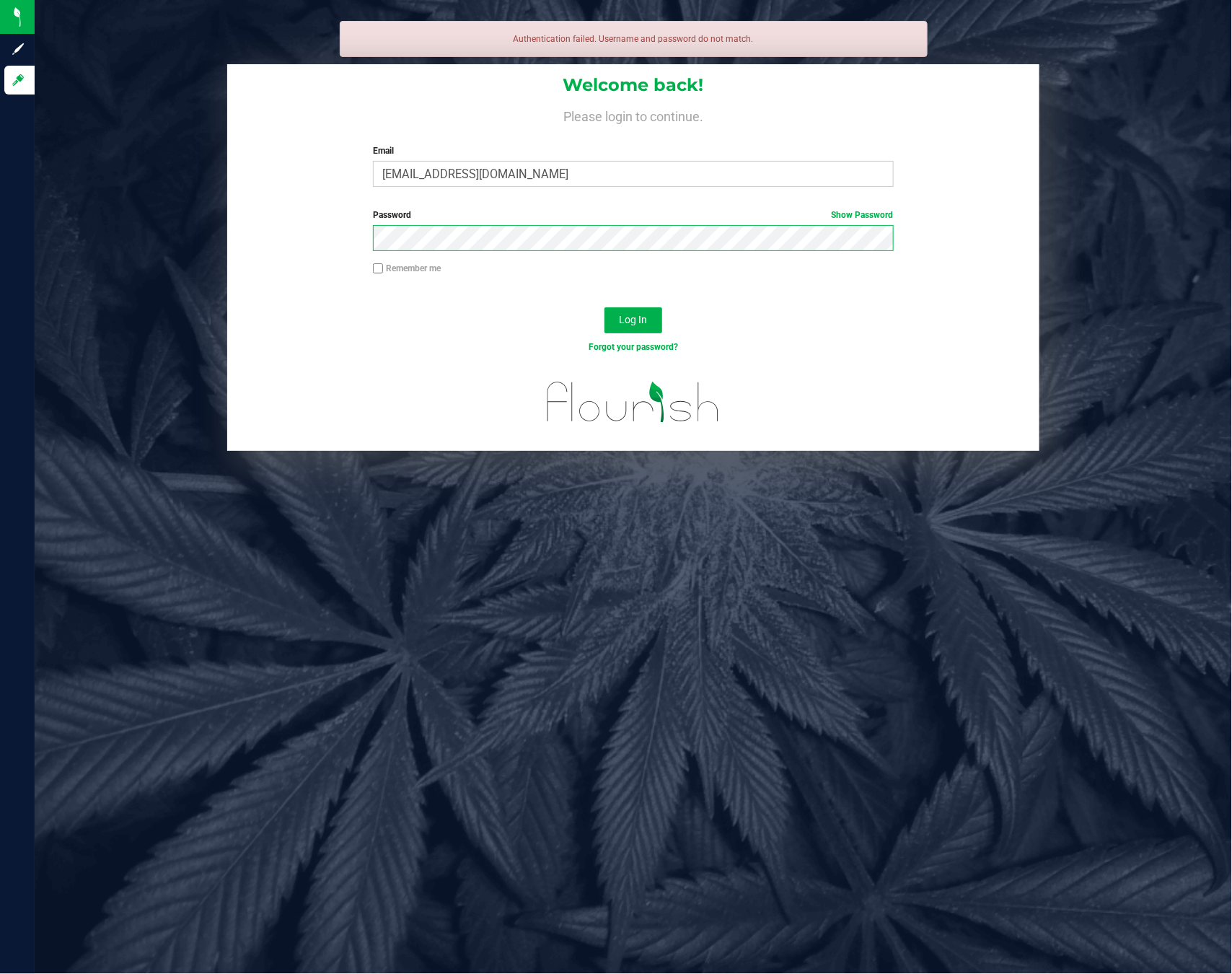
click at [604, 307] on button "Log In" at bounding box center [633, 320] width 57 height 26
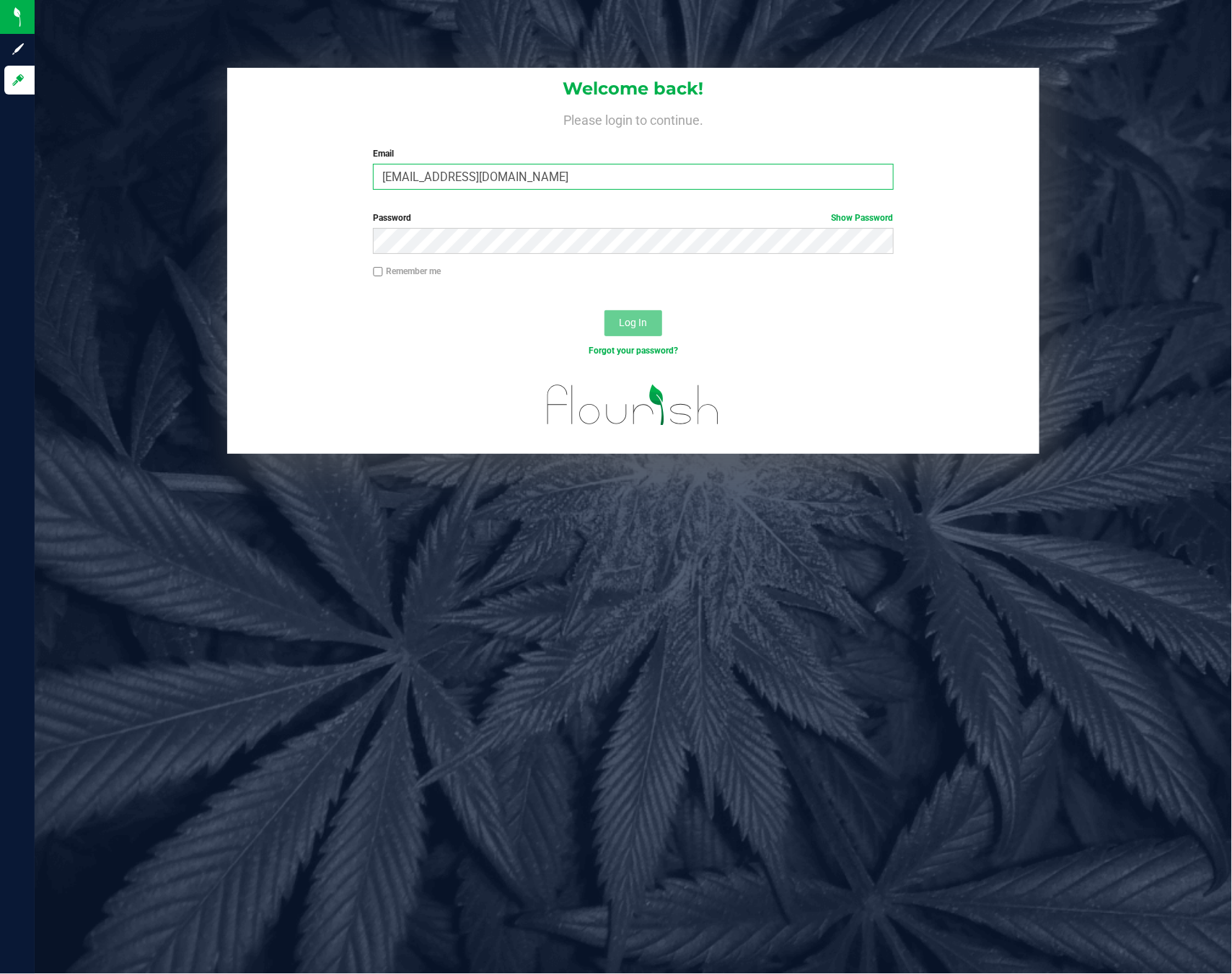
drag, startPoint x: 579, startPoint y: 182, endPoint x: 268, endPoint y: 180, distance: 311.0
click at [260, 180] on div "Welcome back! Please login to continue. Email ealexanderr@liveparallel.com Requ…" at bounding box center [633, 135] width 813 height 134
type input "ealexander@liveparallel.com"
click at [604, 311] on button "Log In" at bounding box center [633, 323] width 57 height 26
